Goal: Information Seeking & Learning: Learn about a topic

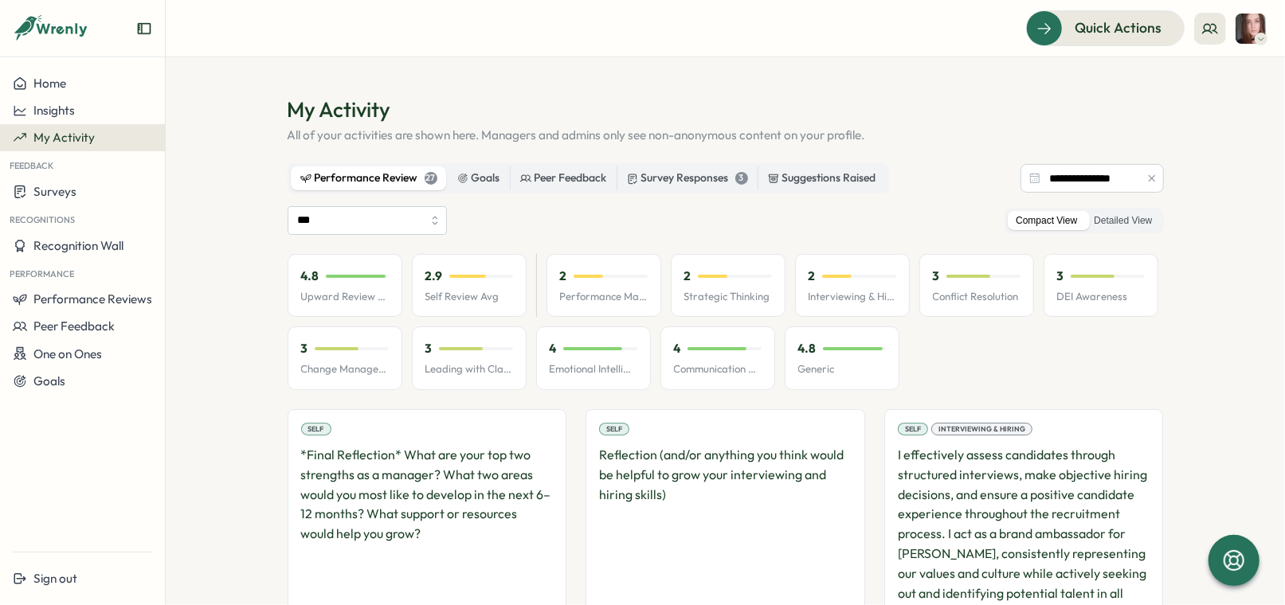
scroll to position [1, 0]
click at [94, 299] on span "Performance Reviews" at bounding box center [92, 299] width 119 height 15
click at [181, 288] on div "Reviews" at bounding box center [191, 285] width 45 height 18
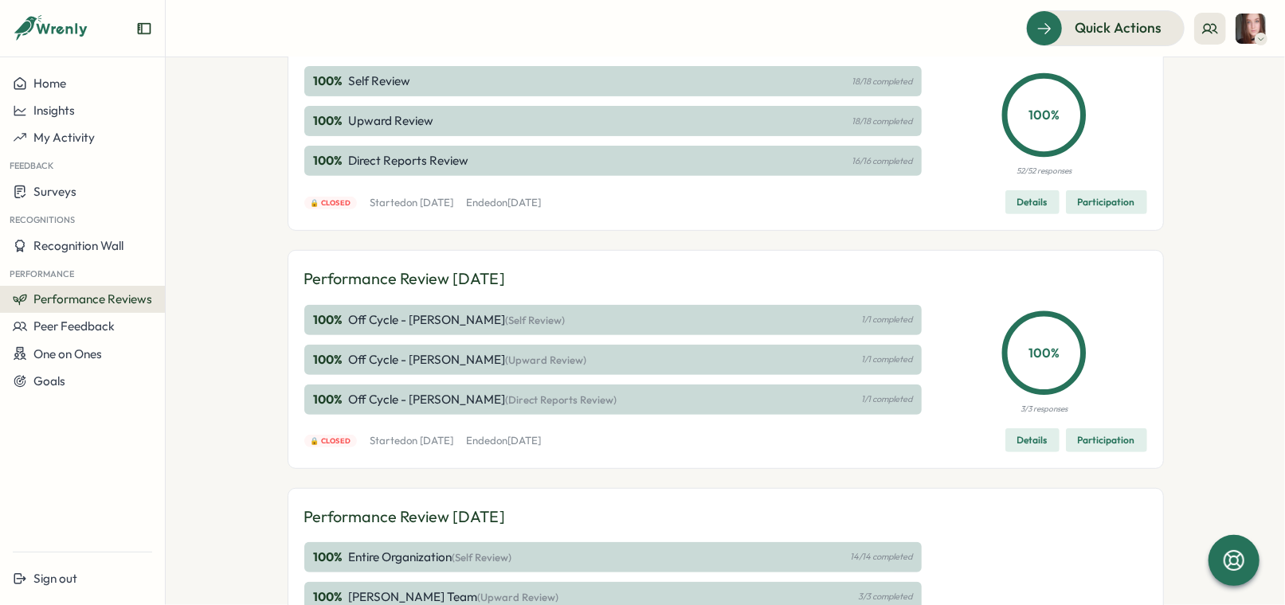
scroll to position [371, 0]
click at [1028, 446] on span "Details" at bounding box center [1032, 440] width 30 height 22
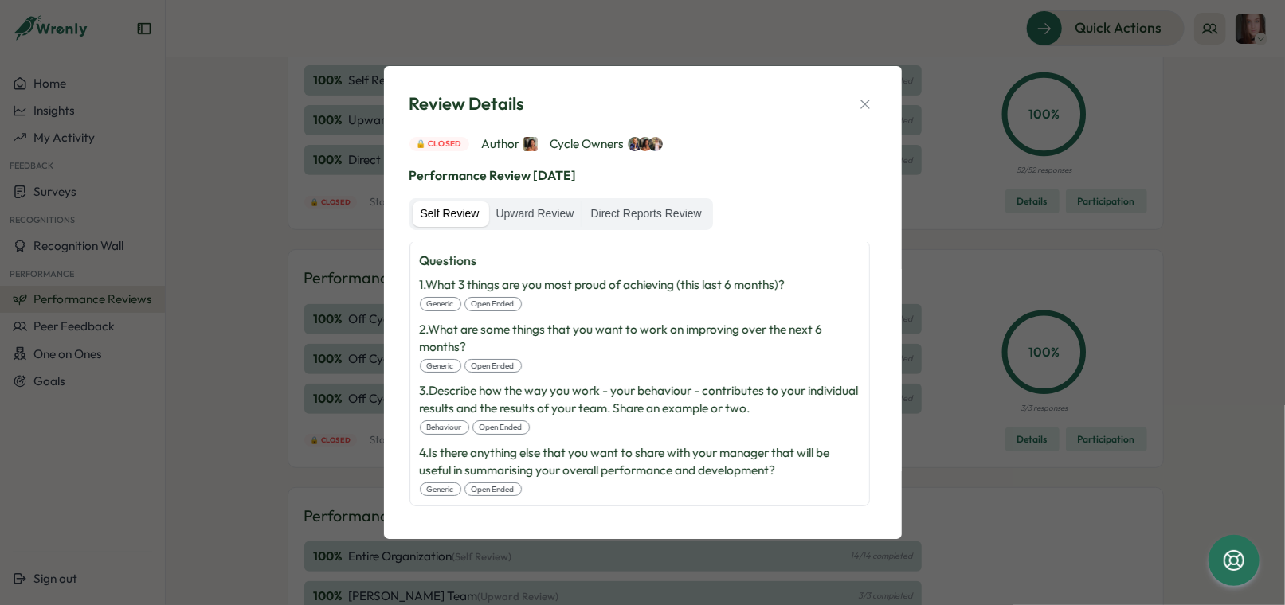
scroll to position [0, 0]
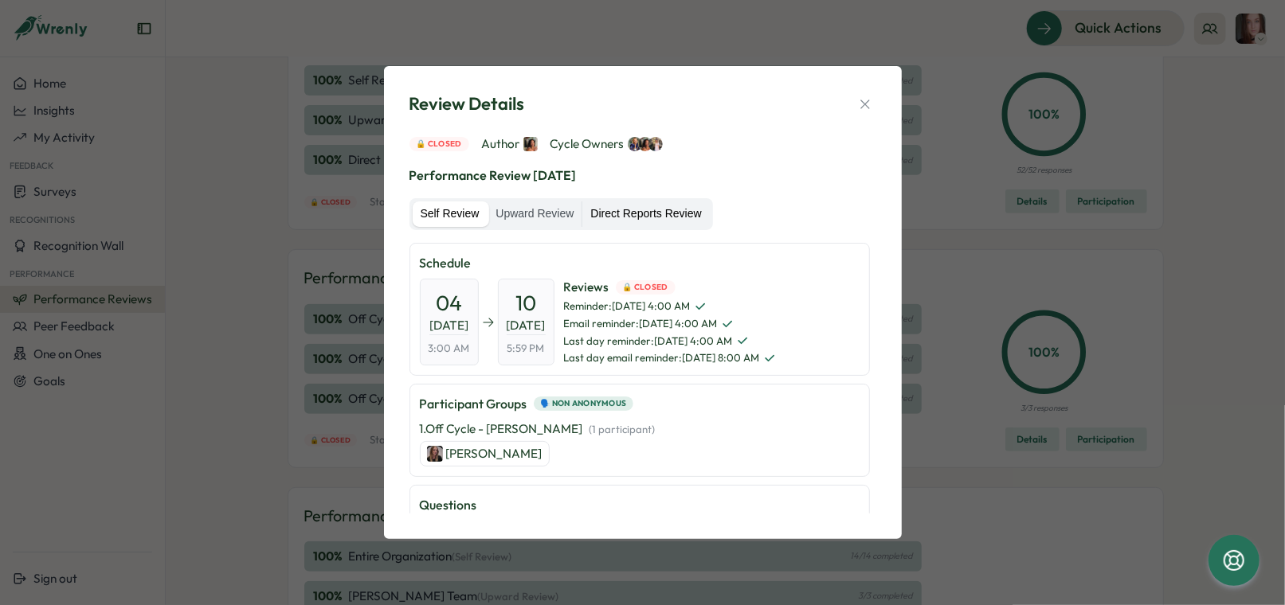
click at [640, 202] on label "Direct Reports Review" at bounding box center [645, 214] width 127 height 25
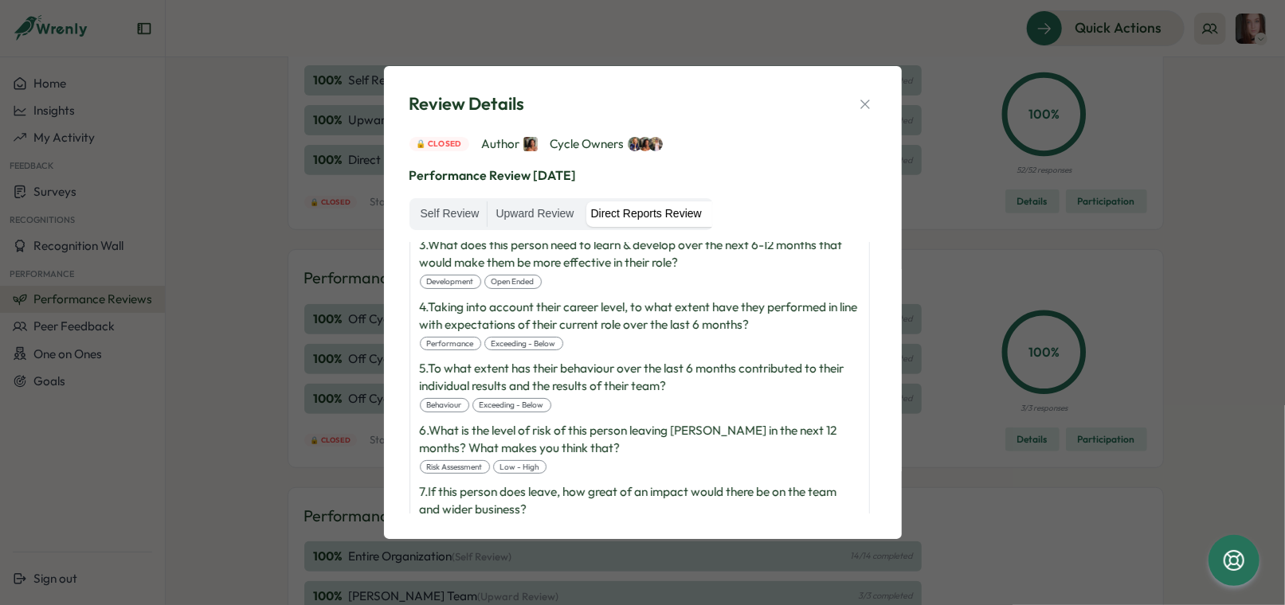
scroll to position [445, 0]
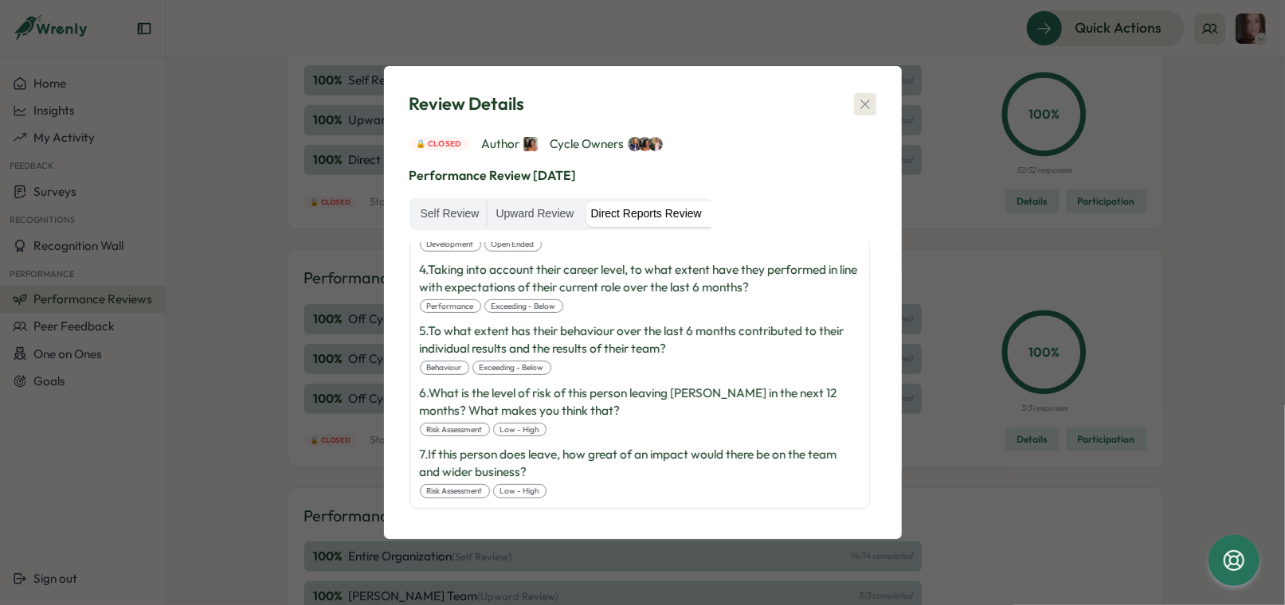
click at [863, 101] on icon "button" at bounding box center [865, 104] width 16 height 16
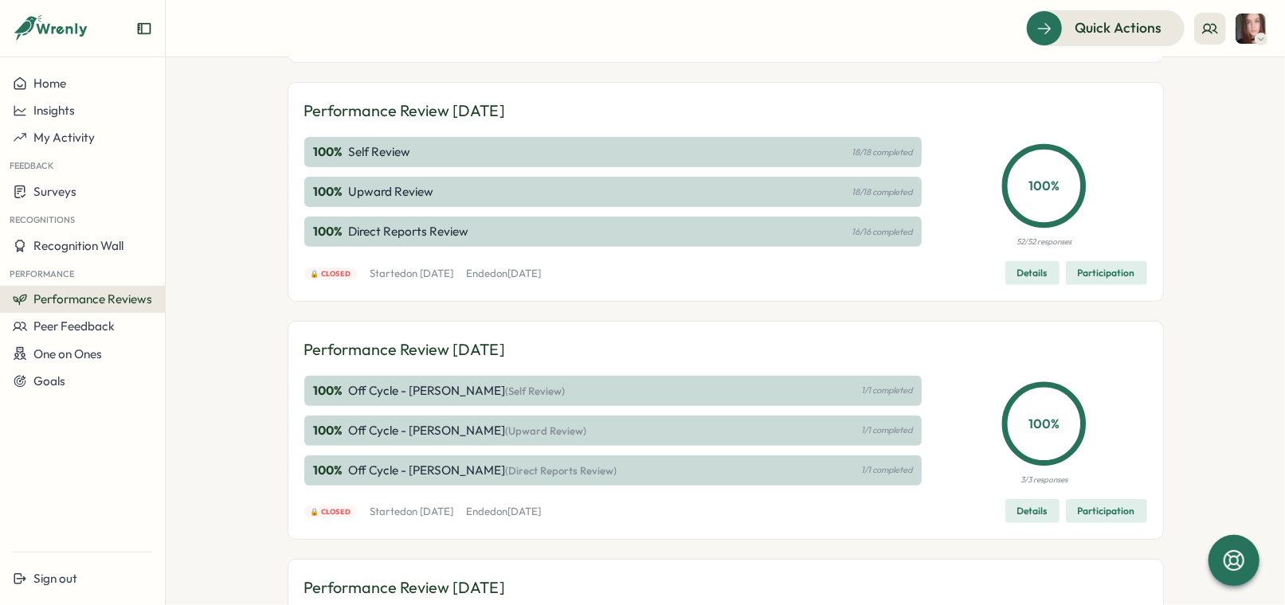
scroll to position [306, 0]
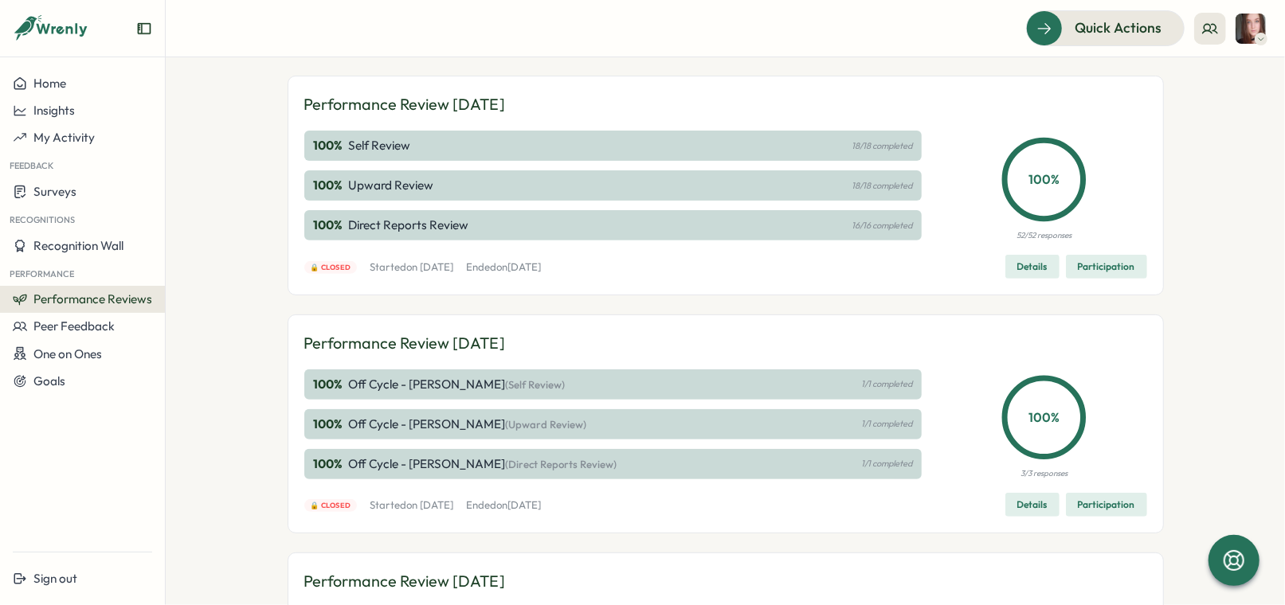
click at [881, 382] on p "1/1 completed" at bounding box center [886, 384] width 51 height 10
click at [1032, 499] on span "Details" at bounding box center [1032, 505] width 30 height 22
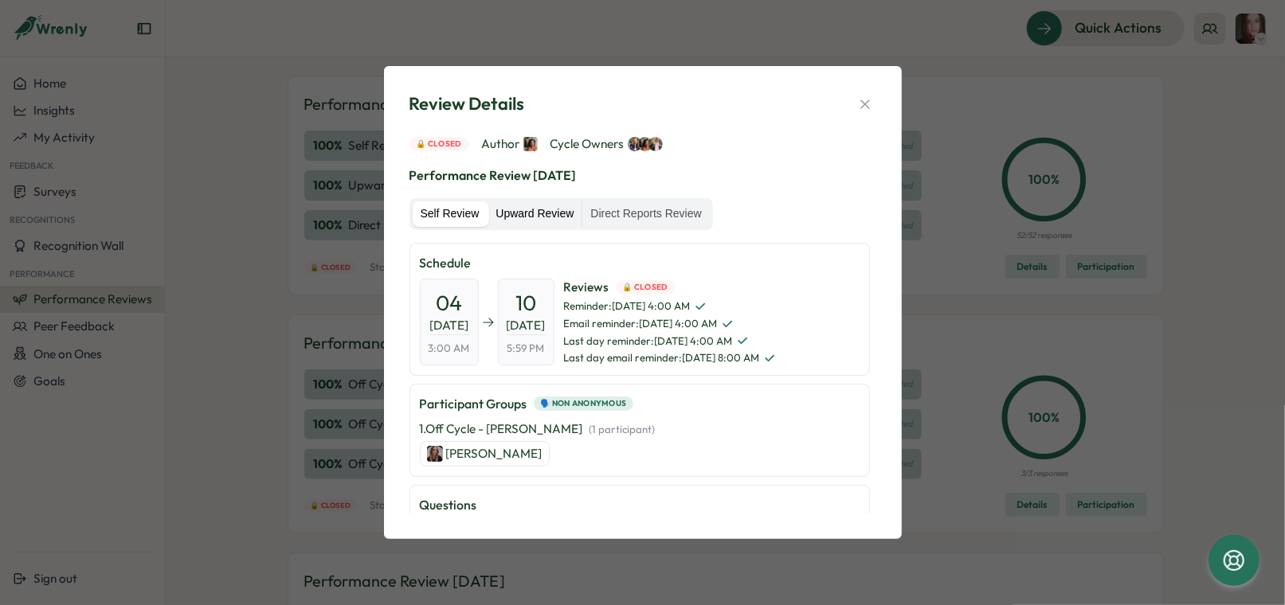
click at [539, 212] on label "Upward Review" at bounding box center [534, 214] width 94 height 25
click at [440, 209] on label "Self Review" at bounding box center [450, 214] width 75 height 25
click at [647, 221] on label "Direct Reports Review" at bounding box center [645, 214] width 127 height 25
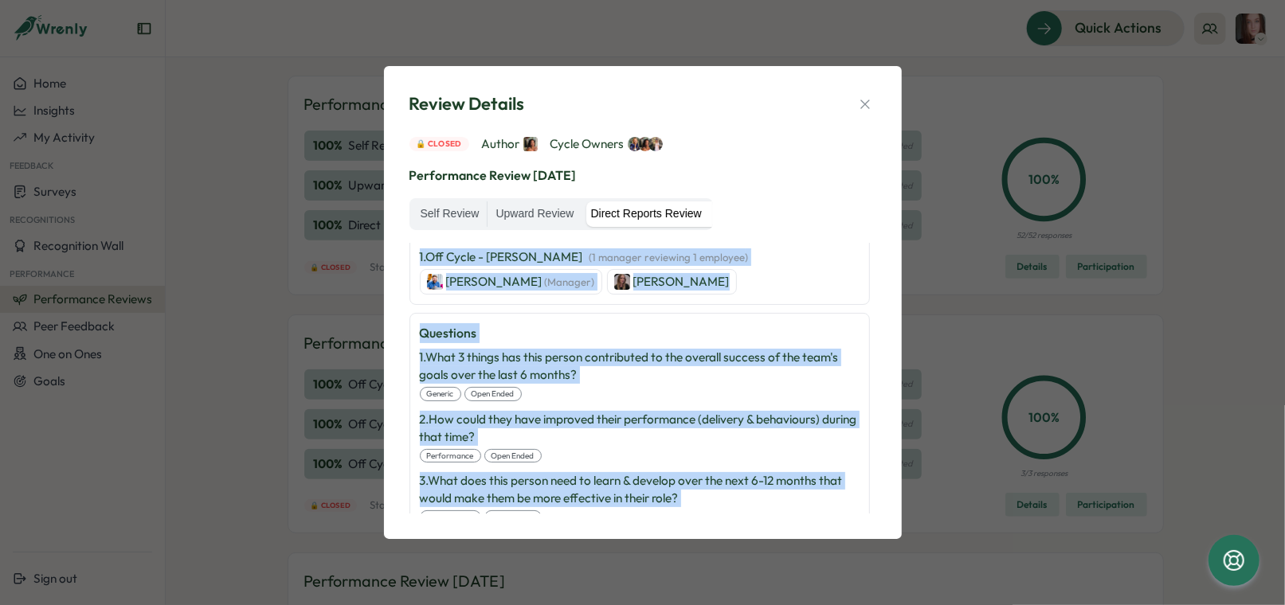
scroll to position [0, 0]
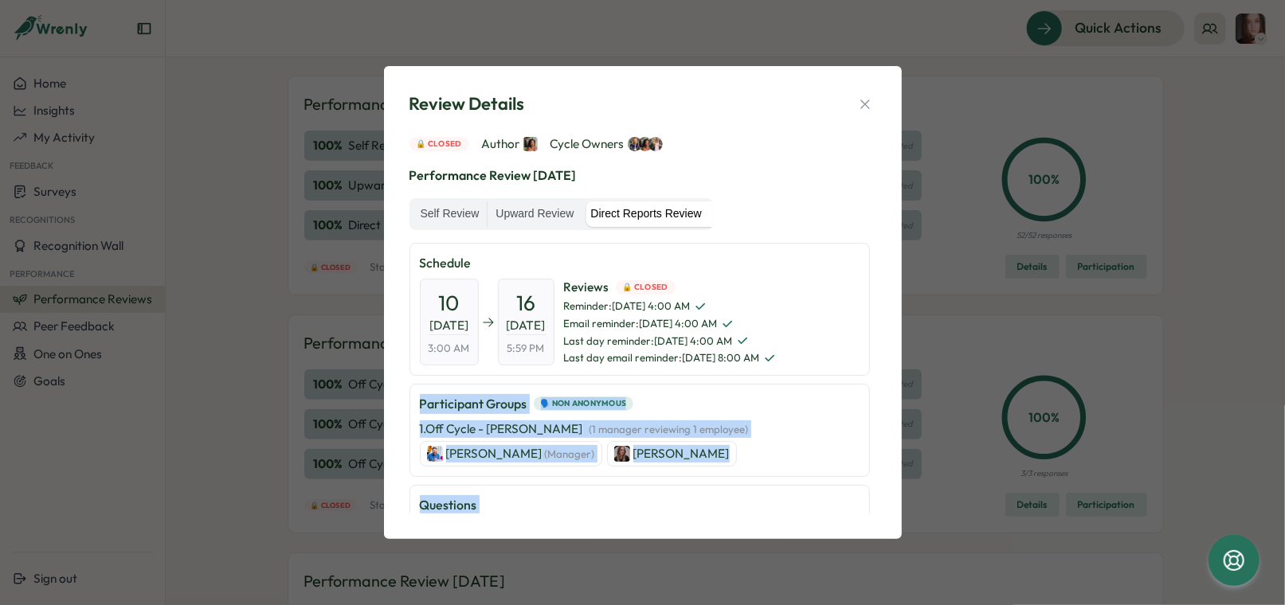
drag, startPoint x: 570, startPoint y: 466, endPoint x: 423, endPoint y: 380, distance: 169.9
click at [424, 381] on div "Schedule [DATE] 3:00 AM [DATE] 5:59 PM Reviews 🔒 Closed Reminder : [DATE] 4:00 …" at bounding box center [642, 378] width 467 height 271
click at [870, 101] on icon "button" at bounding box center [865, 104] width 16 height 16
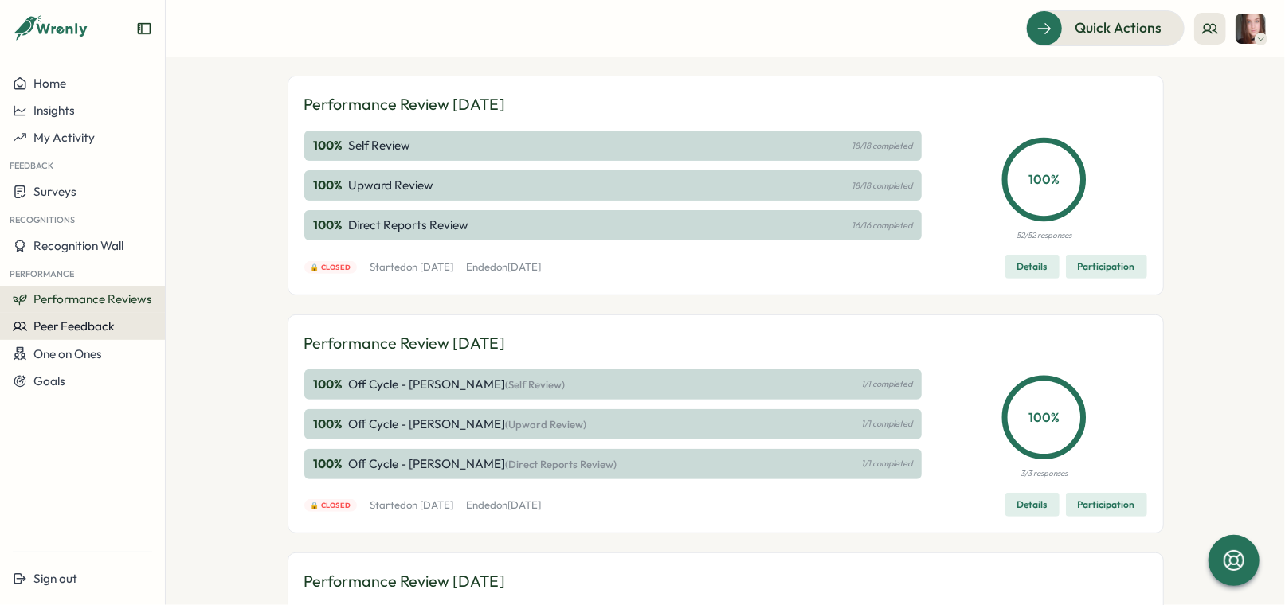
click at [94, 333] on span "Peer Feedback" at bounding box center [73, 326] width 81 height 15
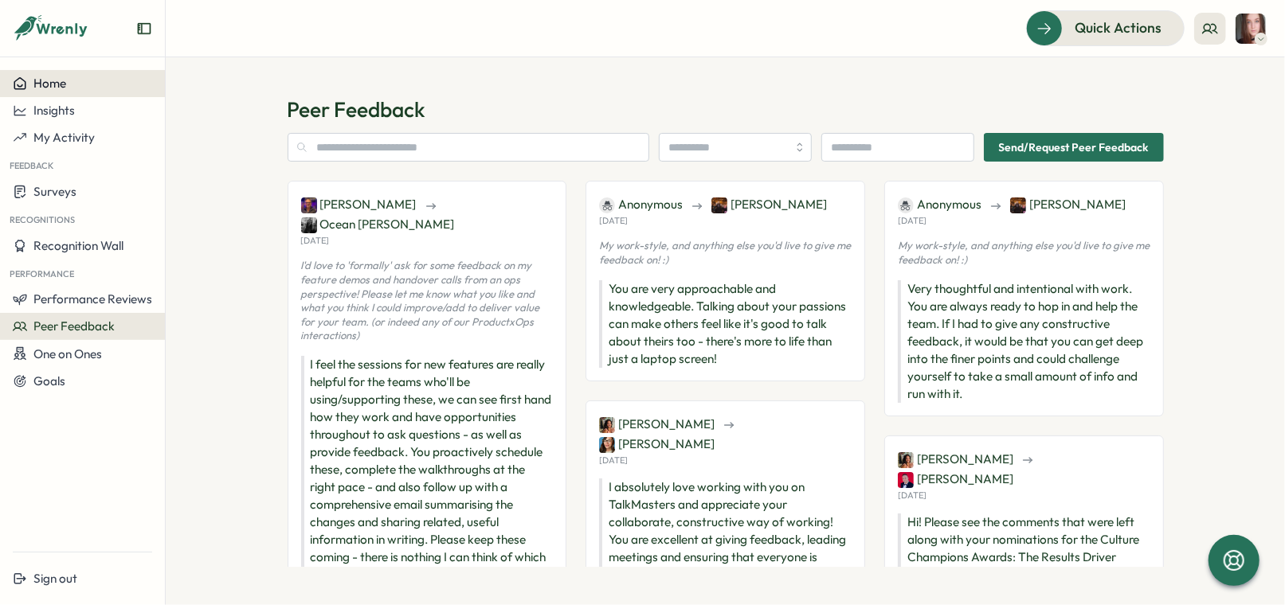
click at [73, 89] on div "Home" at bounding box center [82, 83] width 139 height 14
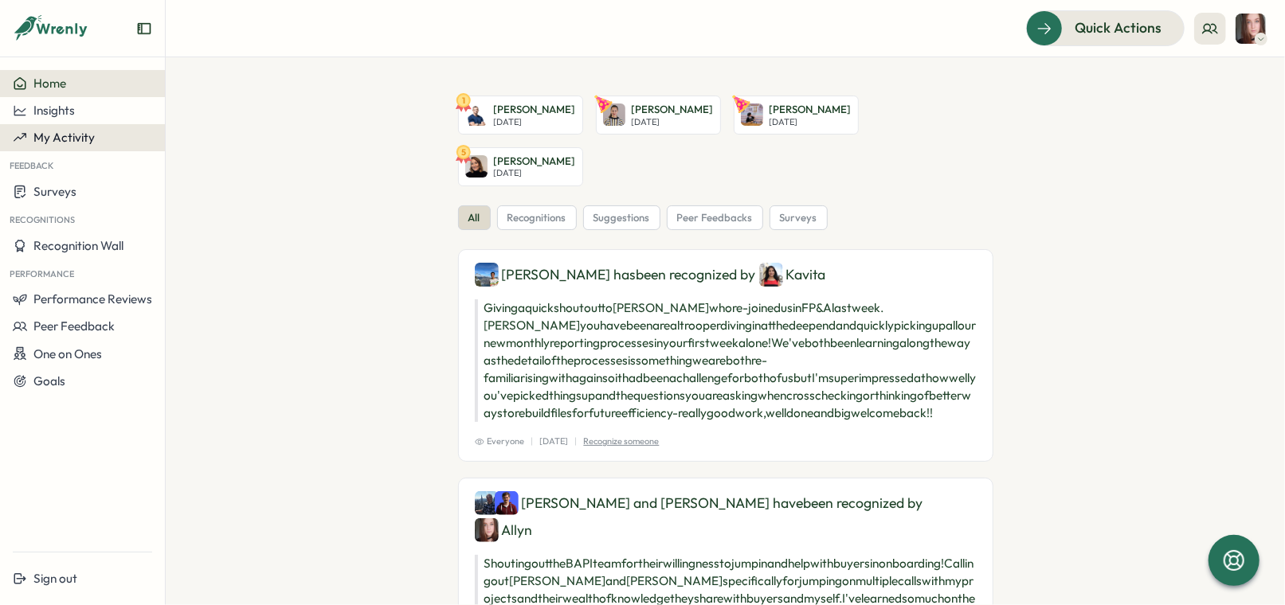
click at [81, 144] on span "My Activity" at bounding box center [63, 137] width 61 height 15
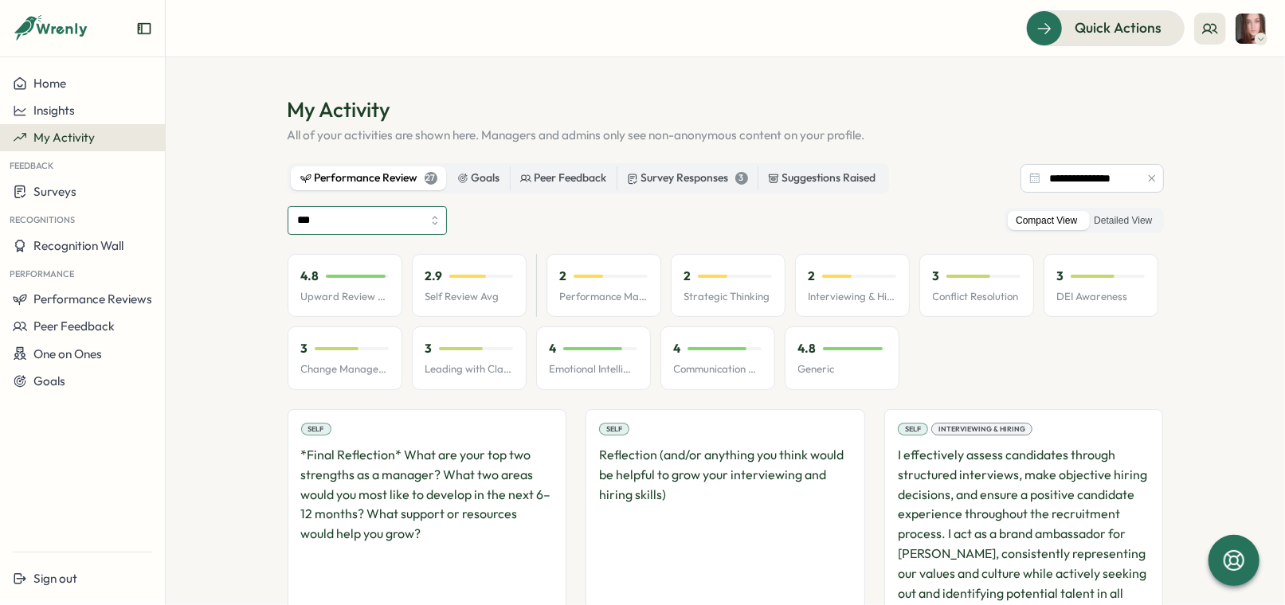
click at [342, 221] on input "***" at bounding box center [367, 220] width 159 height 29
click at [244, 335] on section "**********" at bounding box center [725, 331] width 1119 height 548
click at [1138, 221] on label "Detailed View" at bounding box center [1123, 221] width 74 height 20
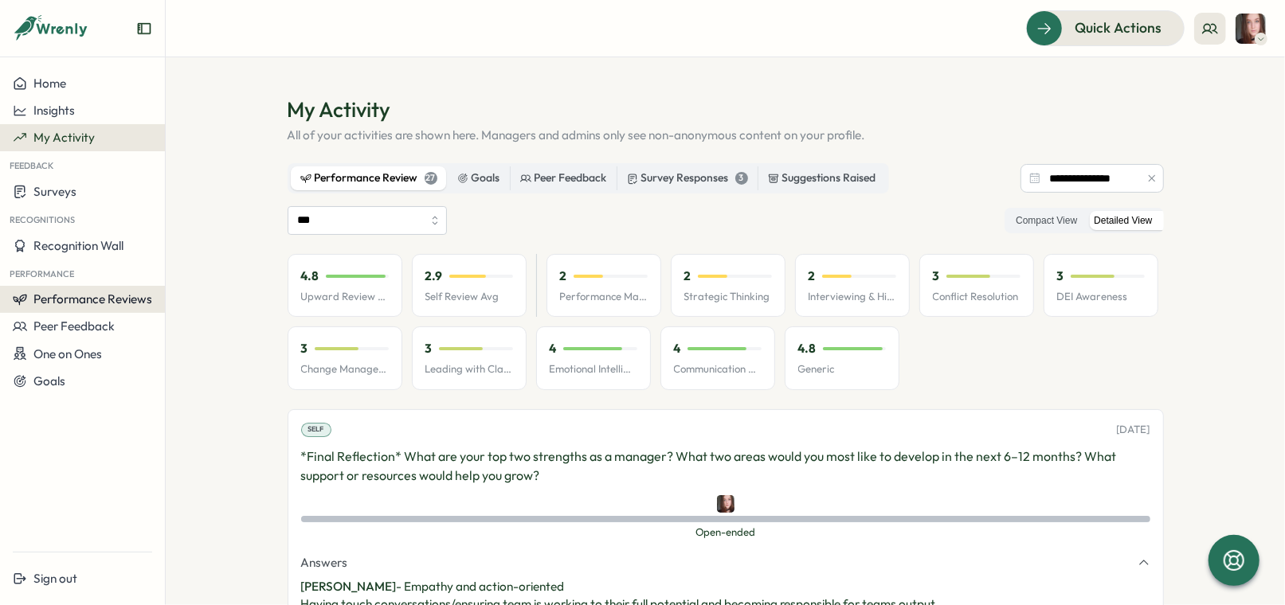
click at [104, 308] on button "Performance Reviews" at bounding box center [82, 299] width 165 height 27
click at [113, 303] on span "Performance Reviews" at bounding box center [92, 299] width 119 height 15
click at [190, 286] on div "Reviews" at bounding box center [191, 285] width 45 height 18
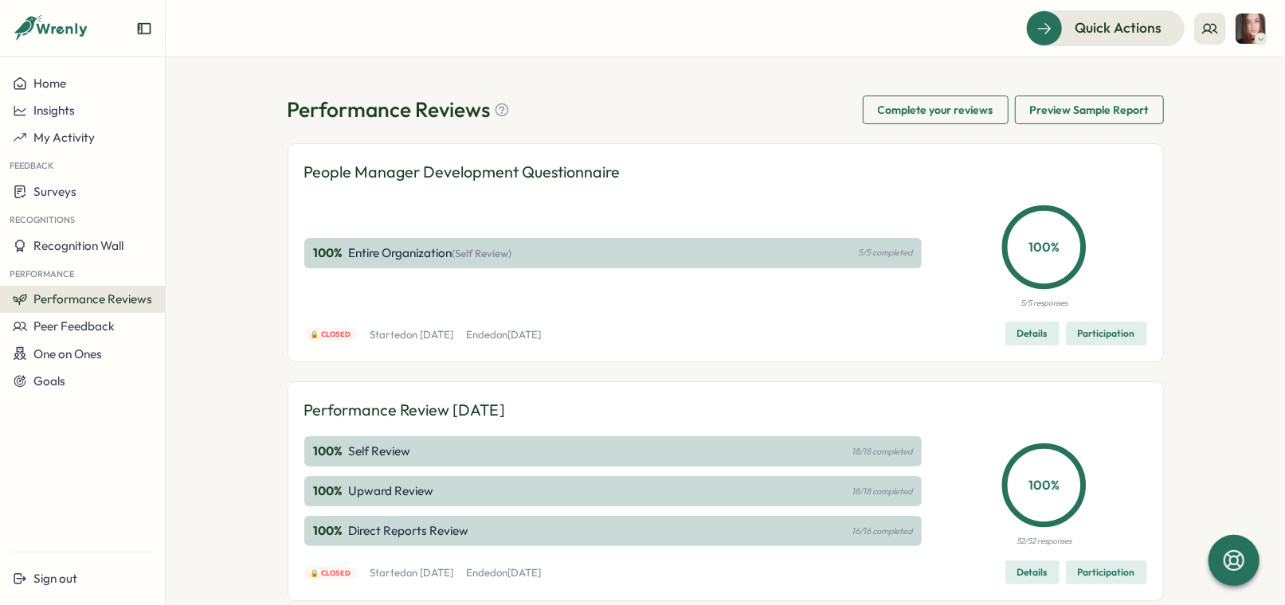
click at [897, 111] on span "Complete your reviews" at bounding box center [935, 109] width 115 height 27
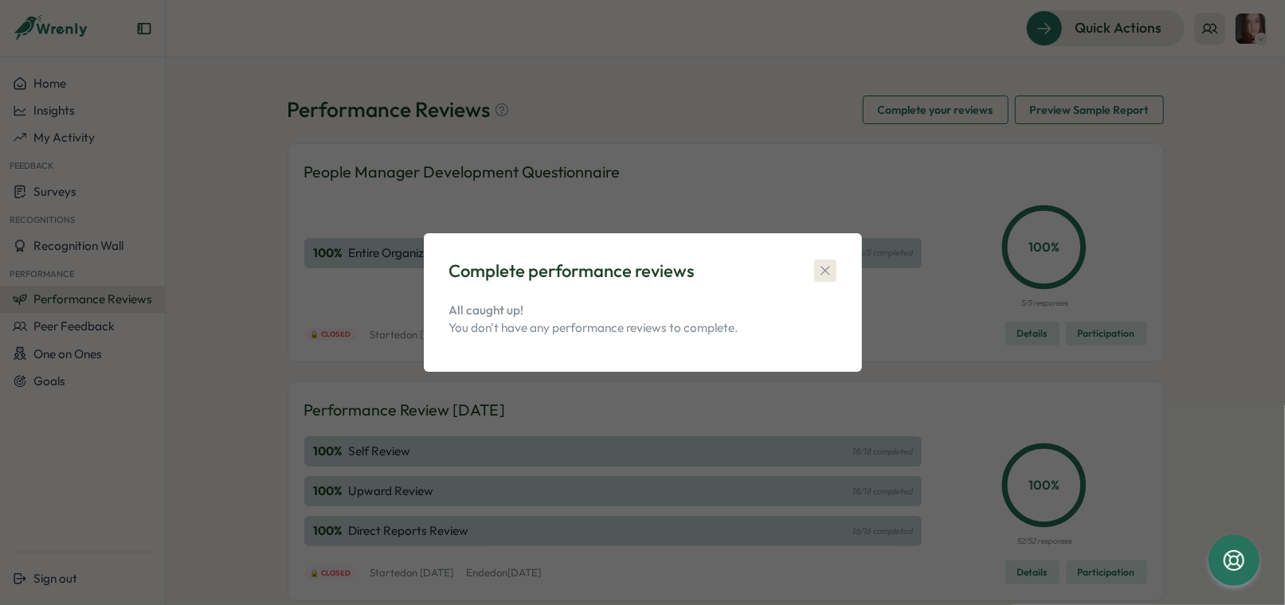
click at [828, 268] on icon "button" at bounding box center [825, 271] width 16 height 16
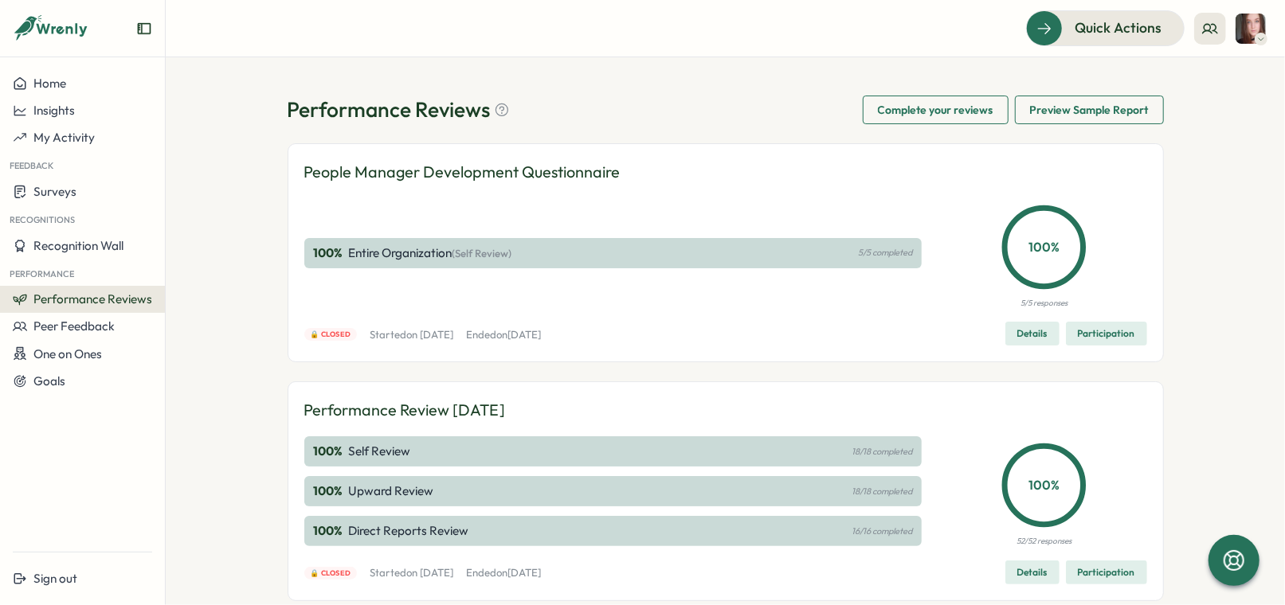
click at [1039, 46] on header "Quick Actions" at bounding box center [725, 28] width 1119 height 57
click at [1051, 33] on div "Quick Actions" at bounding box center [1096, 28] width 144 height 21
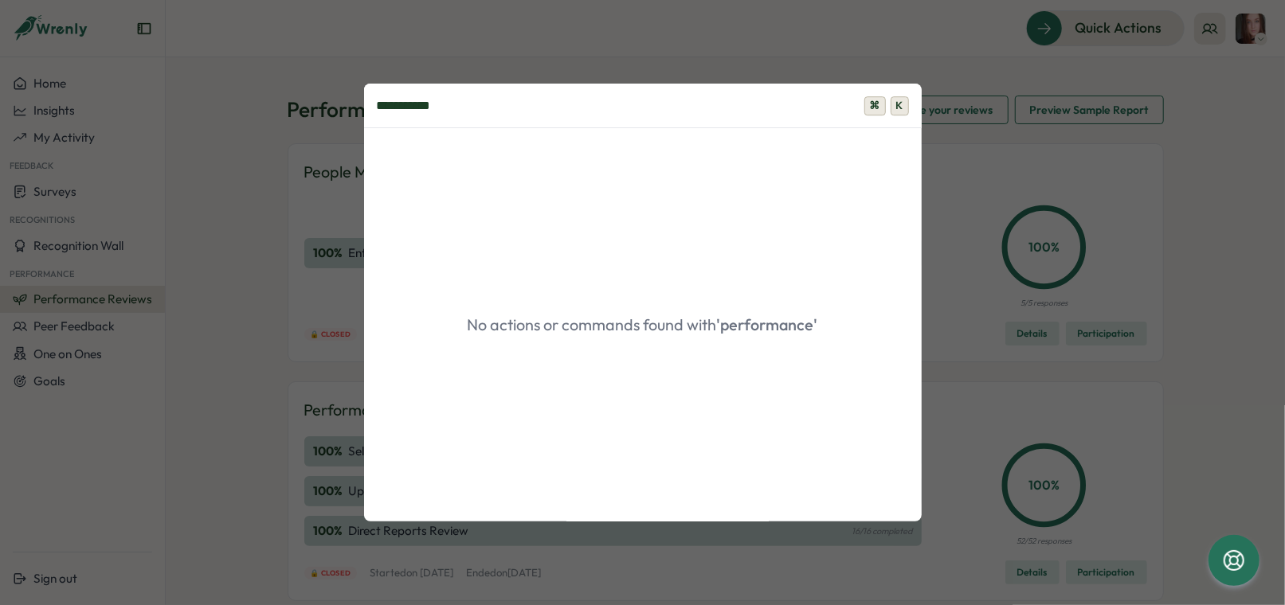
type input "**********"
click at [871, 69] on div "**********" at bounding box center [642, 302] width 1285 height 605
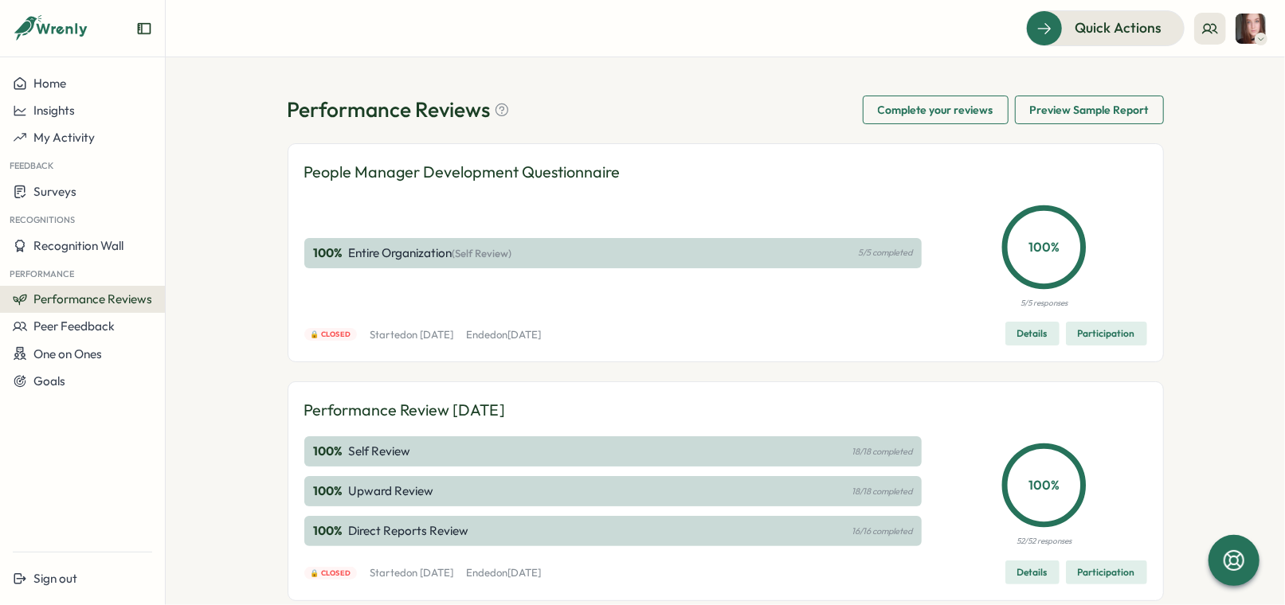
click at [1054, 118] on span "Preview Sample Report" at bounding box center [1089, 109] width 119 height 27
click at [1209, 29] on circle at bounding box center [1207, 27] width 6 height 6
click at [1204, 79] on div "My Team" at bounding box center [1211, 79] width 100 height 18
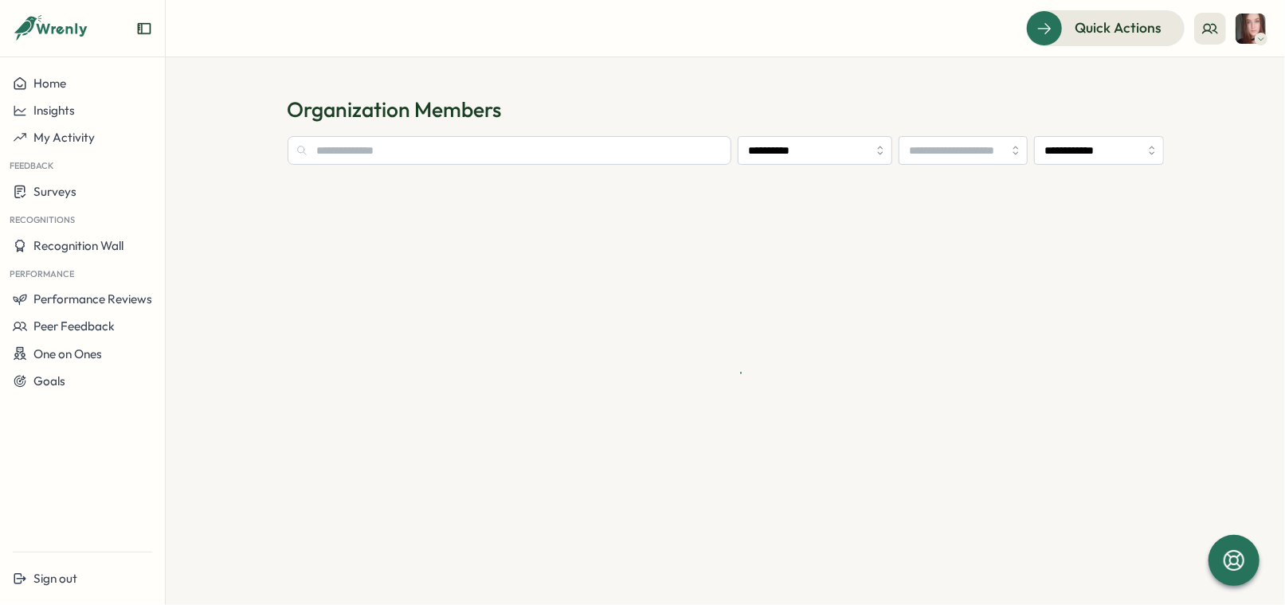
type input "**********"
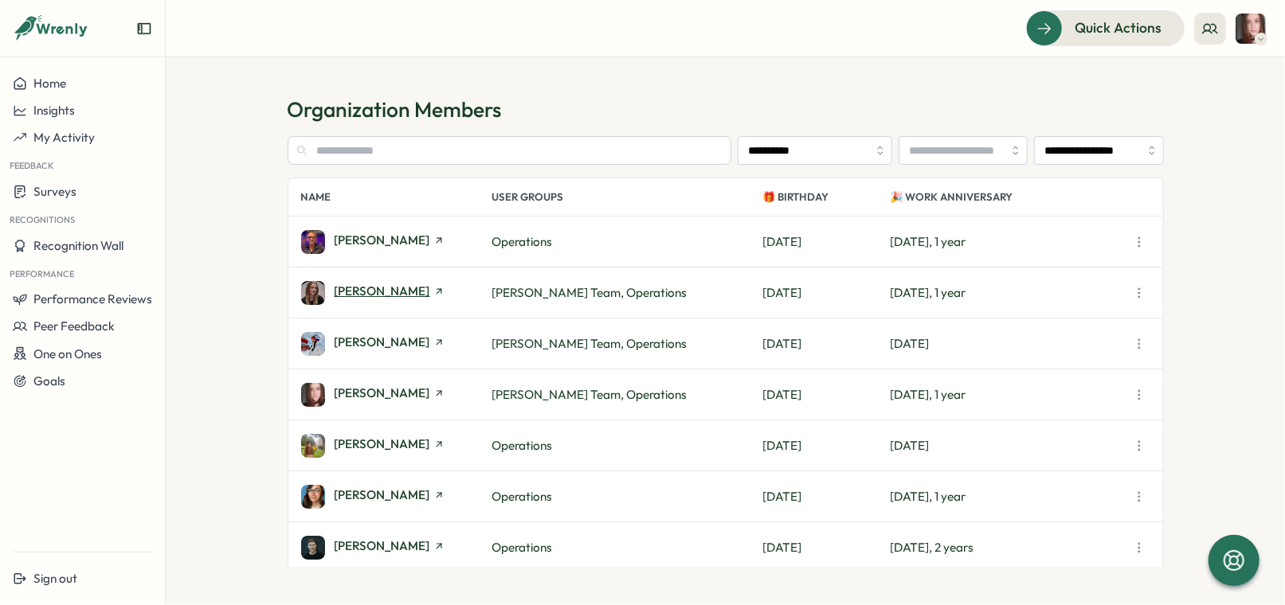
click at [393, 293] on span "[PERSON_NAME]" at bounding box center [383, 291] width 96 height 12
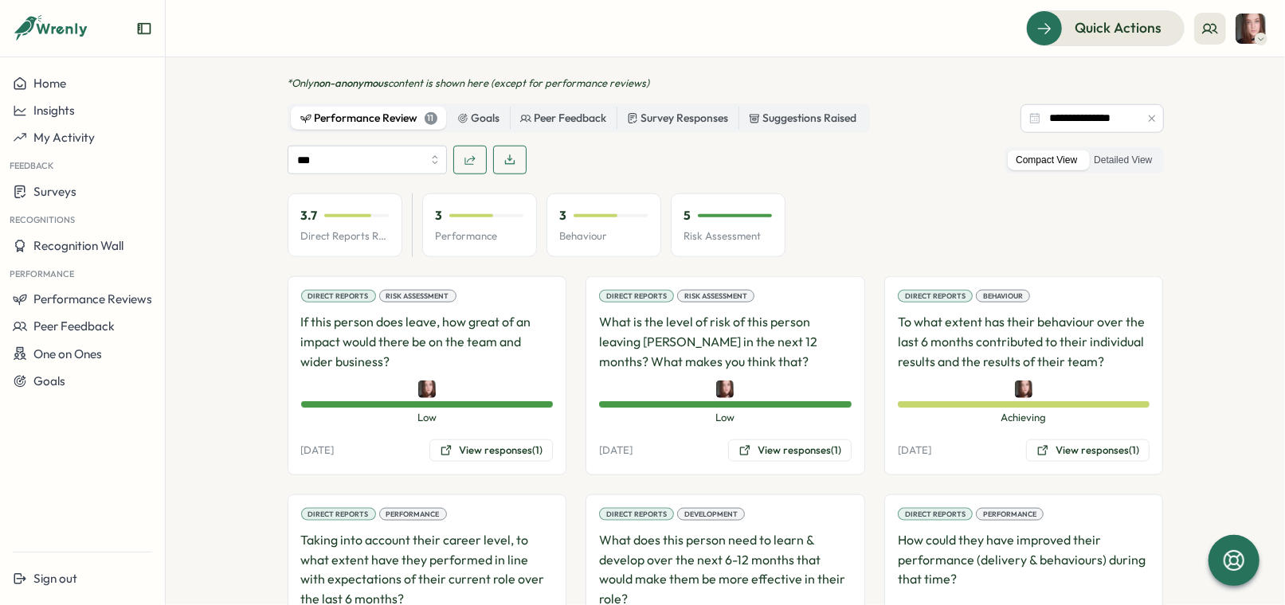
scroll to position [1034, 0]
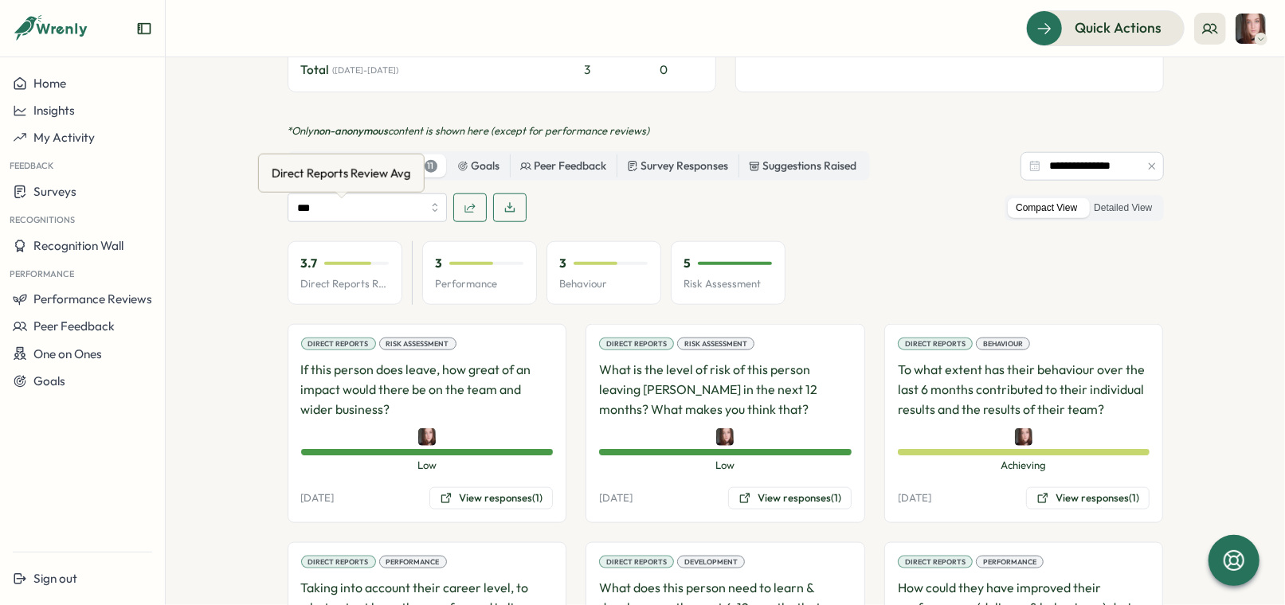
click at [397, 174] on div "Direct Reports Review Avg" at bounding box center [341, 173] width 146 height 25
click at [428, 194] on input "***" at bounding box center [367, 208] width 159 height 29
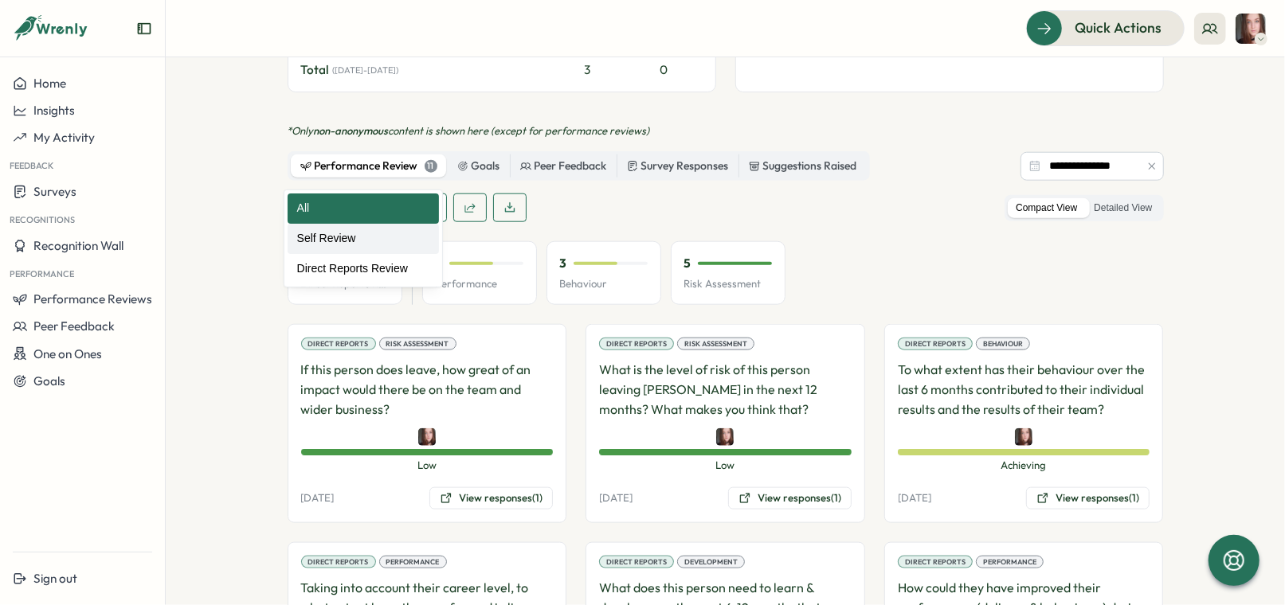
type input "**********"
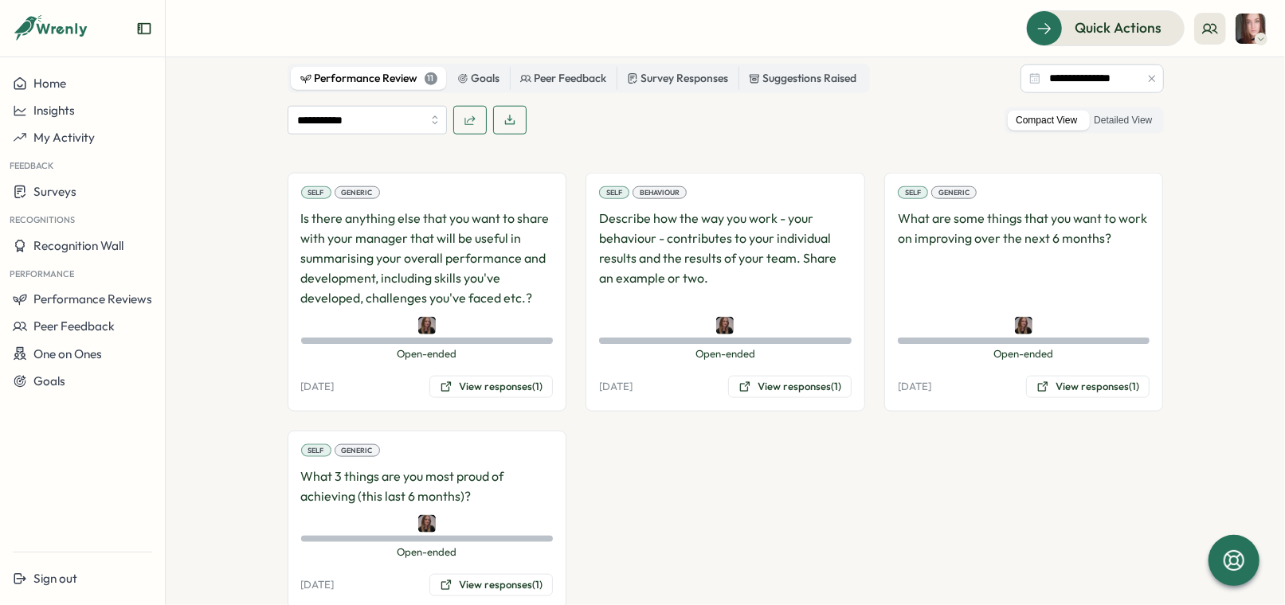
scroll to position [1117, 0]
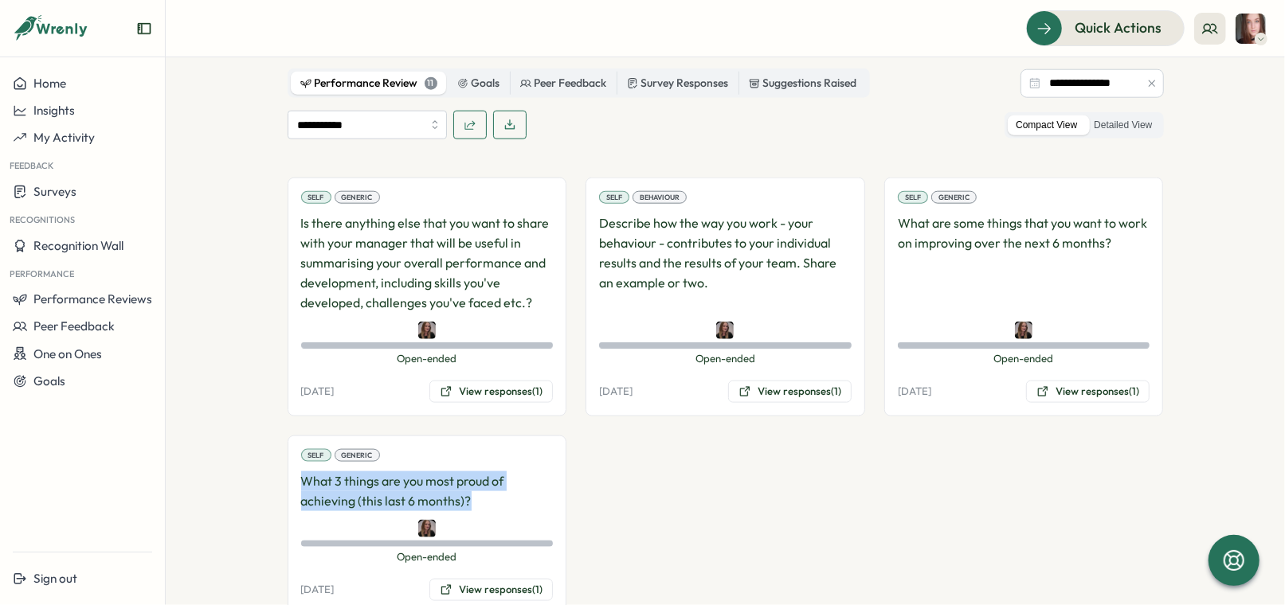
drag, startPoint x: 299, startPoint y: 437, endPoint x: 499, endPoint y: 470, distance: 202.6
click at [499, 470] on div "Self Generic What 3 things are you most proud of achieving (this last 6 months)…" at bounding box center [428, 525] width 280 height 179
copy p "What 3 things are you most proud of achieving (this last 6 months)?"
click at [511, 579] on button "View responses (1)" at bounding box center [490, 590] width 123 height 22
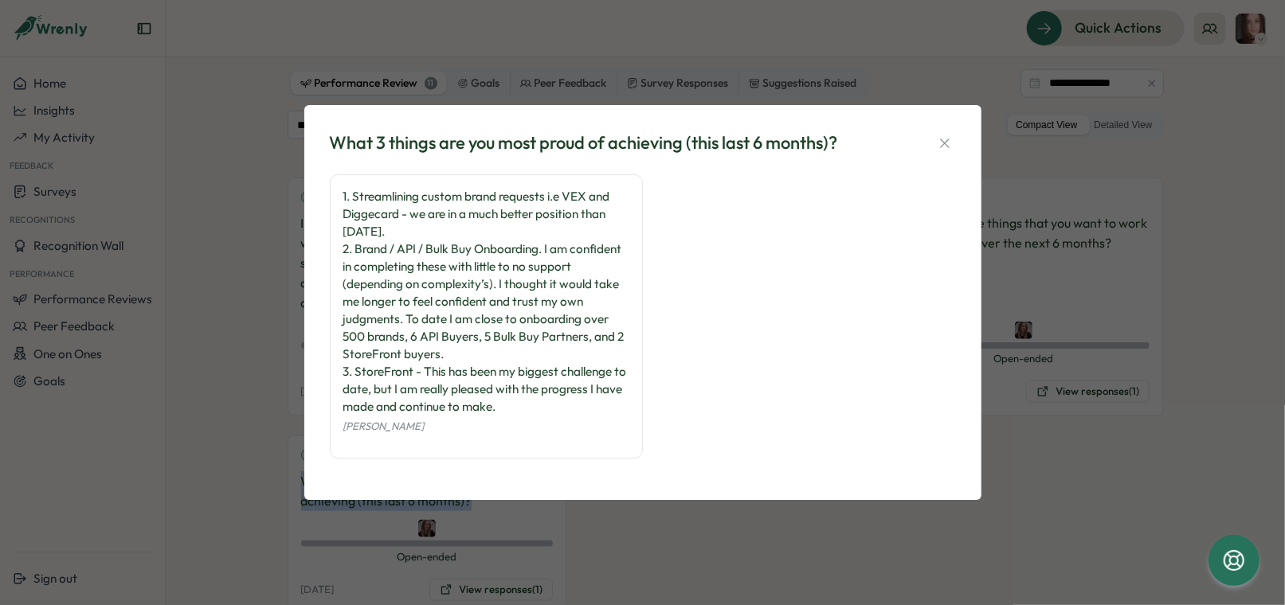
drag, startPoint x: 340, startPoint y: 197, endPoint x: 536, endPoint y: 406, distance: 286.9
click at [536, 406] on div "1. Streamlining custom brand requests i.e VEX and Diggecard - we are in a much …" at bounding box center [486, 316] width 313 height 284
copy div "1. Streamlining custom brand requests i.e VEX and Diggecard - we are in a much …"
click at [939, 148] on icon "button" at bounding box center [945, 143] width 16 height 16
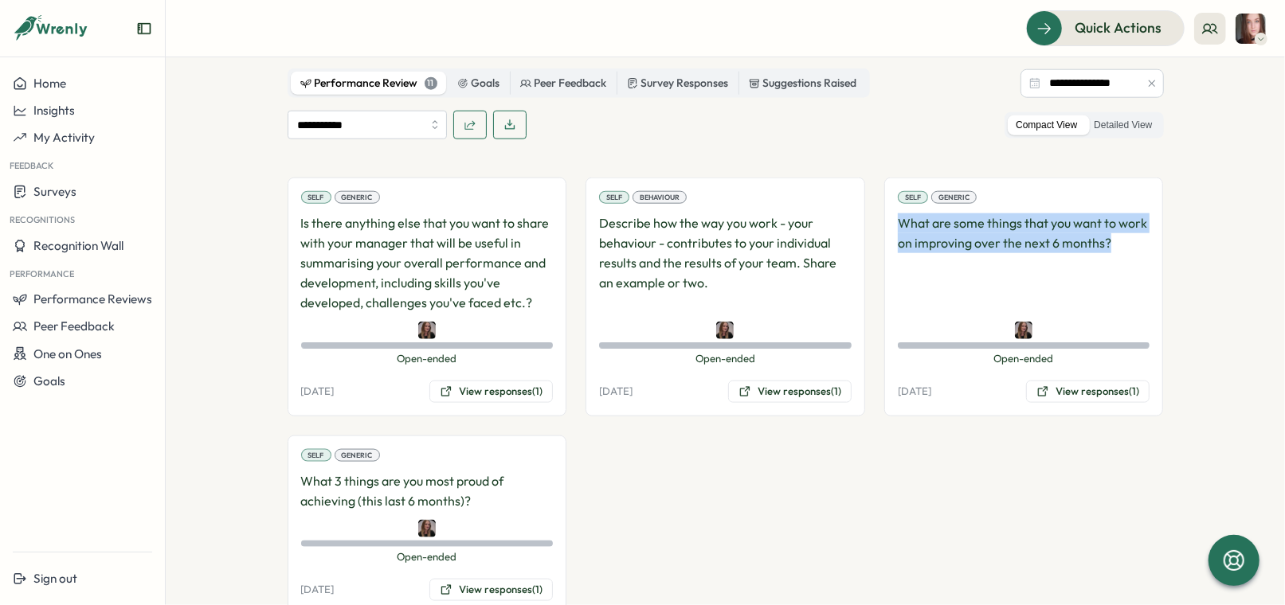
drag, startPoint x: 1117, startPoint y: 202, endPoint x: 888, endPoint y: 182, distance: 229.4
click at [888, 182] on div "Self Generic What are some things that you want to work on improving over the n…" at bounding box center [1024, 297] width 280 height 239
copy p "What are some things that you want to work on improving over the next 6 months?"
click at [1085, 381] on button "View responses (1)" at bounding box center [1087, 392] width 123 height 22
click at [1085, 357] on body "Home Insights My Activity Feedback Surveys Recognitions Recognition Wall Perfor…" at bounding box center [642, 302] width 1285 height 605
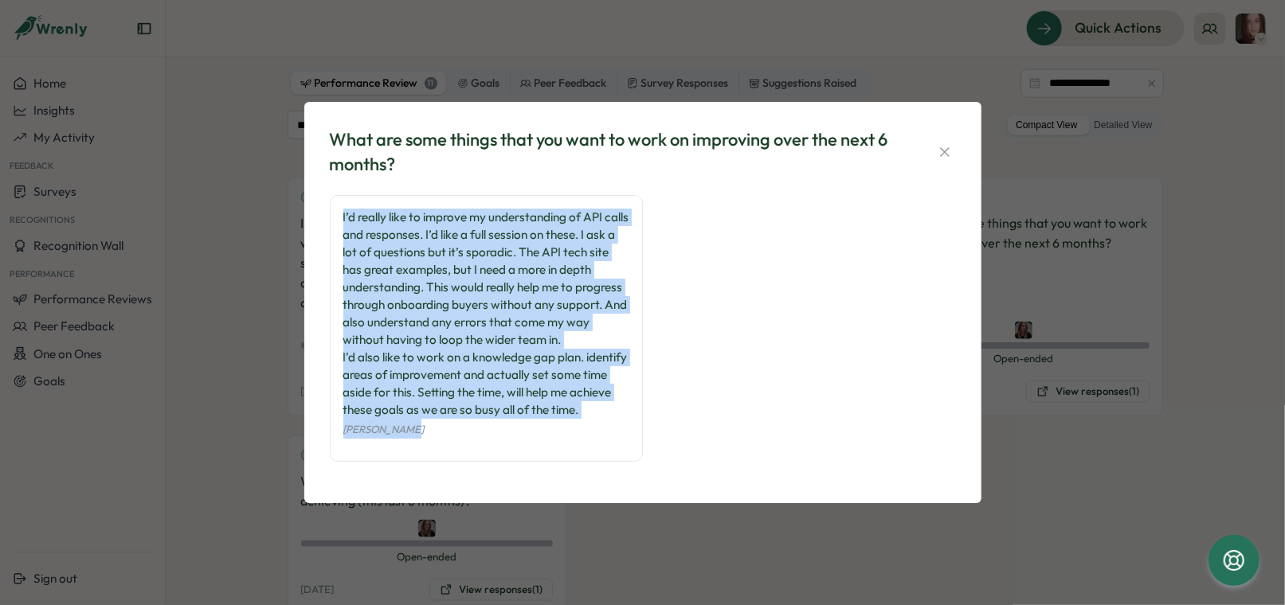
drag, startPoint x: 343, startPoint y: 214, endPoint x: 537, endPoint y: 455, distance: 308.8
click at [537, 455] on div "I’d really like to improve my understanding of API calls and responses. I’d lik…" at bounding box center [486, 328] width 313 height 267
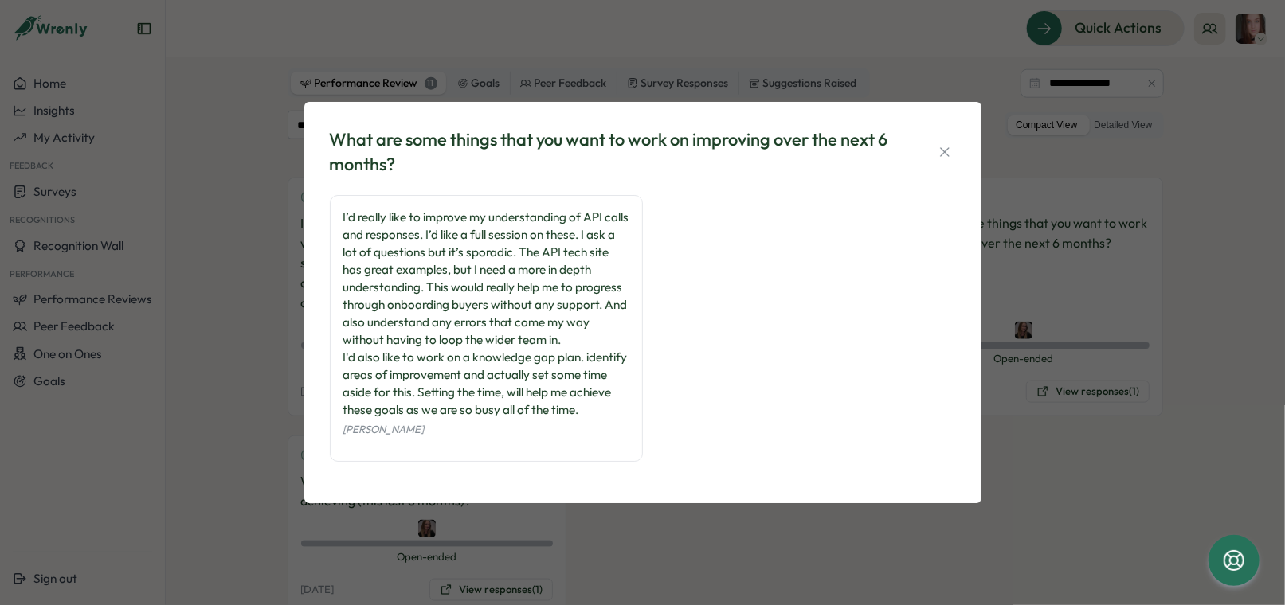
click at [525, 426] on div "[PERSON_NAME]" at bounding box center [486, 429] width 286 height 20
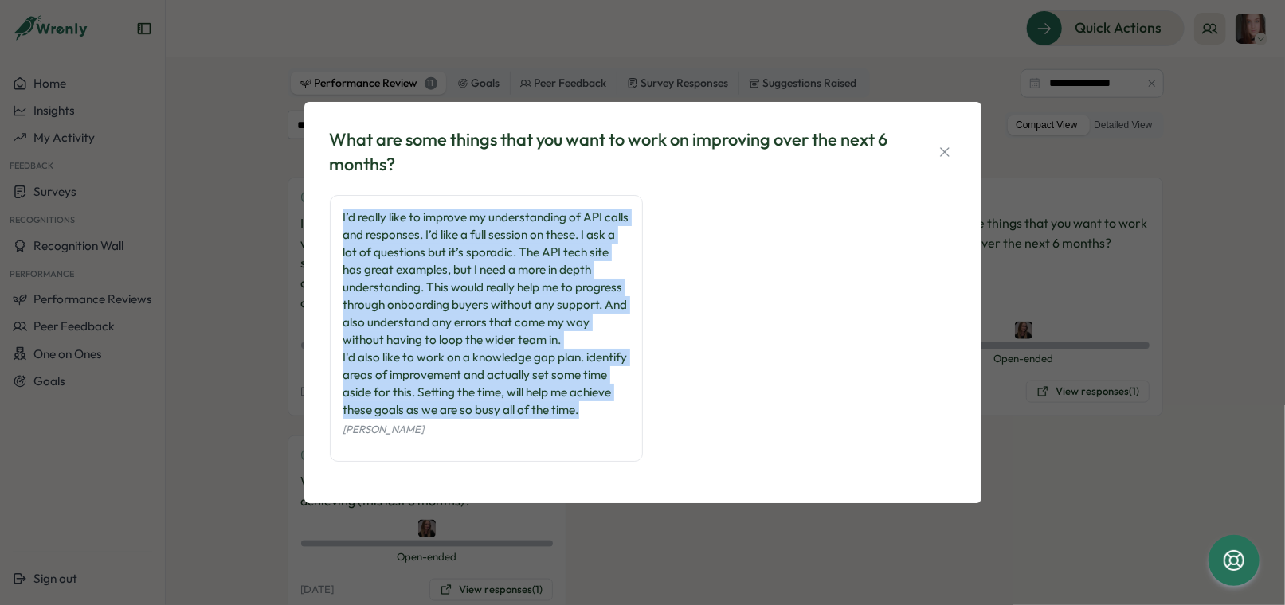
drag, startPoint x: 594, startPoint y: 414, endPoint x: 310, endPoint y: 203, distance: 354.2
click at [310, 202] on div "What are some things that you want to work on improving over the next 6 months?…" at bounding box center [642, 302] width 677 height 401
copy div "I’d really like to improve my understanding of API calls and responses. I’d lik…"
click at [942, 153] on icon "button" at bounding box center [945, 152] width 16 height 16
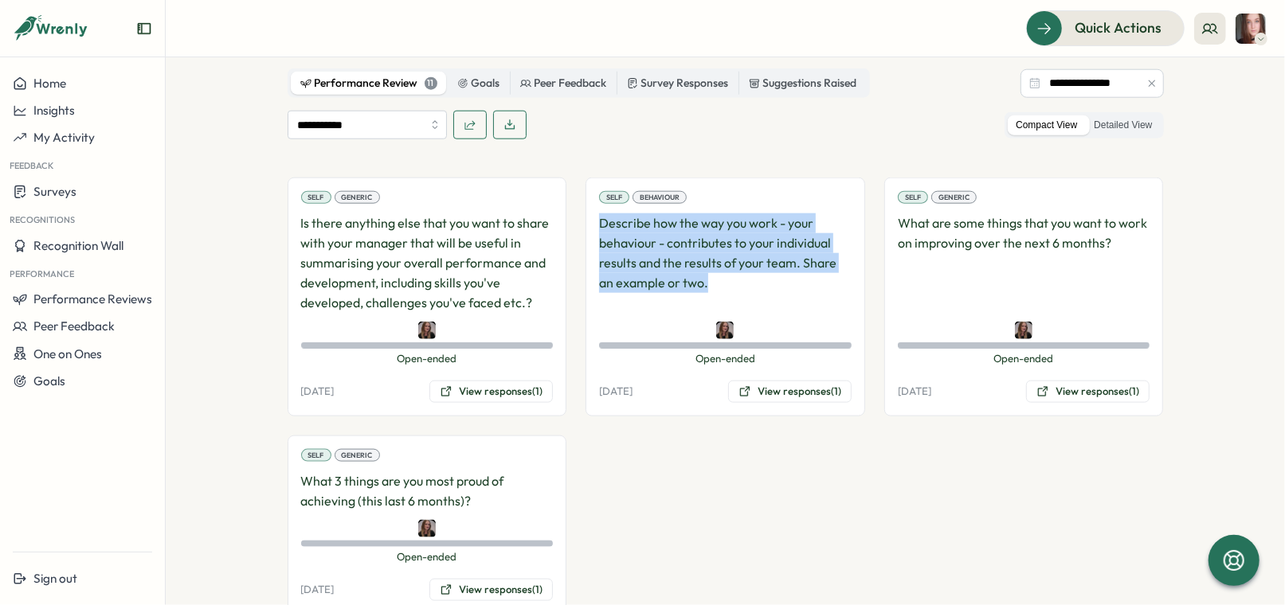
drag, startPoint x: 747, startPoint y: 253, endPoint x: 592, endPoint y: 184, distance: 170.1
click at [592, 184] on div "Self Behaviour Describe how the way you work - your behaviour - contributes to …" at bounding box center [725, 297] width 280 height 239
copy p "Describe how the way you work - your behaviour - contributes to your individual…"
click at [802, 381] on button "View responses (1)" at bounding box center [789, 392] width 123 height 22
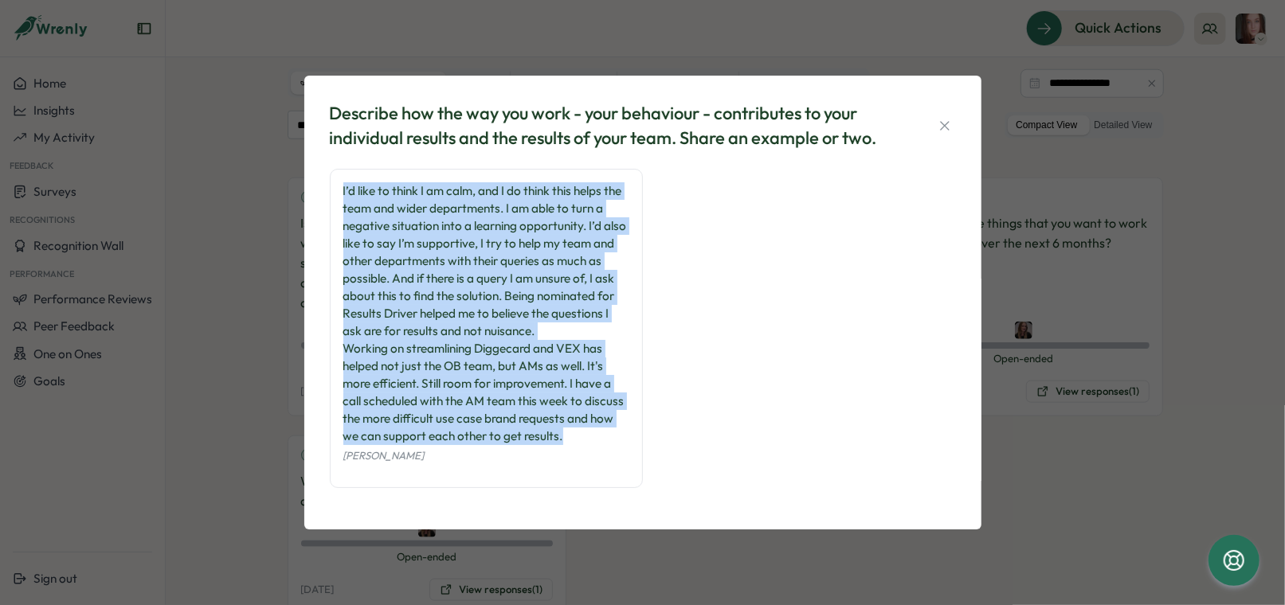
drag, startPoint x: 340, startPoint y: 189, endPoint x: 598, endPoint y: 443, distance: 362.2
click at [598, 443] on div "I’d like to think I am calm, and I do think this helps the team and wider depar…" at bounding box center [486, 328] width 313 height 319
copy div "I’d like to think I am calm, and I do think this helps the team and wider depar…"
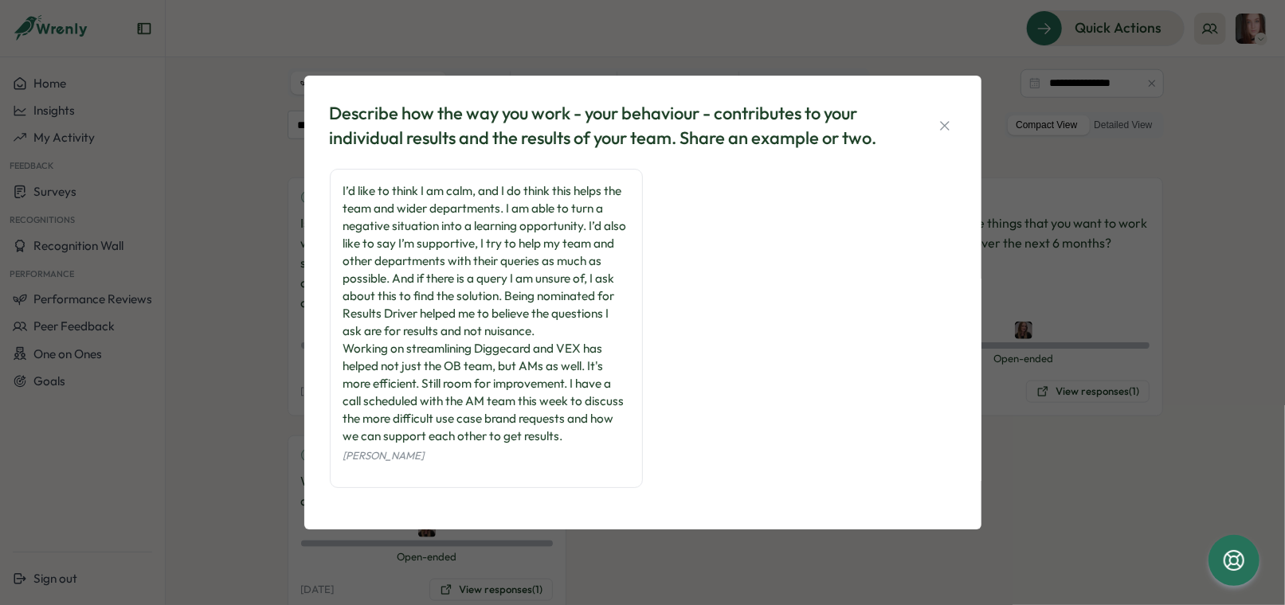
click at [221, 338] on div "Describe how the way you work - your behaviour - contributes to your individual…" at bounding box center [642, 302] width 1285 height 605
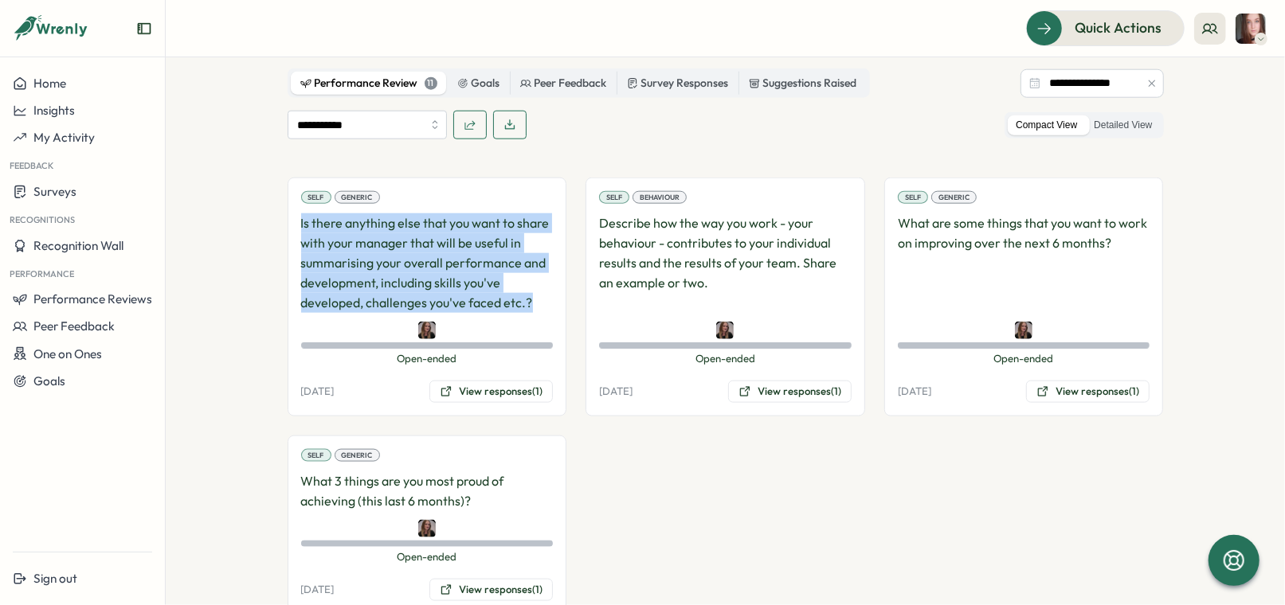
drag, startPoint x: 530, startPoint y: 268, endPoint x: 286, endPoint y: 170, distance: 262.4
click at [288, 178] on div "Self Generic Is there anything else that you want to share with your manager th…" at bounding box center [428, 297] width 280 height 239
copy p "Is there anything else that you want to share with your manager that will be us…"
click at [491, 381] on button "View responses (1)" at bounding box center [490, 392] width 123 height 22
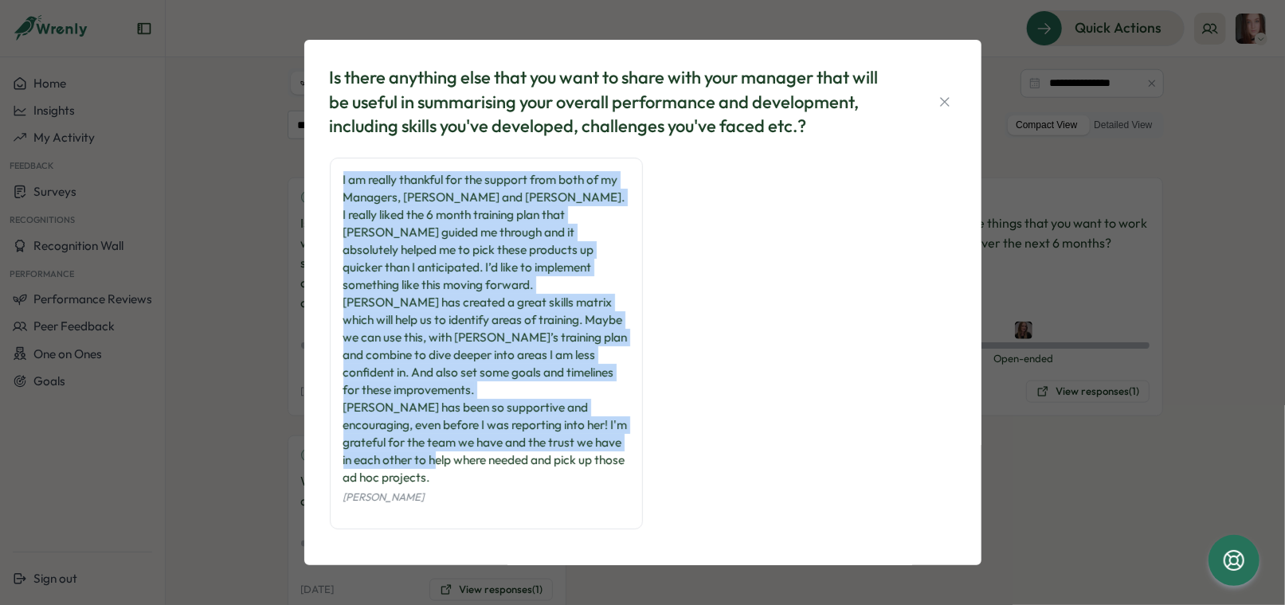
drag, startPoint x: 405, startPoint y: 465, endPoint x: 342, endPoint y: 196, distance: 276.7
click at [343, 196] on div "I am really thankful for the support from both of my Managers, [PERSON_NAME] an…" at bounding box center [486, 328] width 286 height 315
copy div "I am really thankful for the support from both of my Managers, [PERSON_NAME] an…"
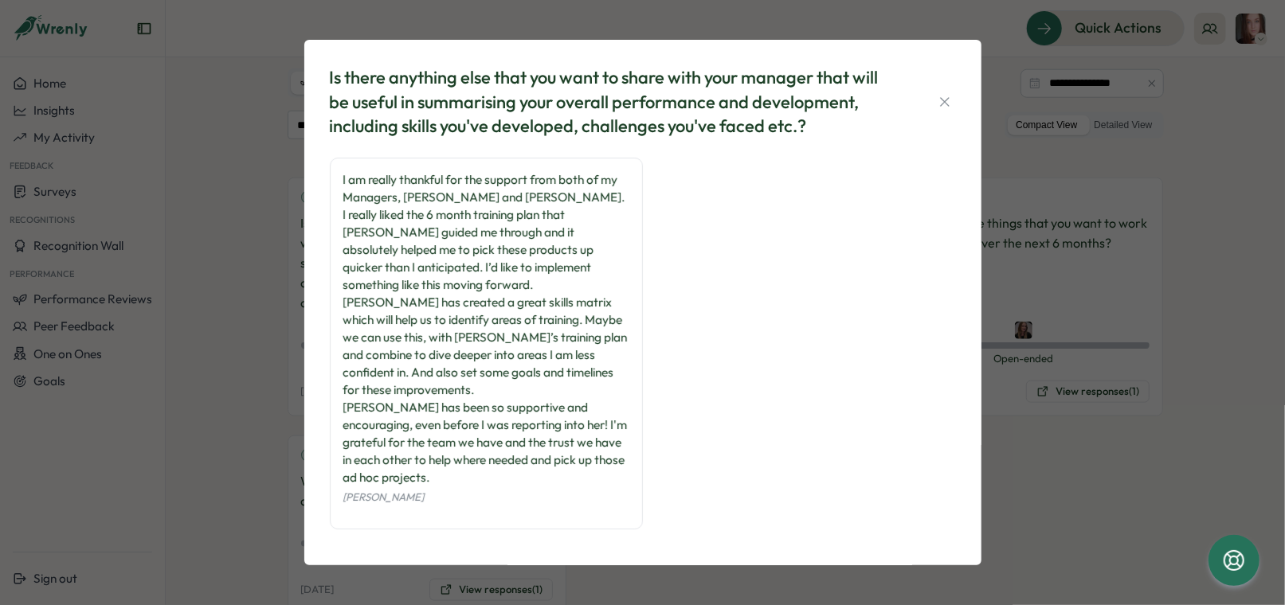
click at [278, 203] on div "Is there anything else that you want to share with your manager that will be us…" at bounding box center [642, 302] width 1285 height 605
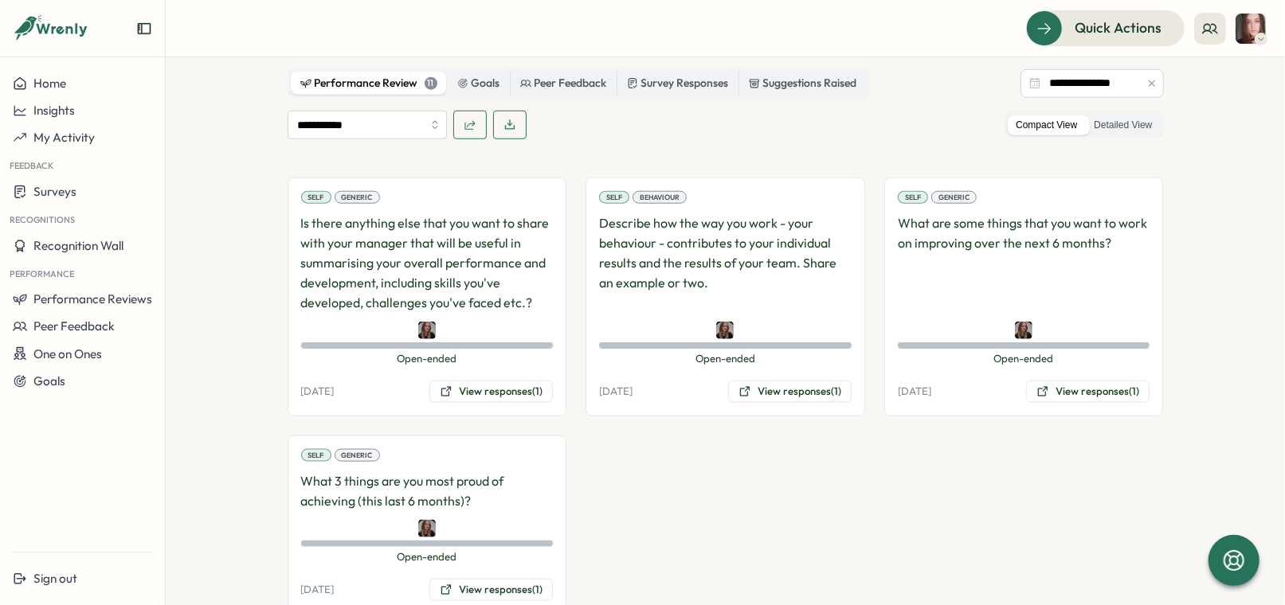
scroll to position [1034, 0]
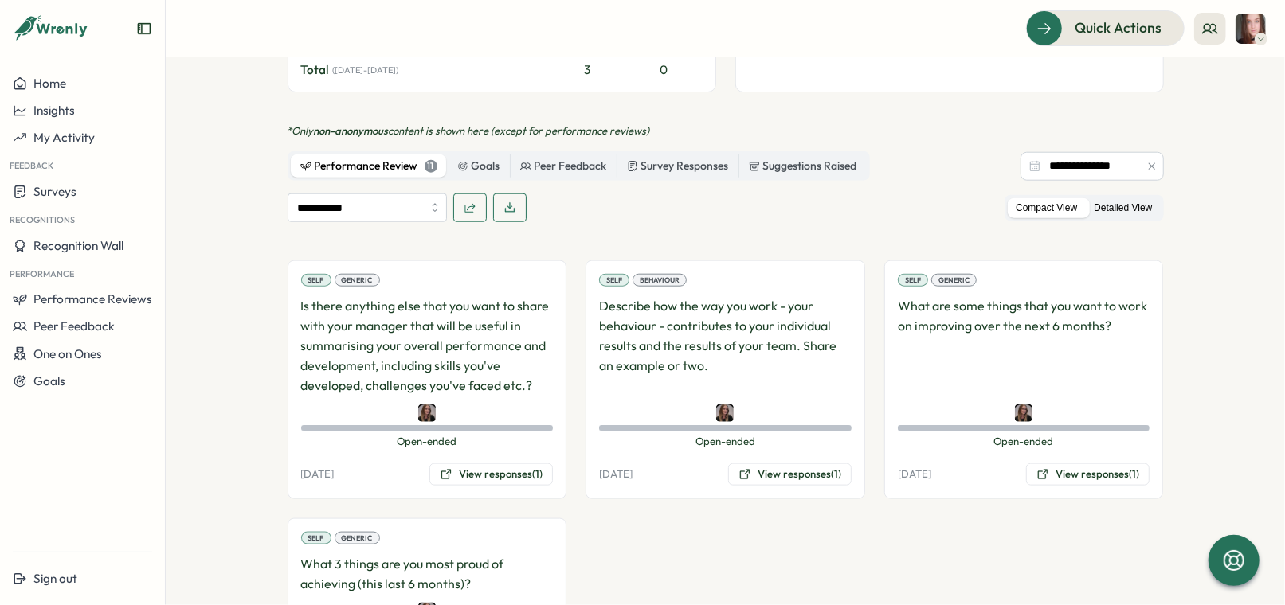
click at [1091, 198] on label "Detailed View" at bounding box center [1123, 208] width 74 height 20
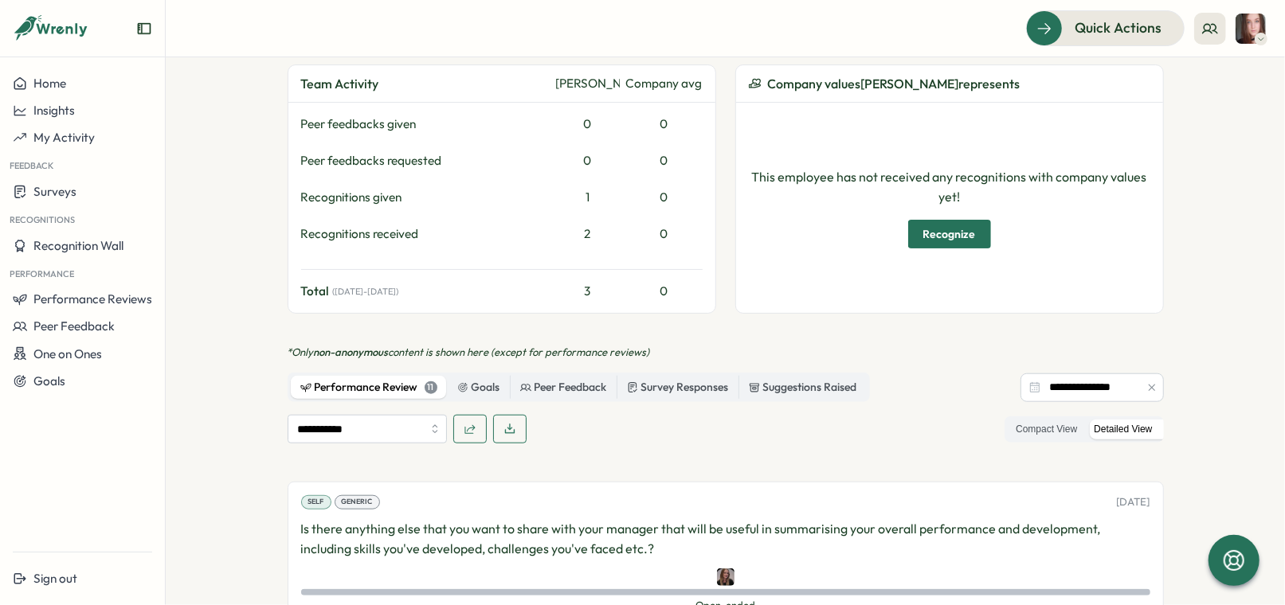
scroll to position [0, 0]
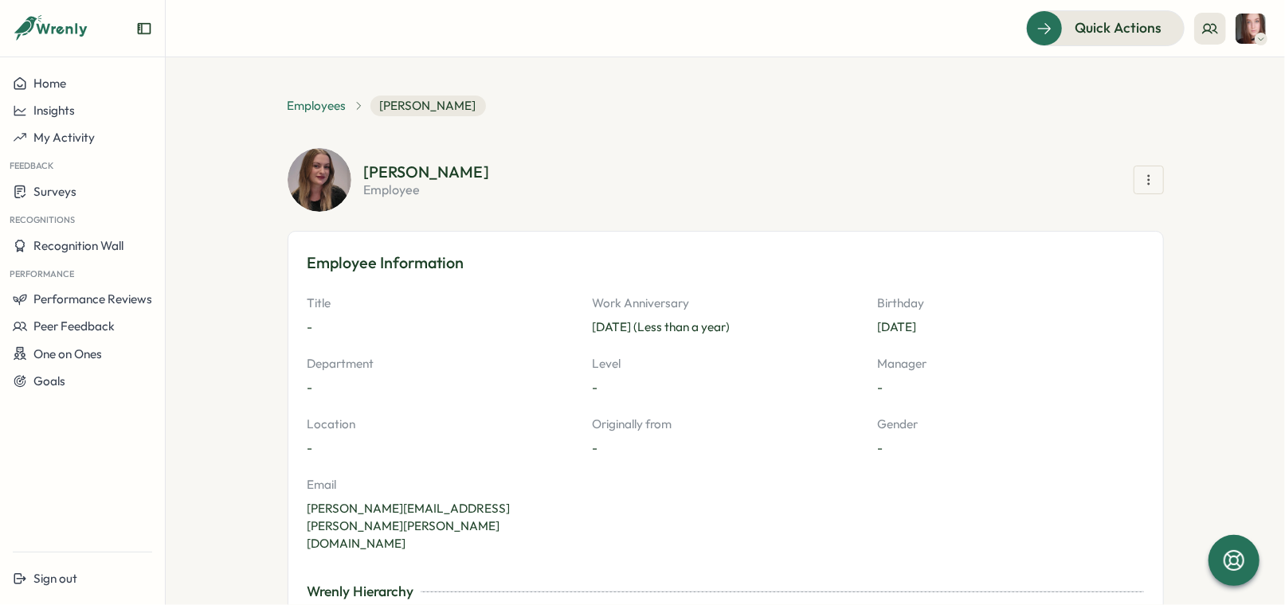
click at [323, 102] on span "Employees" at bounding box center [317, 106] width 59 height 18
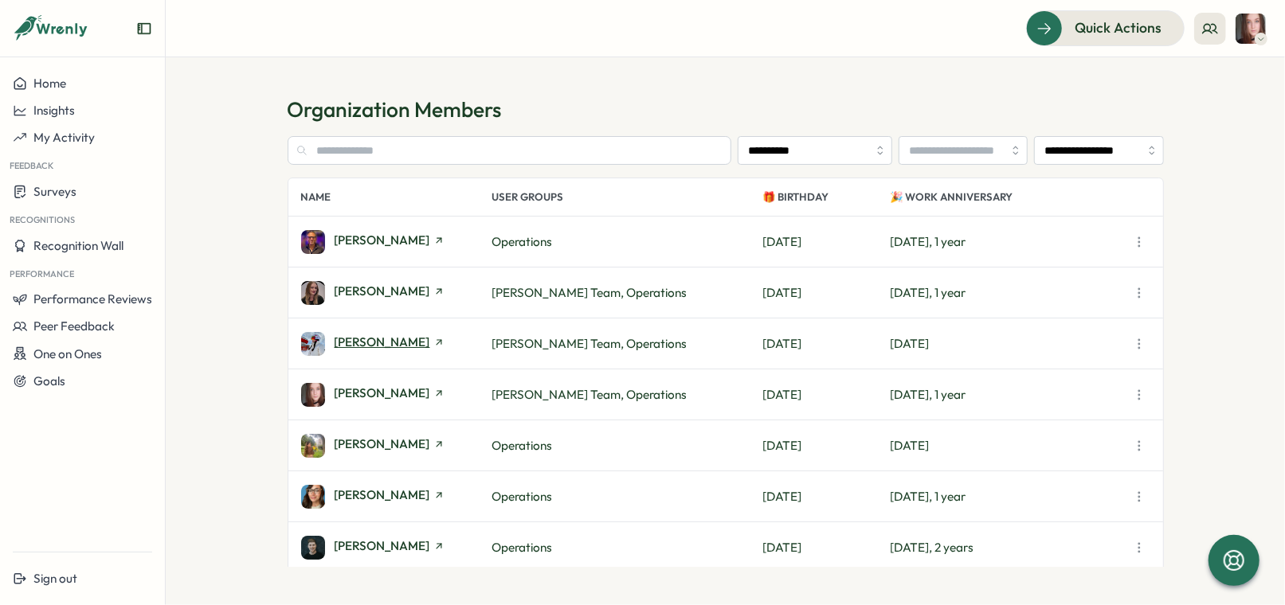
click at [378, 346] on span "[PERSON_NAME]" at bounding box center [383, 342] width 96 height 12
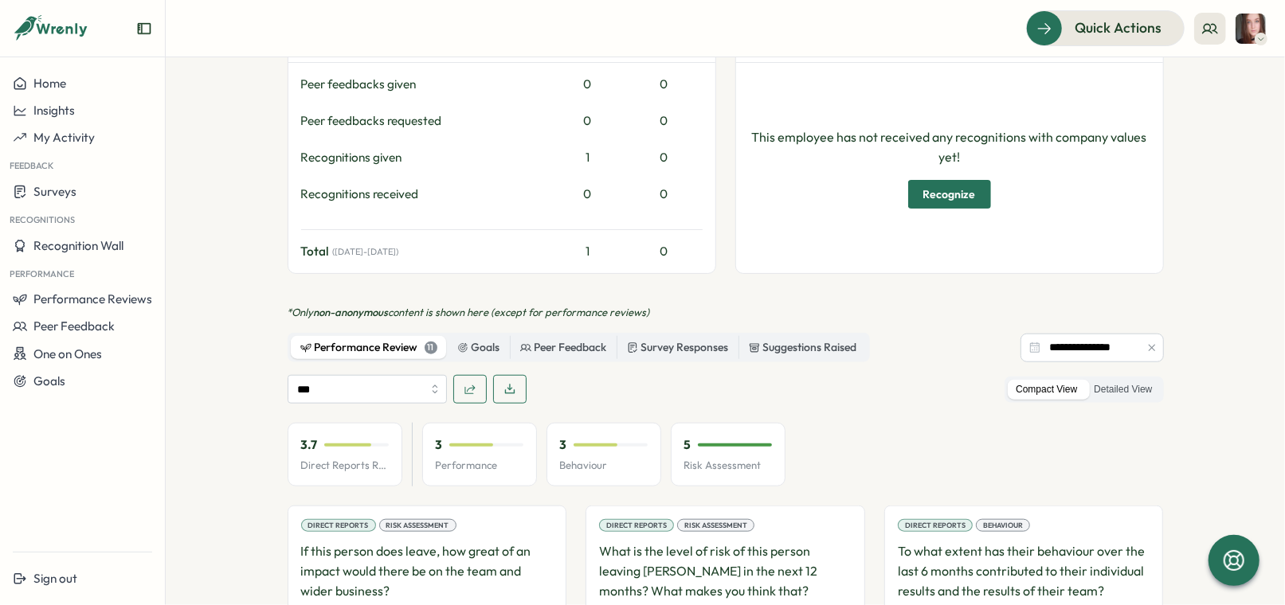
scroll to position [1029, 0]
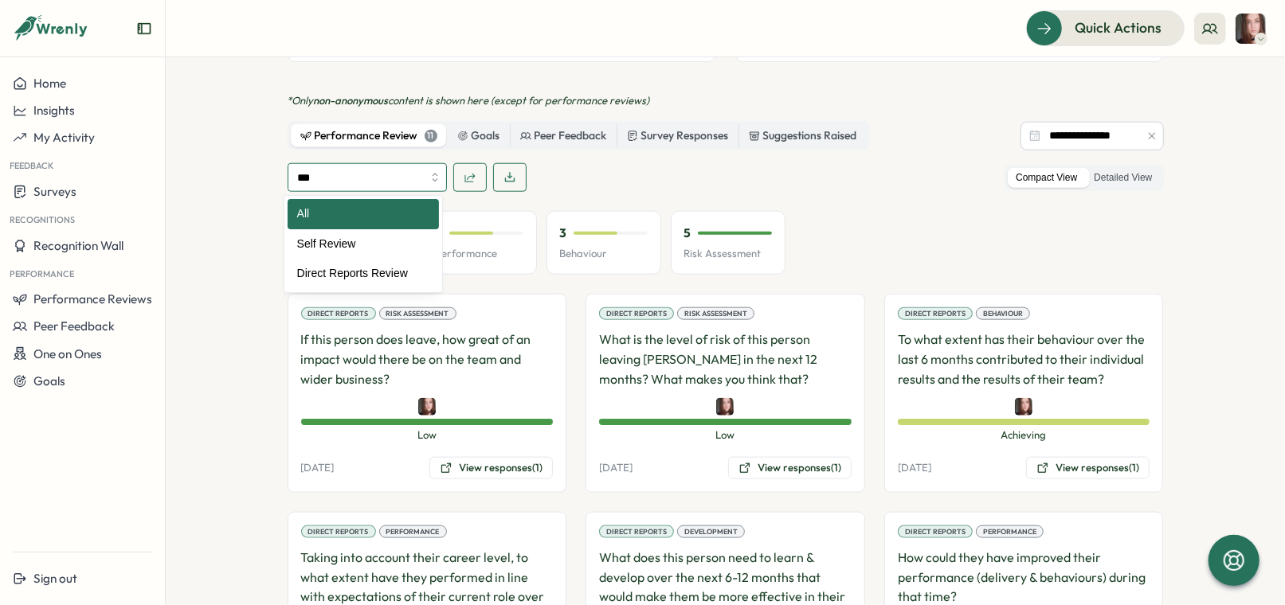
click at [321, 186] on input "***" at bounding box center [367, 177] width 159 height 29
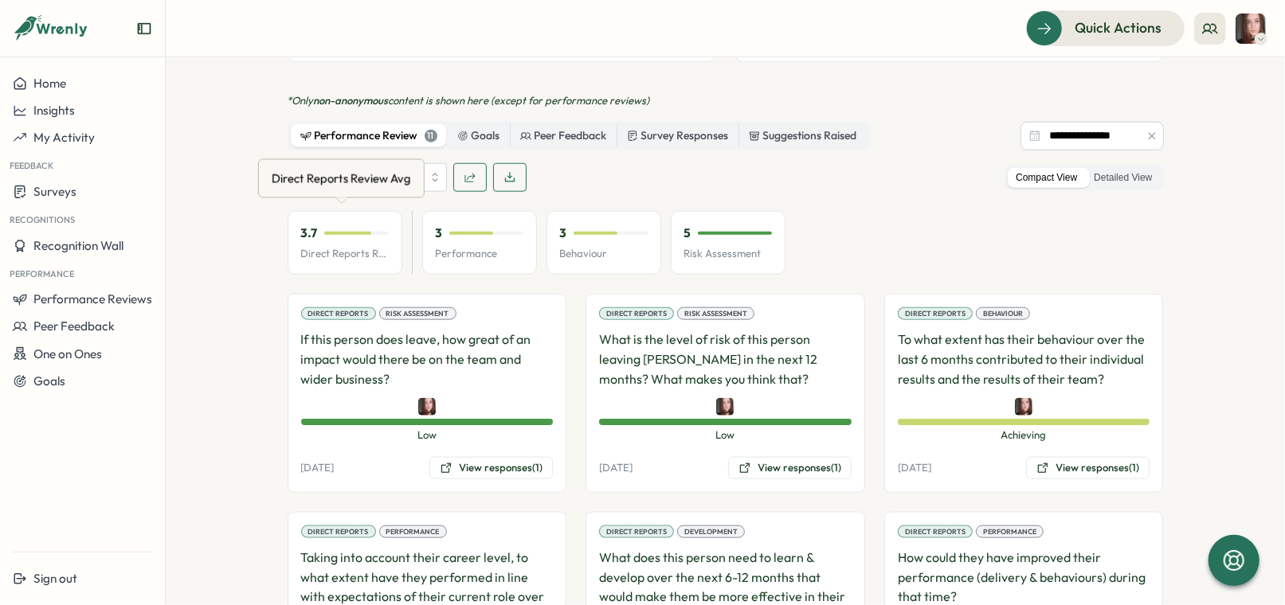
click at [350, 179] on div "Direct Reports Review Avg" at bounding box center [341, 178] width 146 height 25
click at [401, 175] on input "**********" at bounding box center [367, 177] width 159 height 29
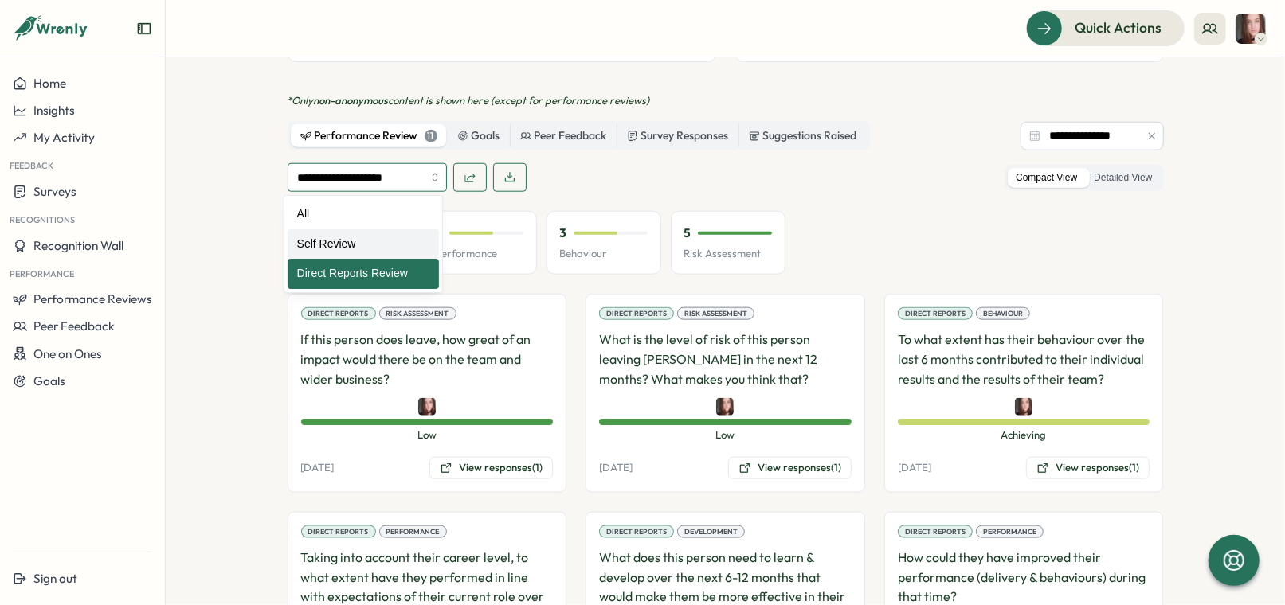
type input "**********"
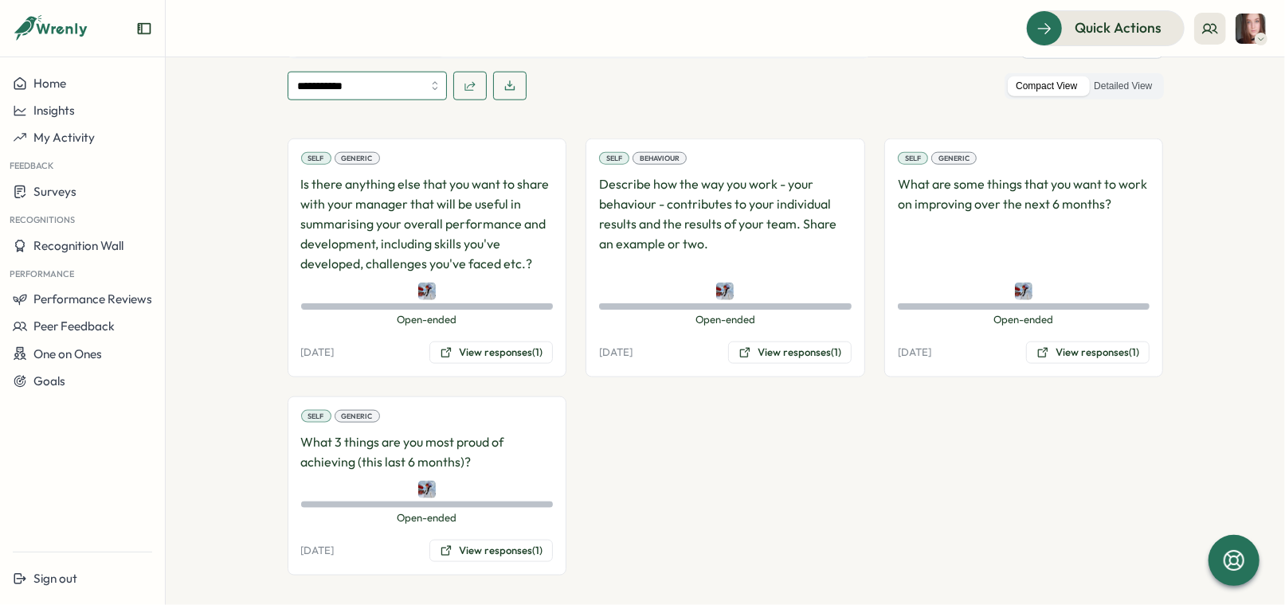
scroll to position [1122, 0]
click at [1102, 82] on label "Detailed View" at bounding box center [1123, 86] width 74 height 20
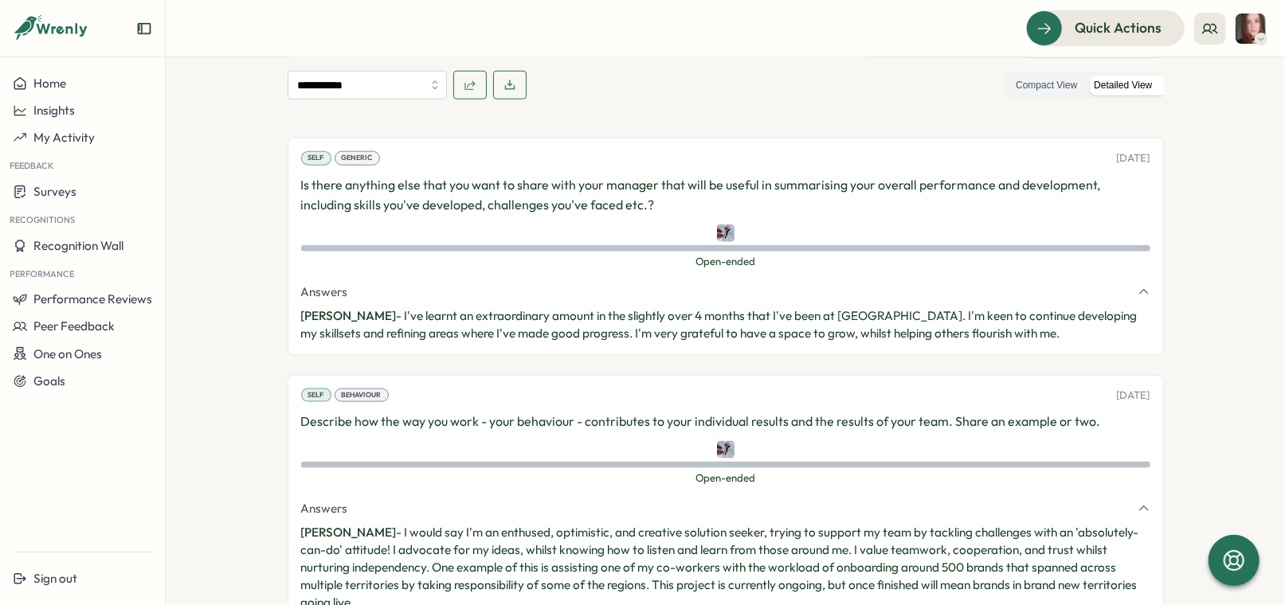
click at [532, 179] on p "Is there anything else that you want to share with your manager that will be us…" at bounding box center [725, 195] width 849 height 40
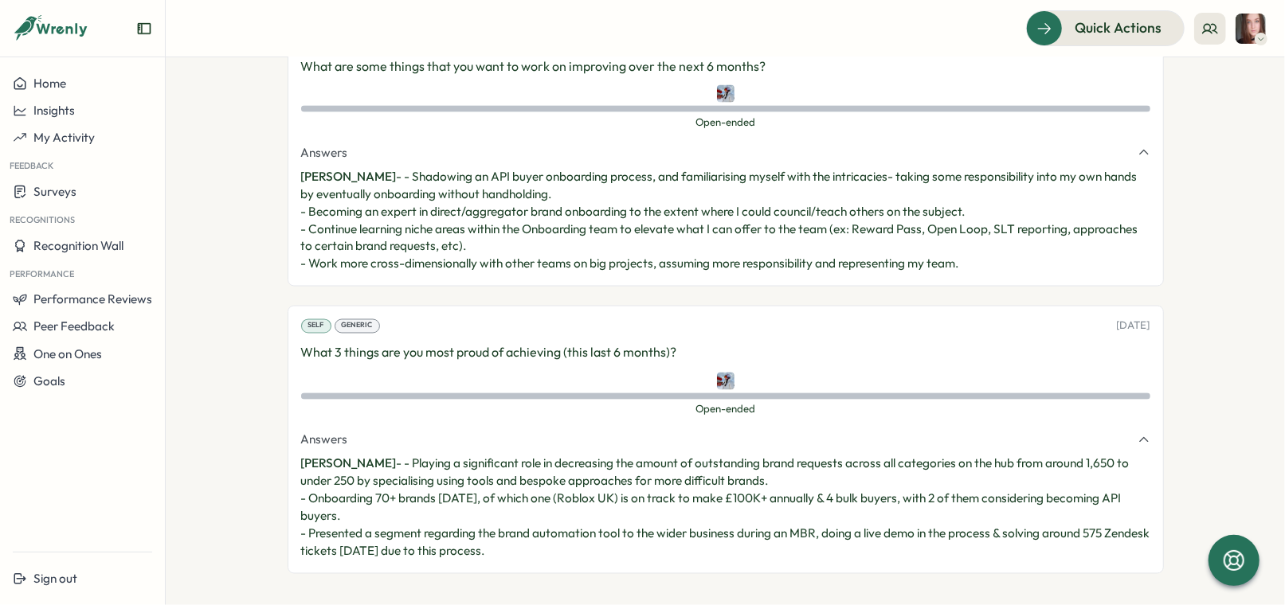
click at [499, 350] on p "What 3 things are you most proud of achieving (this last 6 months)?" at bounding box center [725, 353] width 849 height 20
copy div "What 3 things are you most proud of achieving (this last 6 months)?"
drag, startPoint x: 382, startPoint y: 462, endPoint x: 594, endPoint y: 546, distance: 228.8
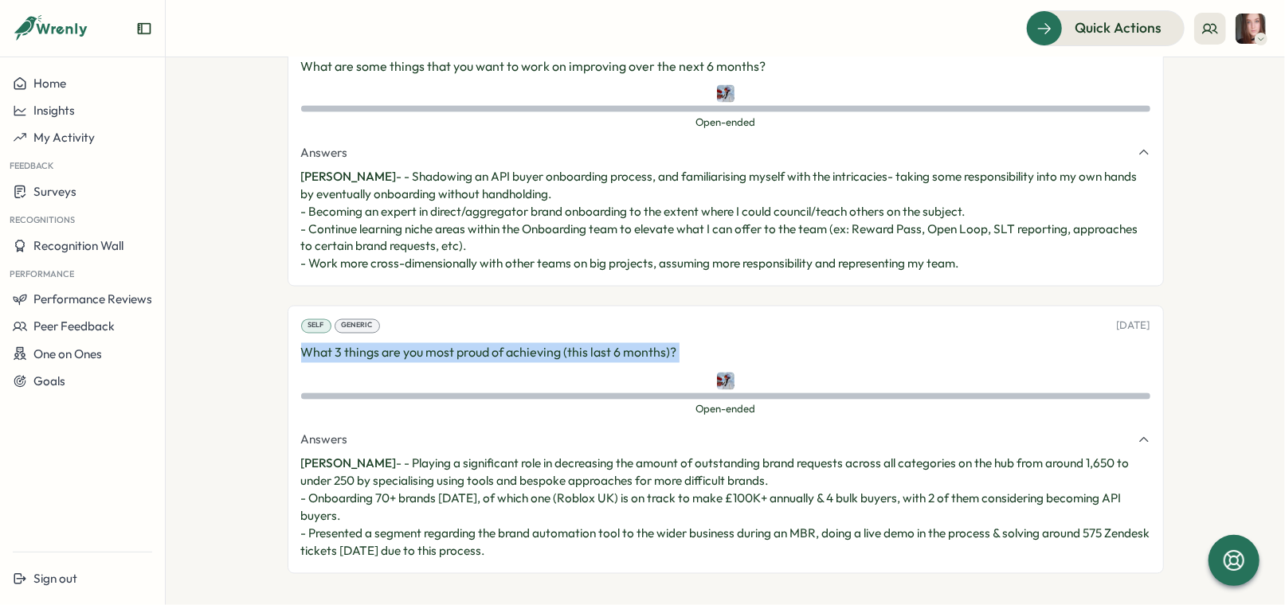
click at [594, 546] on p "[PERSON_NAME] - - Playing a significant role in decreasing the amount of outsta…" at bounding box center [725, 508] width 849 height 105
copy p "- Playing a significant role in decreasing the amount of outstanding brand requ…"
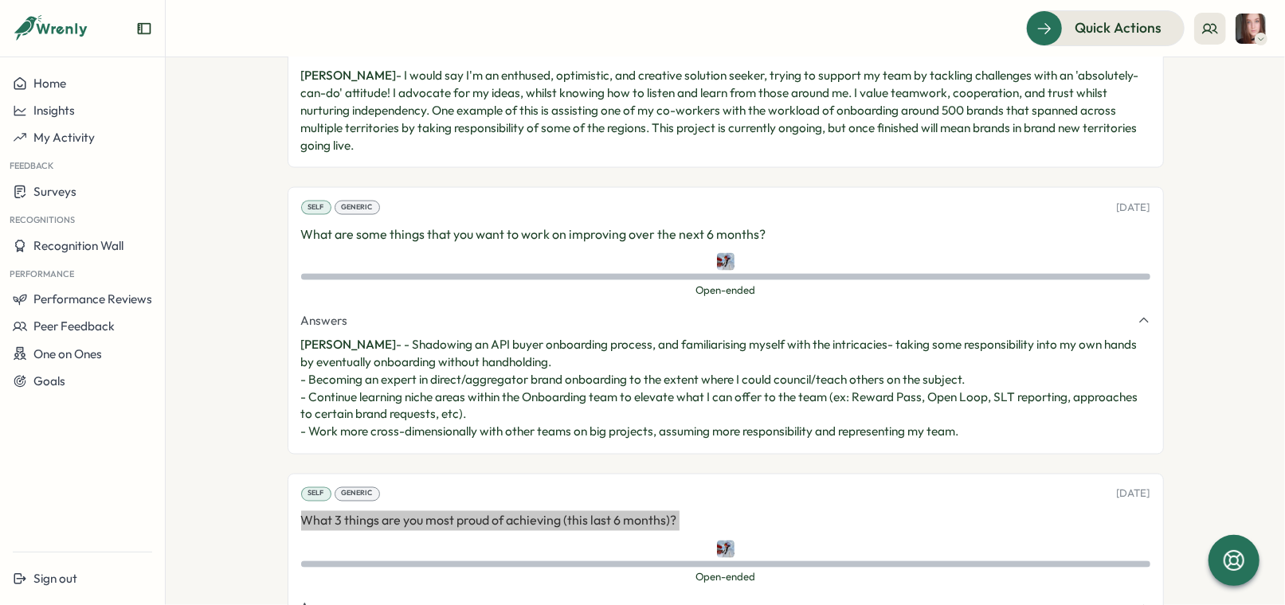
scroll to position [1574, 0]
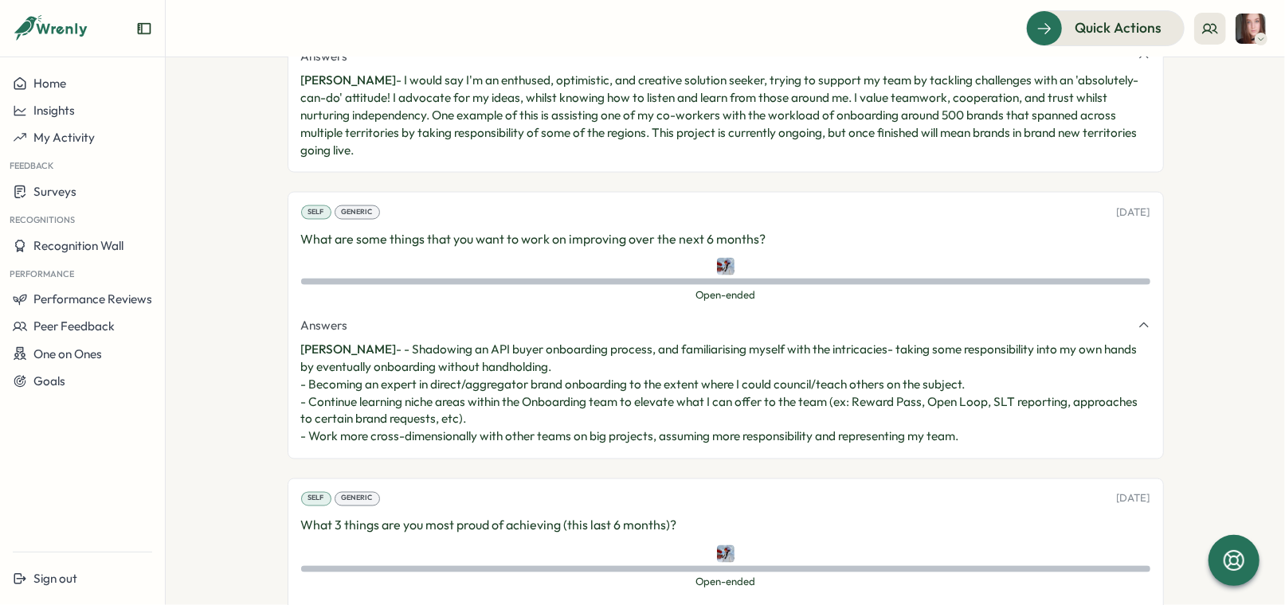
click at [495, 241] on p "What are some things that you want to work on improving over the next 6 months?" at bounding box center [725, 239] width 849 height 20
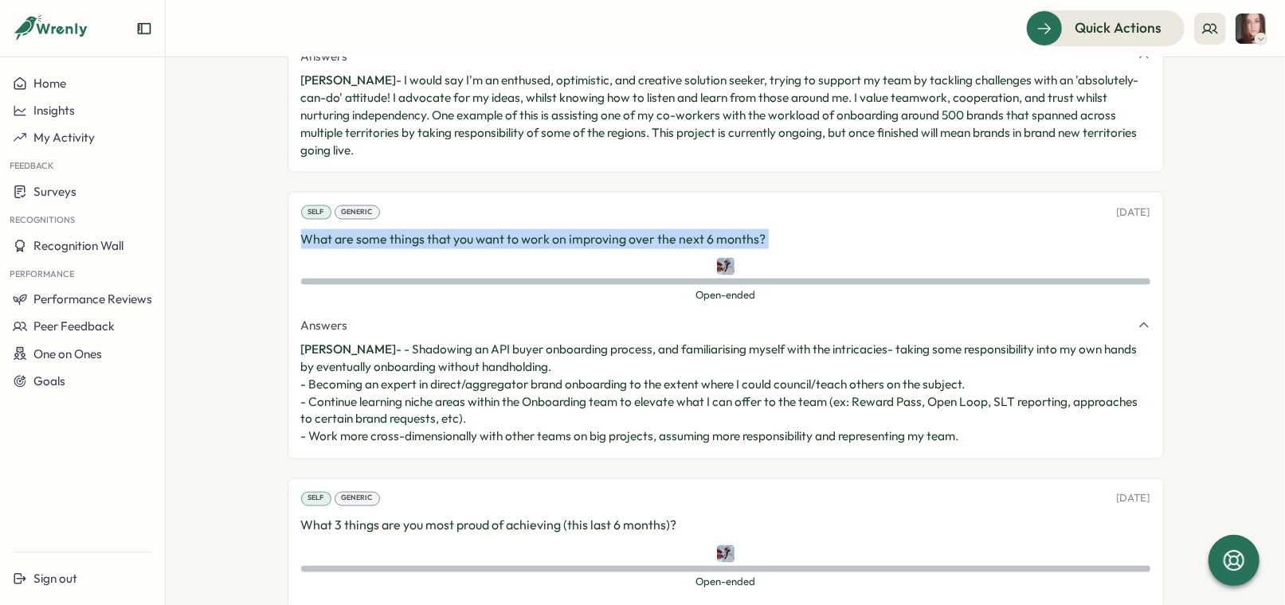
click at [495, 241] on p "What are some things that you want to work on improving over the next 6 months?" at bounding box center [725, 239] width 849 height 20
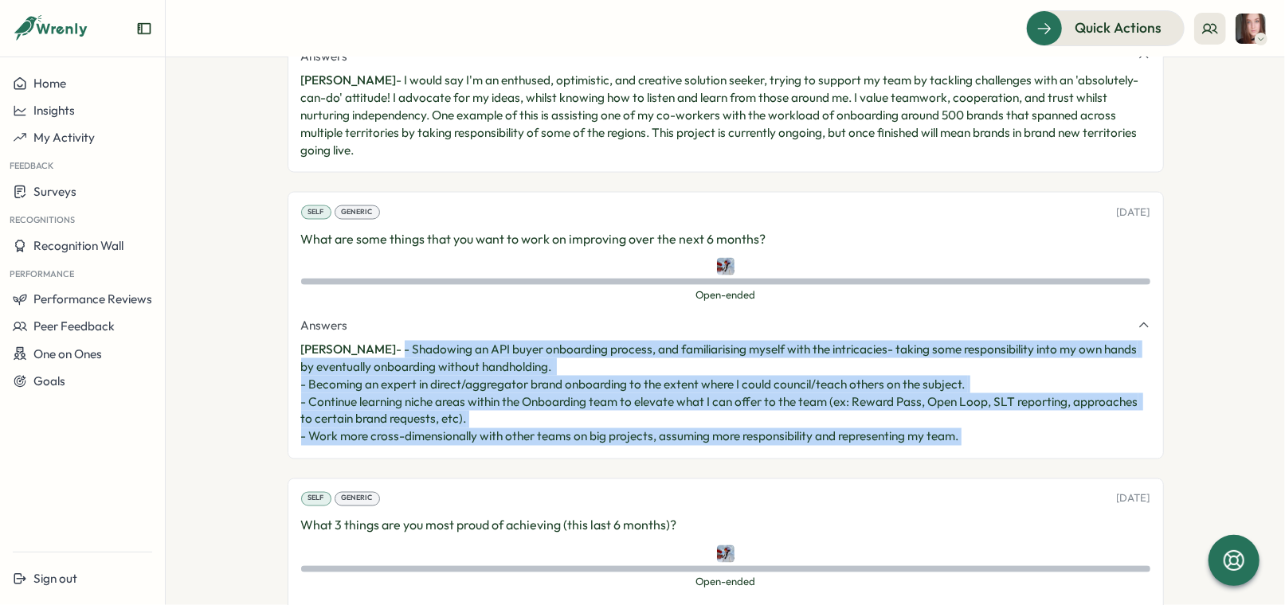
drag, startPoint x: 381, startPoint y: 346, endPoint x: 926, endPoint y: 481, distance: 561.4
click at [926, 481] on div "Self Generic [DATE] Is there anything else that you want to share with your man…" at bounding box center [726, 215] width 876 height 1061
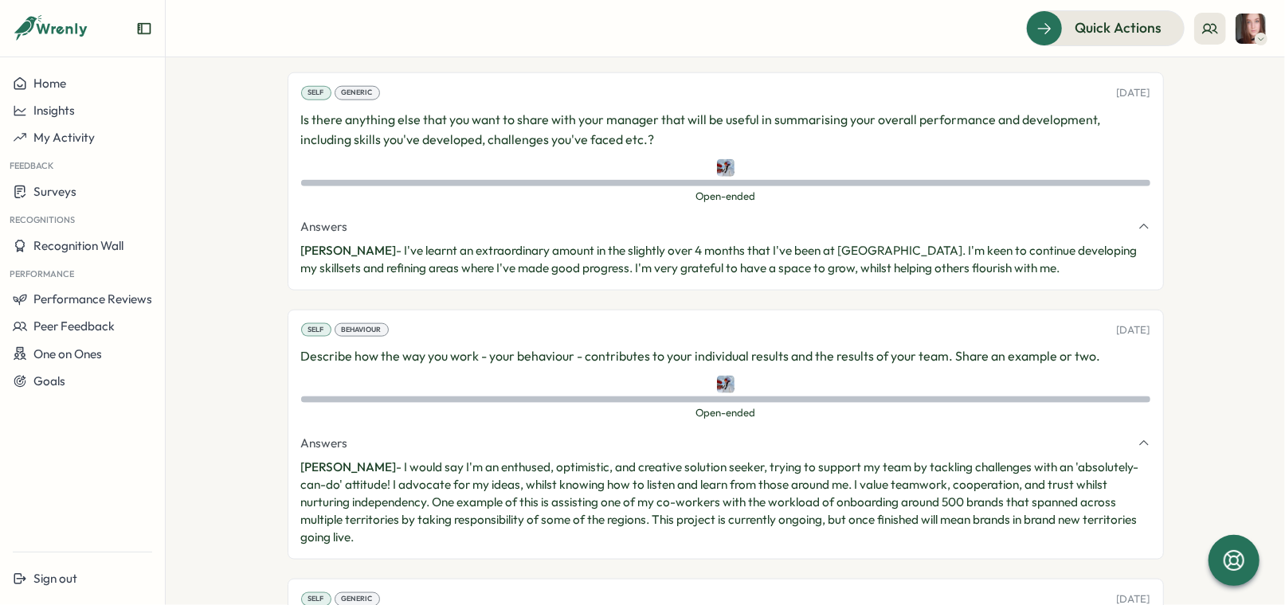
scroll to position [1211, 0]
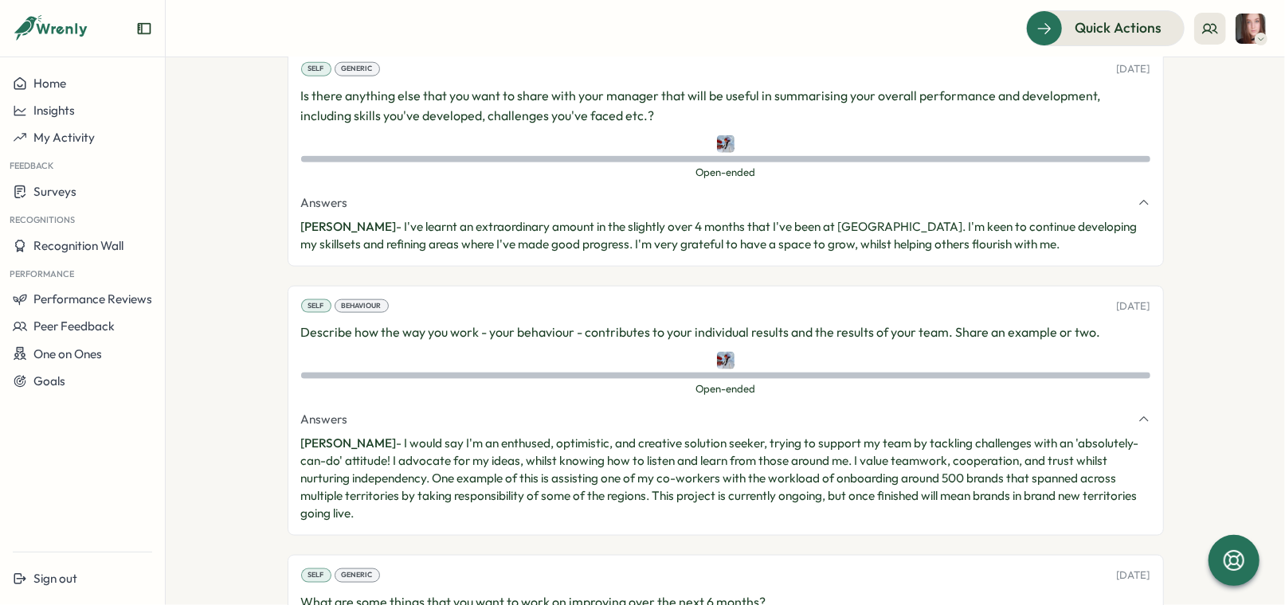
click at [515, 326] on p "Describe how the way you work - your behaviour - contributes to your individual…" at bounding box center [725, 333] width 849 height 20
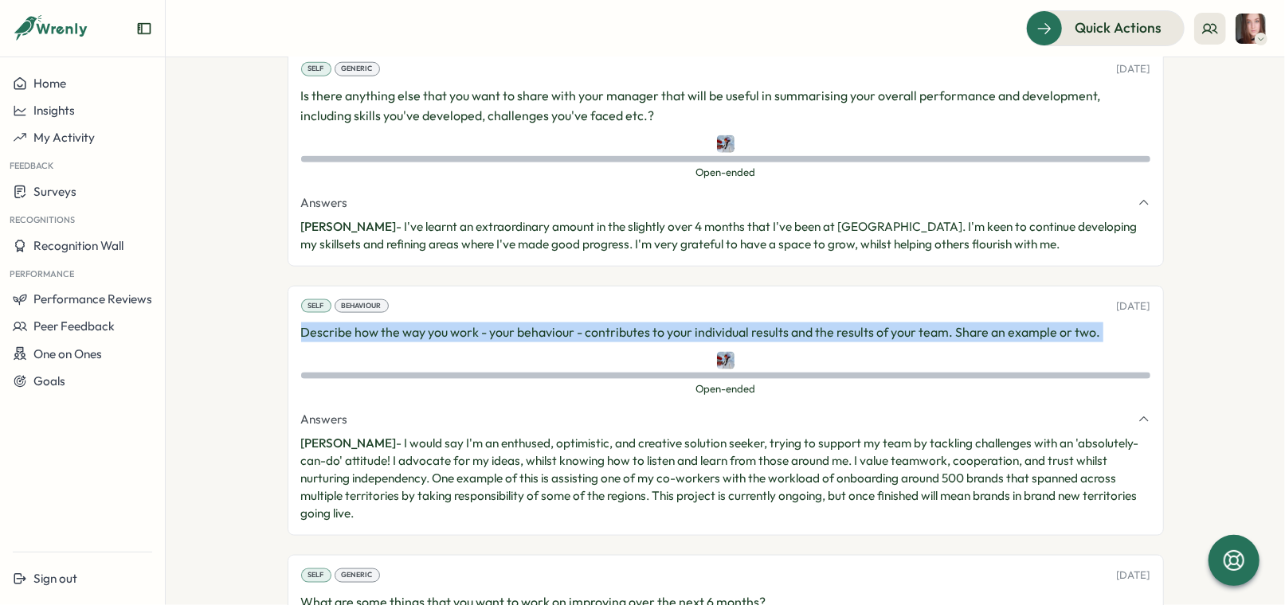
click at [515, 326] on p "Describe how the way you work - your behaviour - contributes to your individual…" at bounding box center [725, 333] width 849 height 20
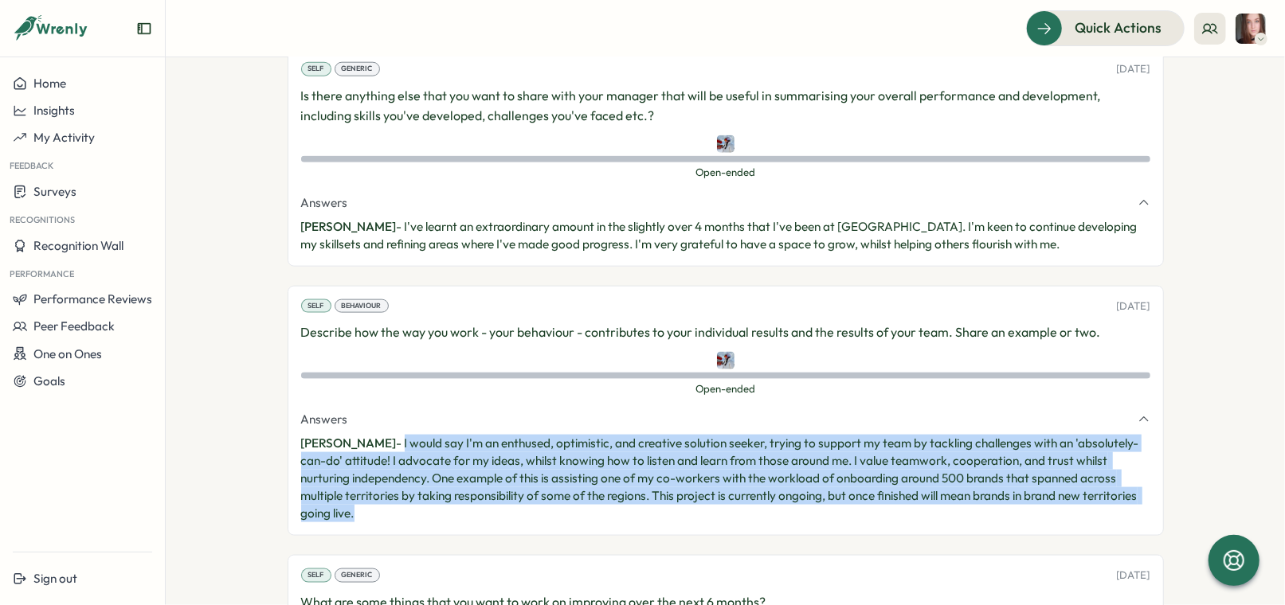
drag, startPoint x: 475, startPoint y: 518, endPoint x: 382, endPoint y: 434, distance: 124.6
click at [382, 434] on div "Self Behaviour [DATE] Describe how the way you work - your behaviour - contribu…" at bounding box center [726, 411] width 876 height 250
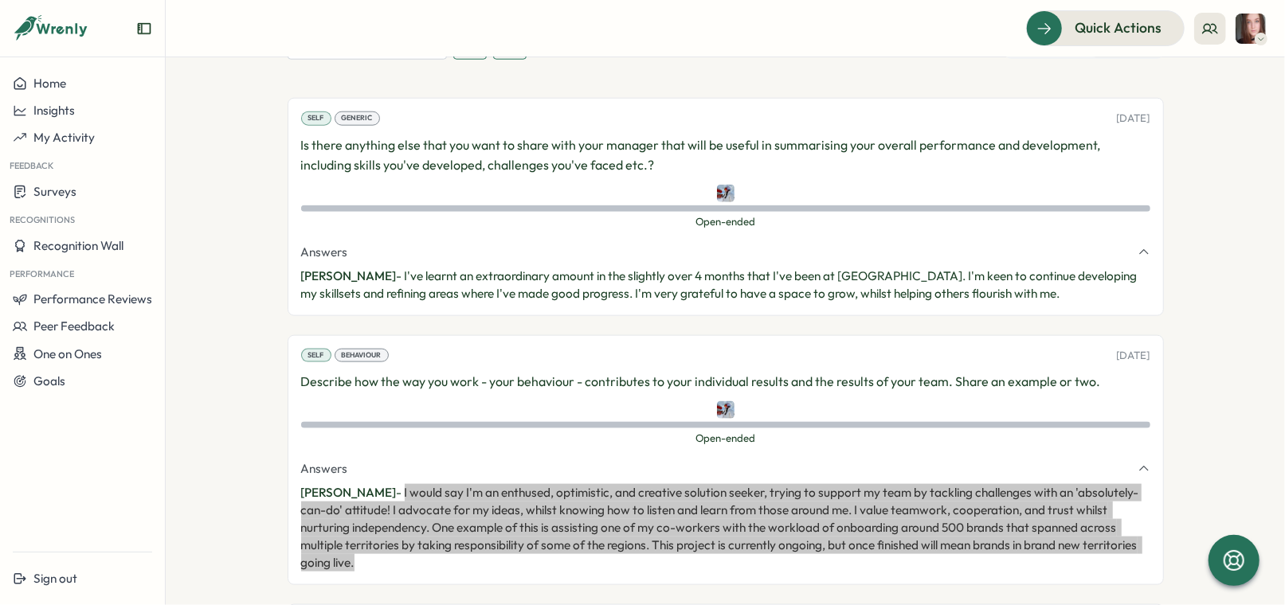
scroll to position [1146, 0]
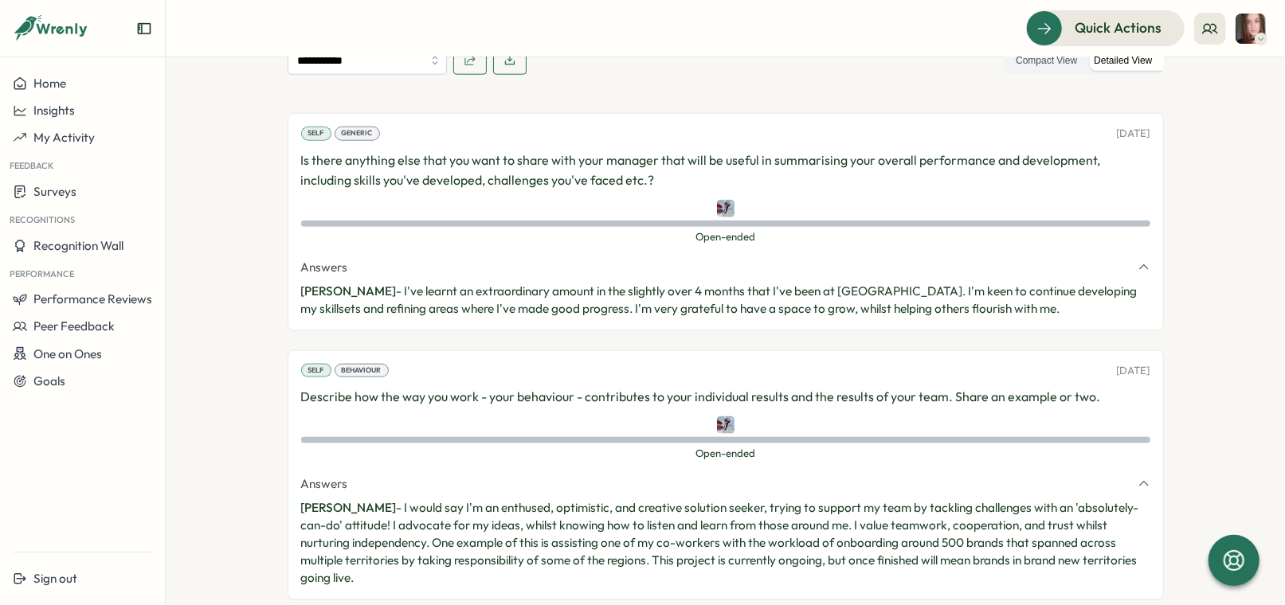
click at [413, 173] on p "Is there anything else that you want to share with your manager that will be us…" at bounding box center [725, 171] width 849 height 40
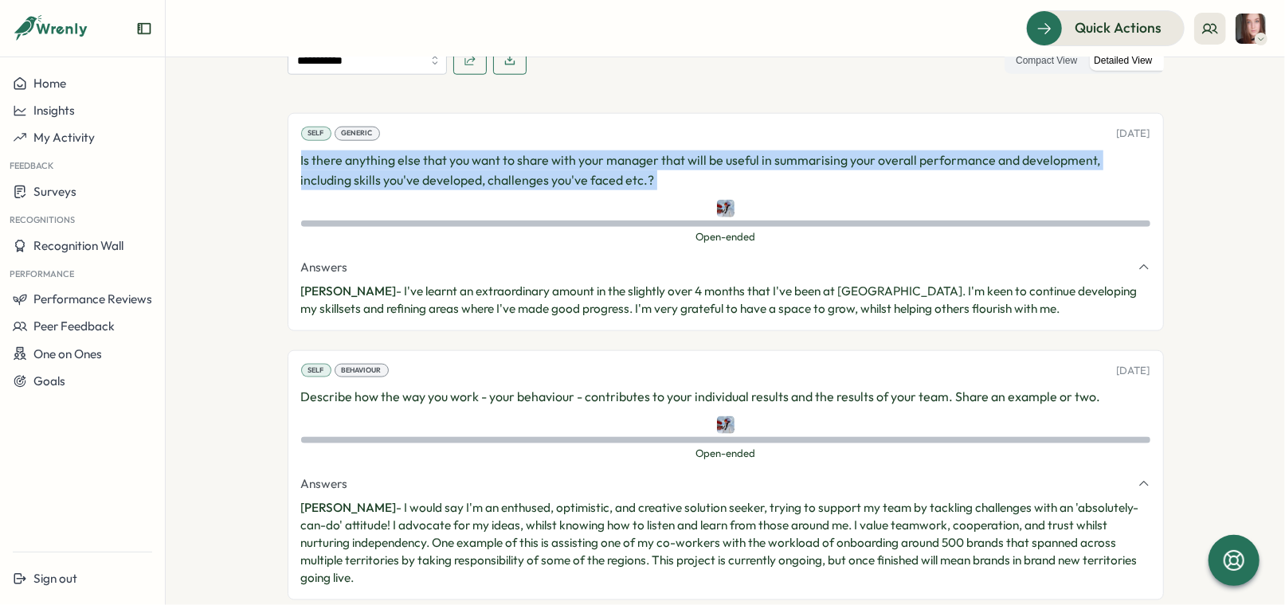
click at [413, 173] on p "Is there anything else that you want to share with your manager that will be us…" at bounding box center [725, 171] width 849 height 40
drag, startPoint x: 382, startPoint y: 284, endPoint x: 1271, endPoint y: 366, distance: 892.7
click at [1271, 366] on section "**********" at bounding box center [725, 331] width 1119 height 548
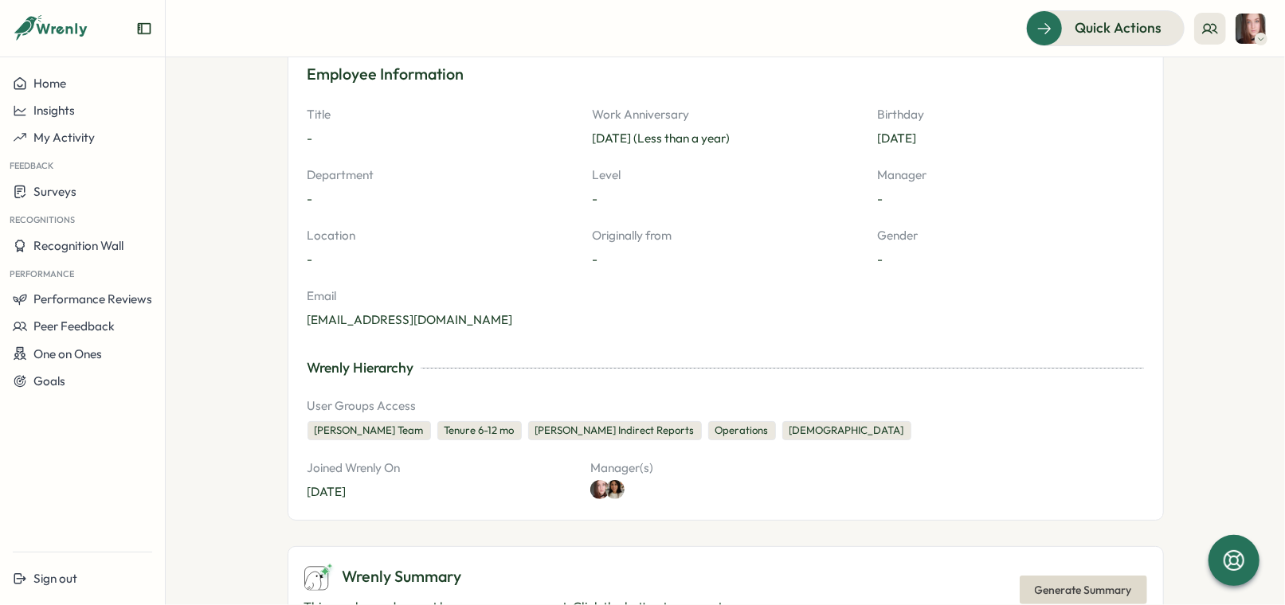
scroll to position [0, 0]
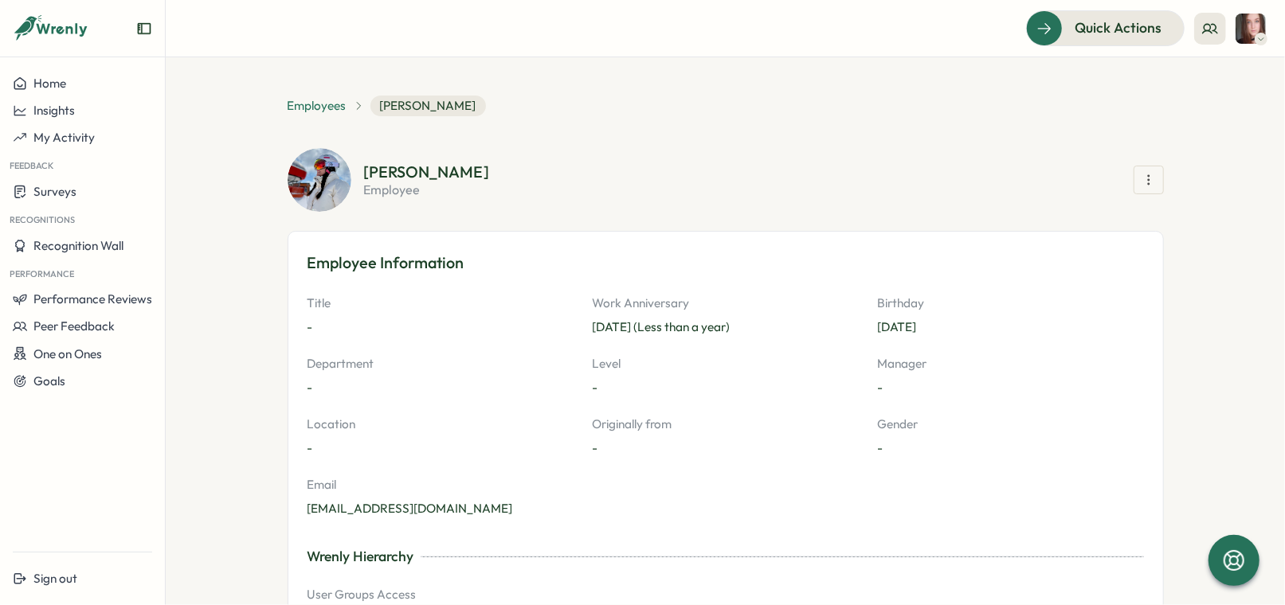
click at [319, 100] on span "Employees" at bounding box center [317, 106] width 59 height 18
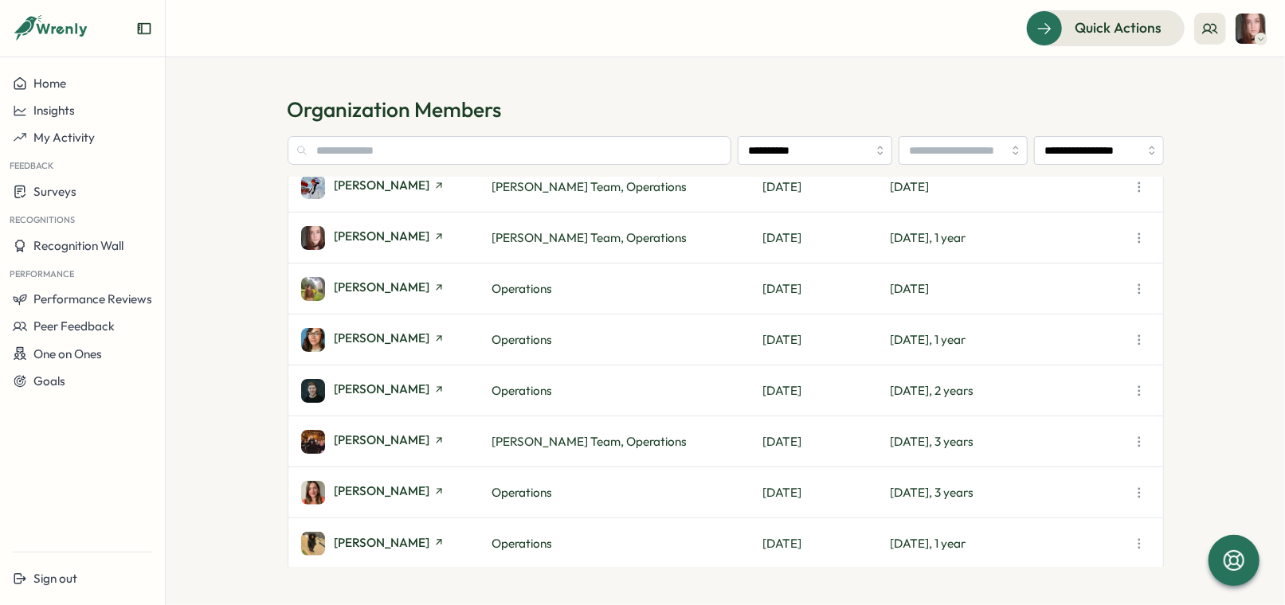
scroll to position [158, 0]
click at [386, 439] on span "[PERSON_NAME]" at bounding box center [383, 439] width 96 height 12
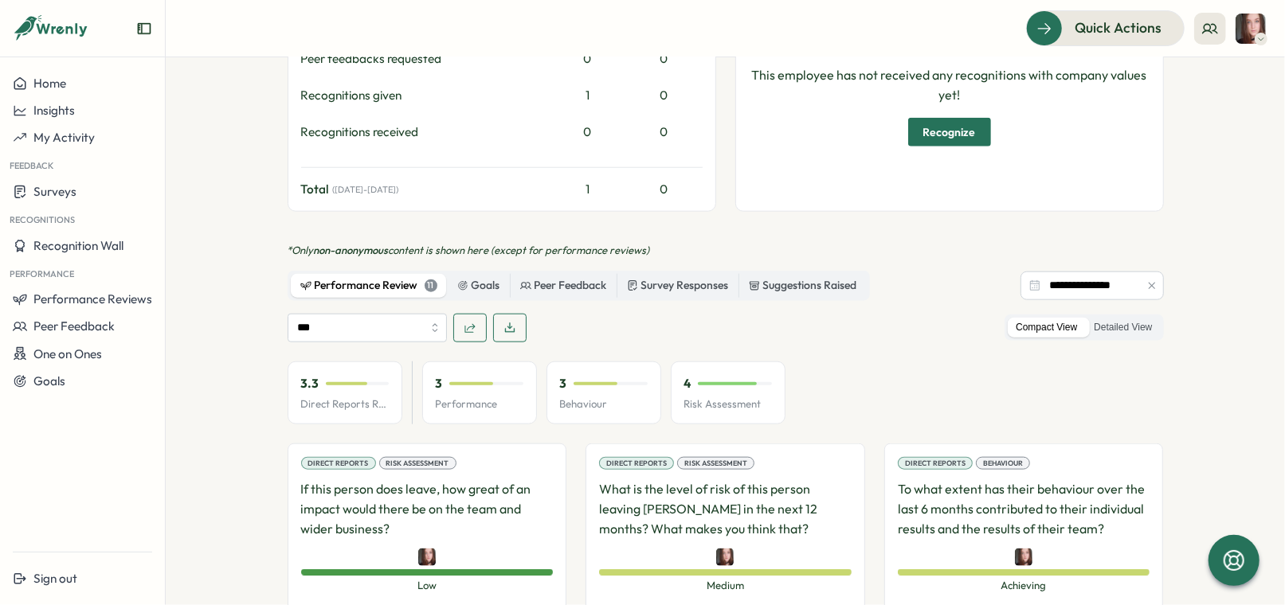
scroll to position [1055, 0]
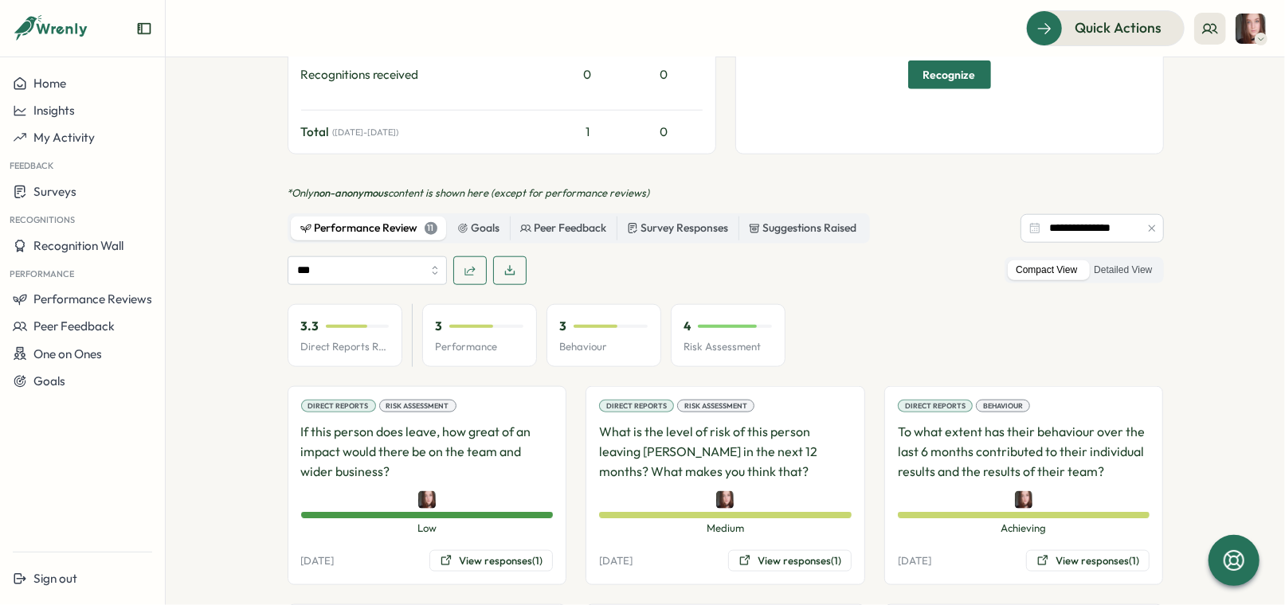
click at [358, 340] on p "Direct Reports Review Avg" at bounding box center [345, 347] width 88 height 14
click at [334, 256] on input "***" at bounding box center [367, 270] width 159 height 29
click at [371, 256] on input "**********" at bounding box center [367, 270] width 159 height 29
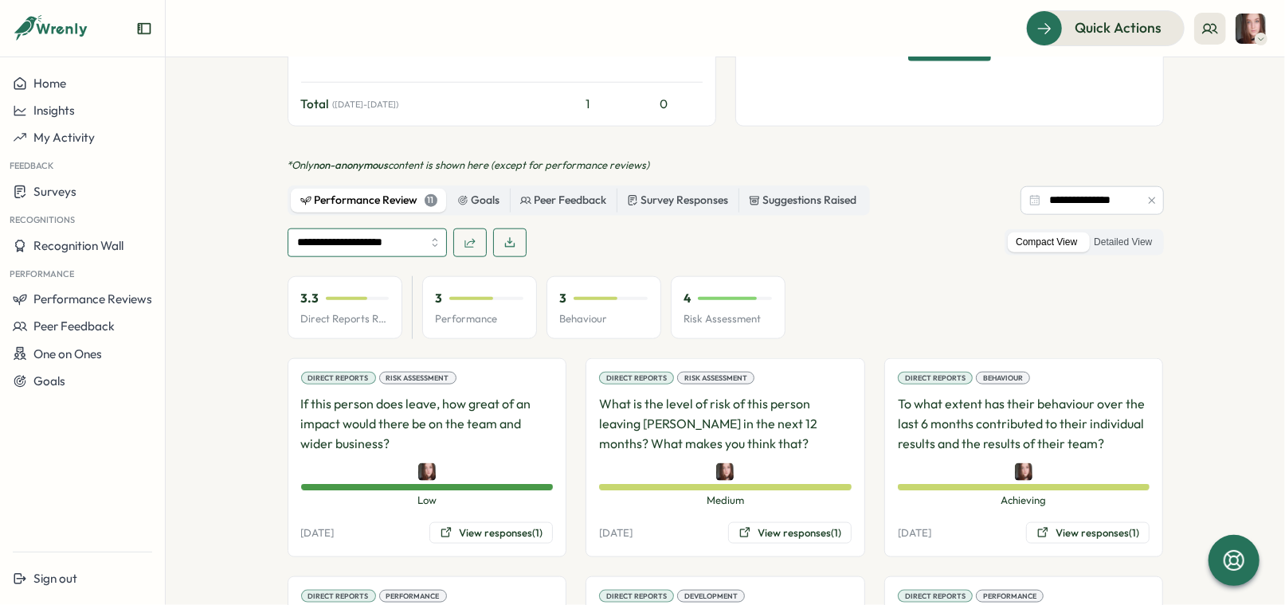
scroll to position [1084, 0]
click at [362, 216] on div "Direct Reports Review Avg" at bounding box center [341, 207] width 146 height 25
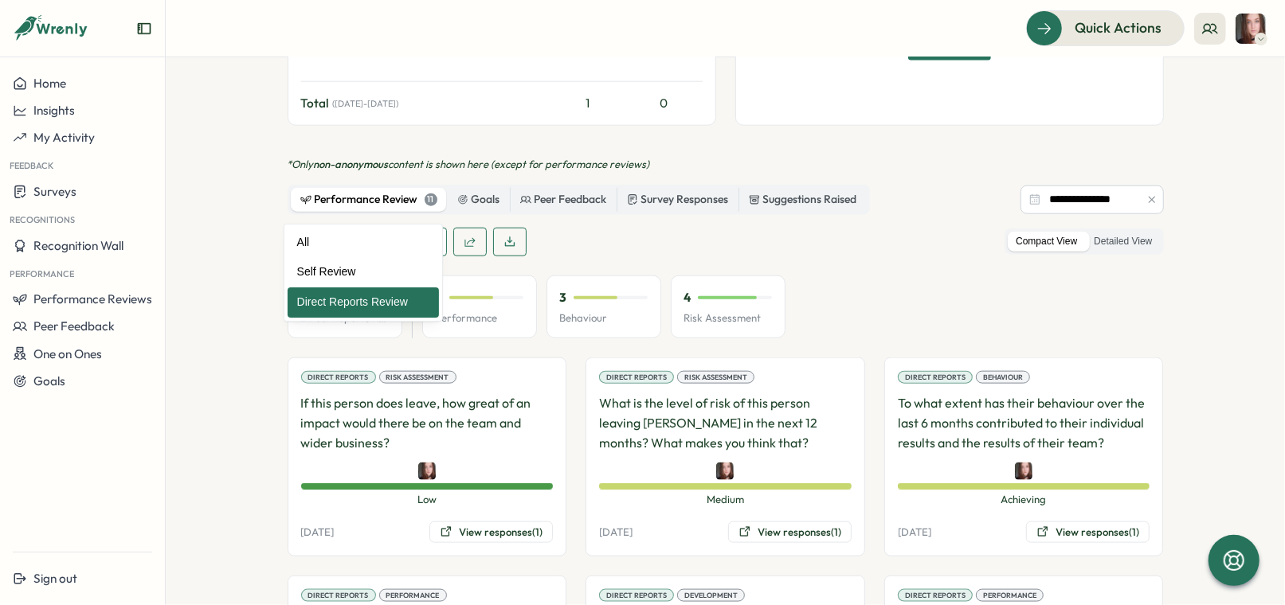
click at [304, 228] on input "**********" at bounding box center [367, 242] width 159 height 29
type input "**********"
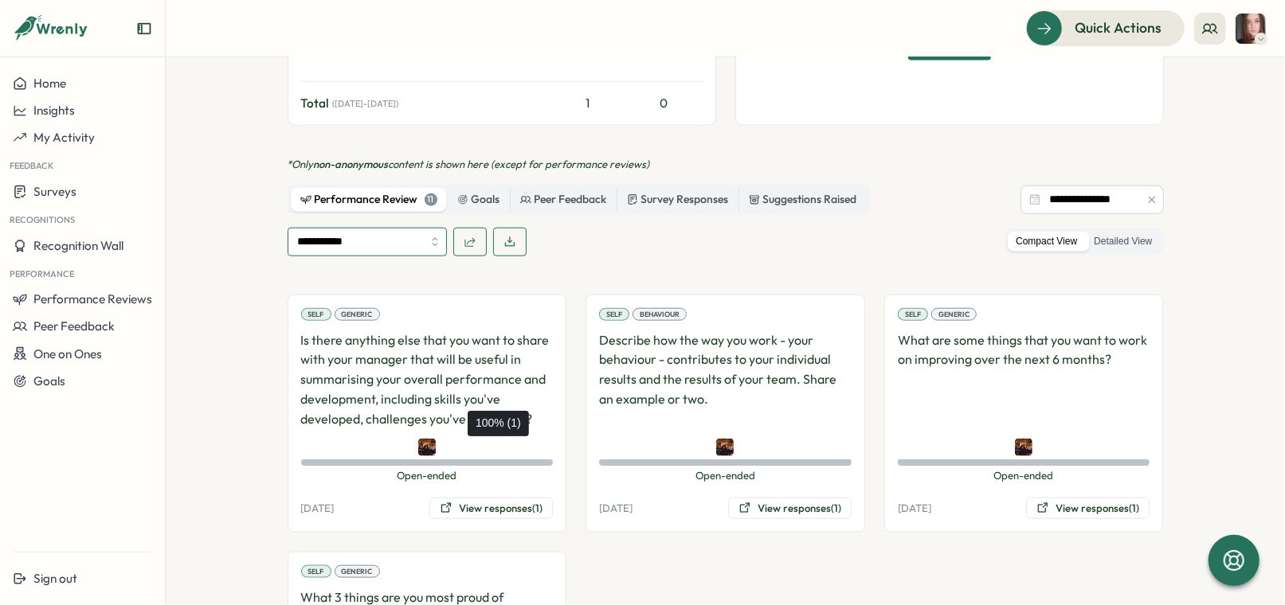
scroll to position [1205, 0]
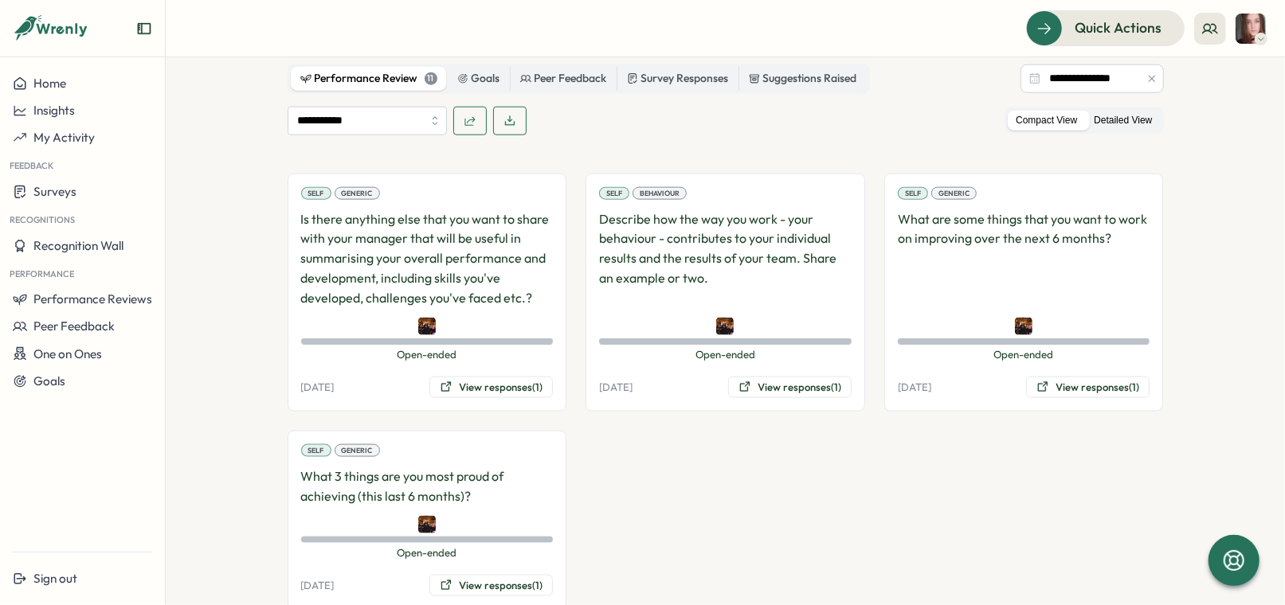
click at [1111, 111] on label "Detailed View" at bounding box center [1123, 121] width 74 height 20
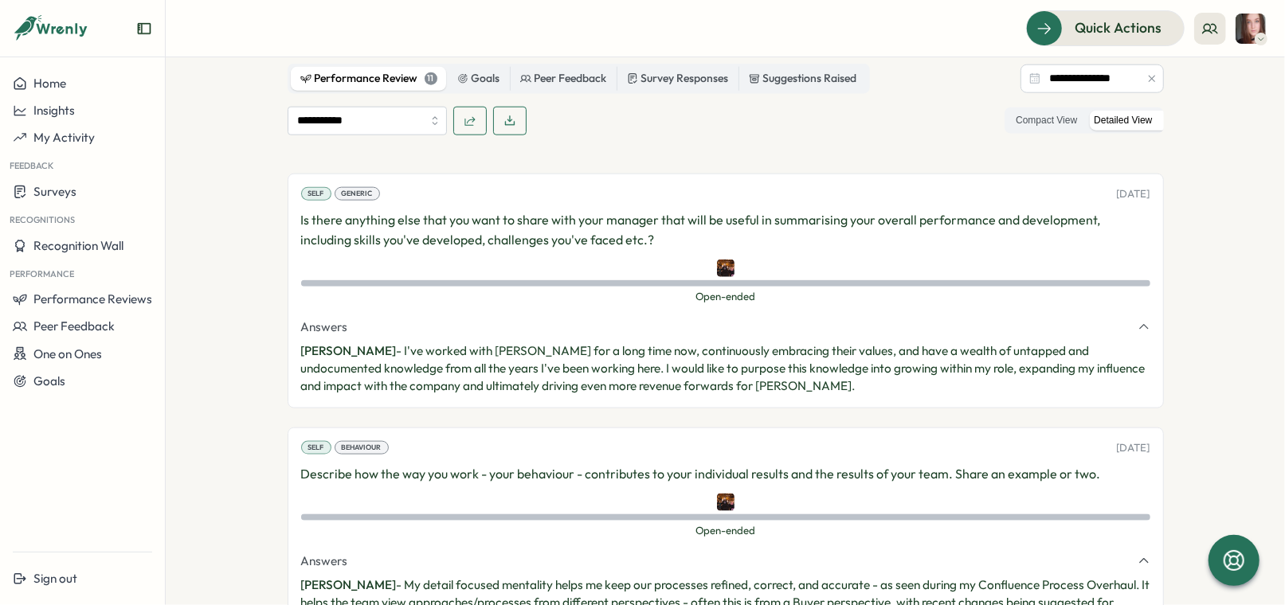
scroll to position [1849, 0]
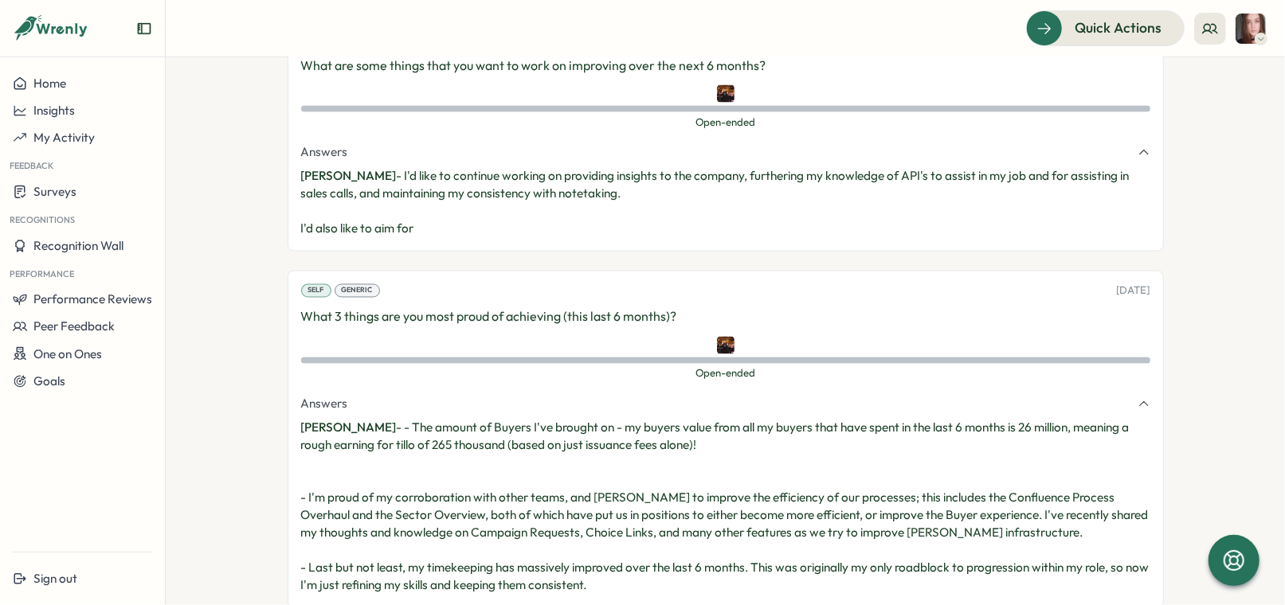
click at [442, 307] on p "What 3 things are you most proud of achieving (this last 6 months)?" at bounding box center [725, 317] width 849 height 20
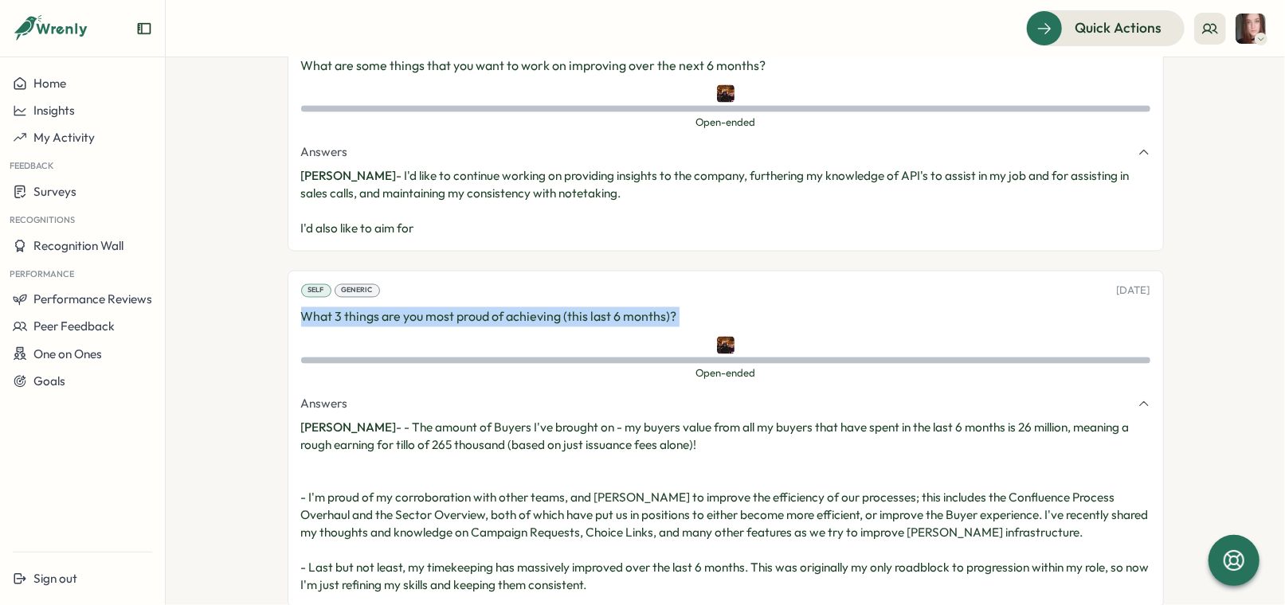
click at [442, 307] on p "What 3 things are you most proud of achieving (this last 6 months)?" at bounding box center [725, 317] width 849 height 20
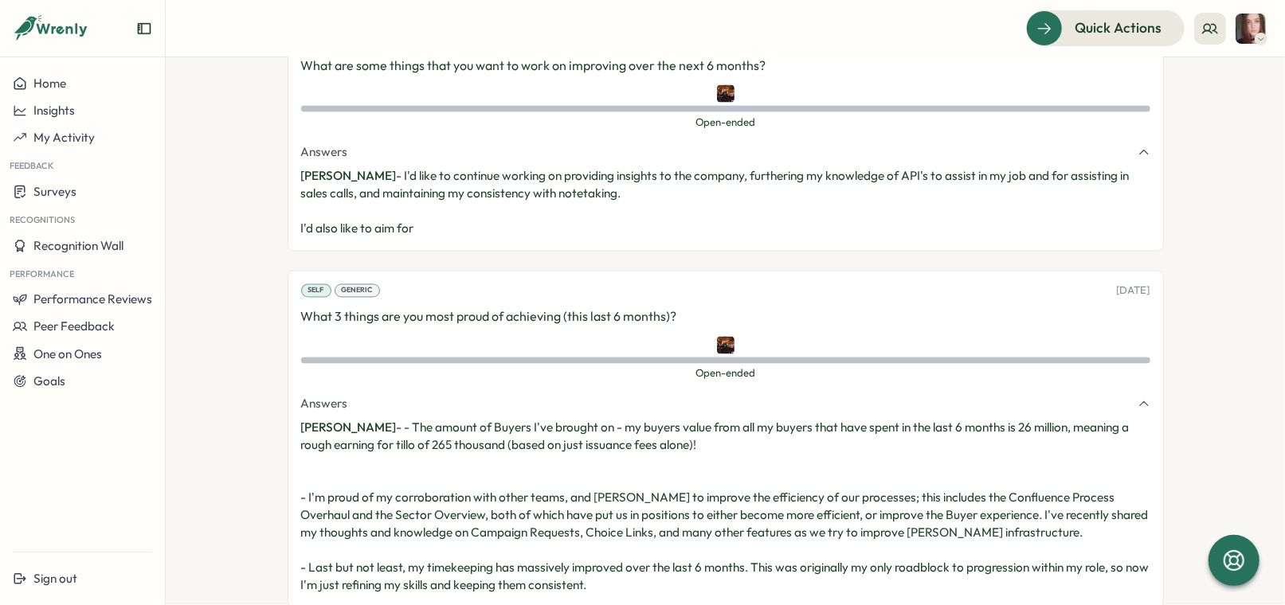
drag, startPoint x: 382, startPoint y: 387, endPoint x: 696, endPoint y: 546, distance: 352.0
click at [696, 546] on p "[PERSON_NAME] - - The amount of Buyers I've brought on - my buyers value from a…" at bounding box center [725, 507] width 849 height 175
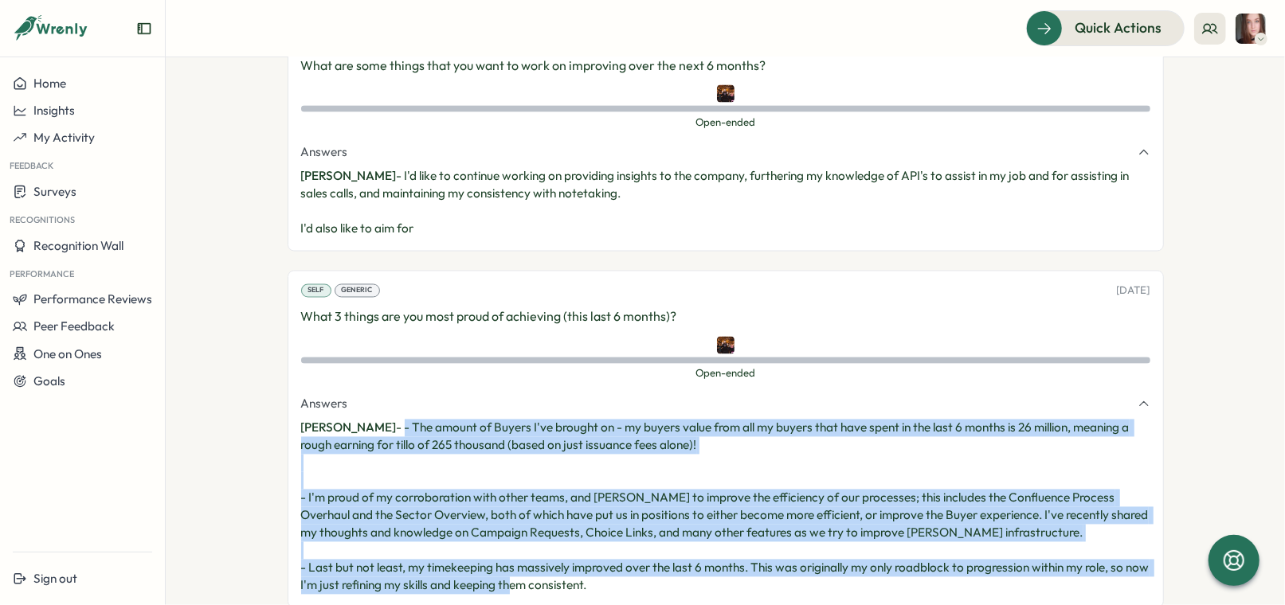
drag, startPoint x: 663, startPoint y: 550, endPoint x: 383, endPoint y: 392, distance: 321.4
click at [383, 420] on p "[PERSON_NAME] - - The amount of Buyers I've brought on - my buyers value from a…" at bounding box center [725, 507] width 849 height 175
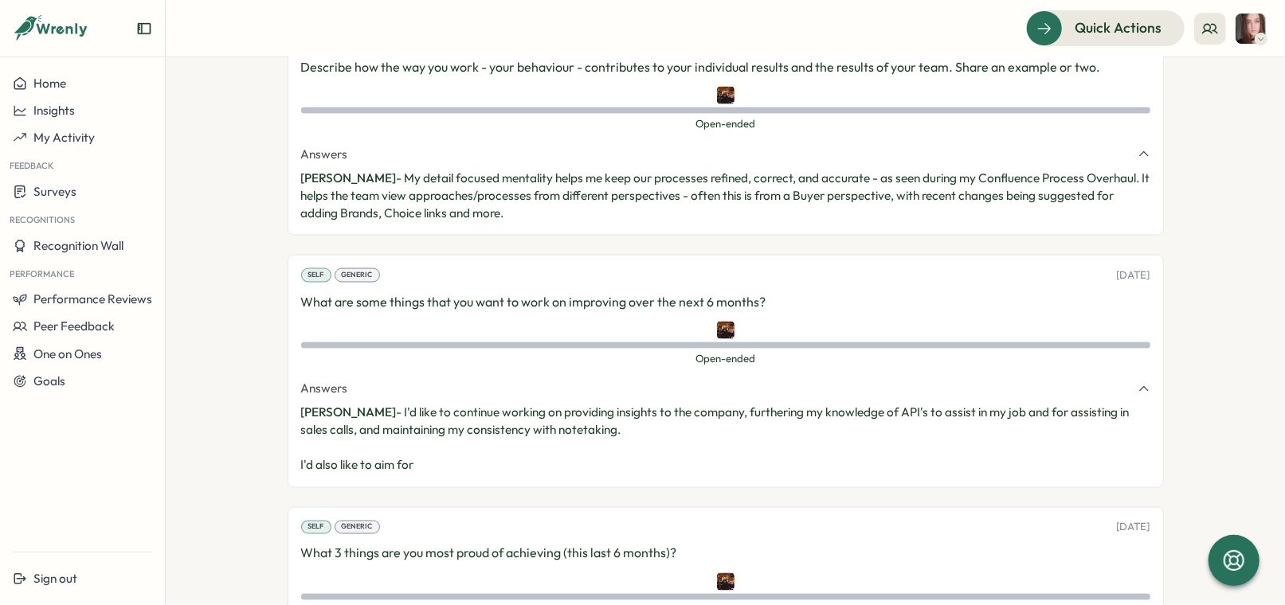
scroll to position [1596, 0]
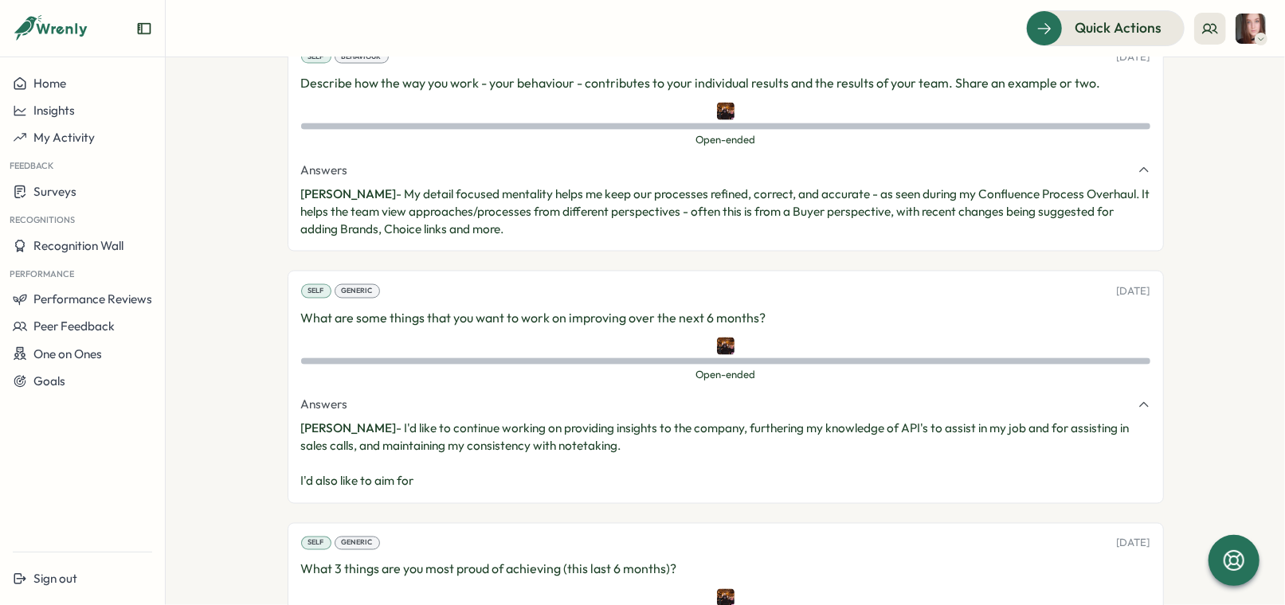
click at [405, 308] on p "What are some things that you want to work on improving over the next 6 months?" at bounding box center [725, 318] width 849 height 20
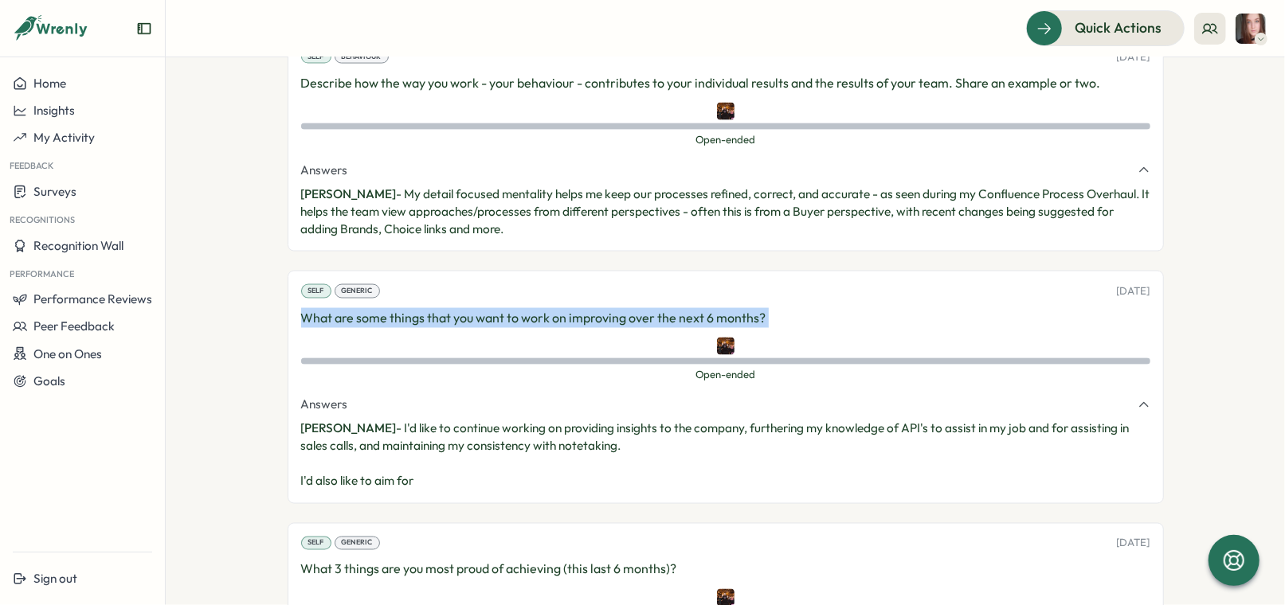
click at [405, 308] on p "What are some things that you want to work on improving over the next 6 months?" at bounding box center [725, 318] width 849 height 20
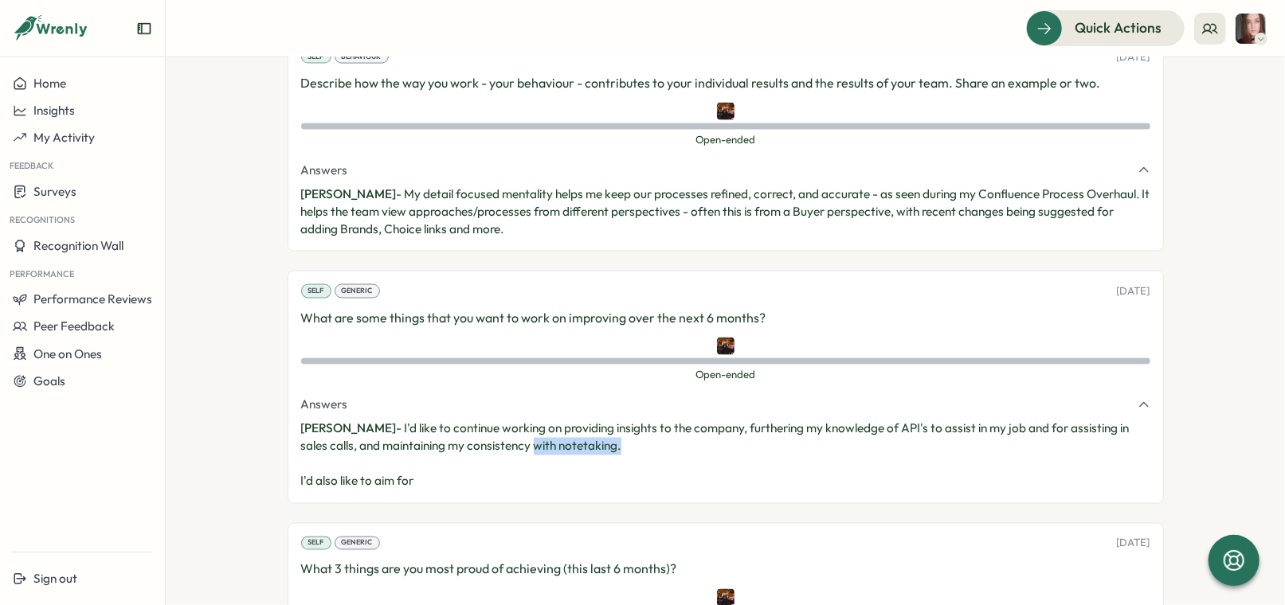
drag, startPoint x: 632, startPoint y: 409, endPoint x: 506, endPoint y: 406, distance: 126.7
click at [505, 421] on p "[PERSON_NAME] - I'd like to continue working on providing insights to the compa…" at bounding box center [725, 456] width 849 height 70
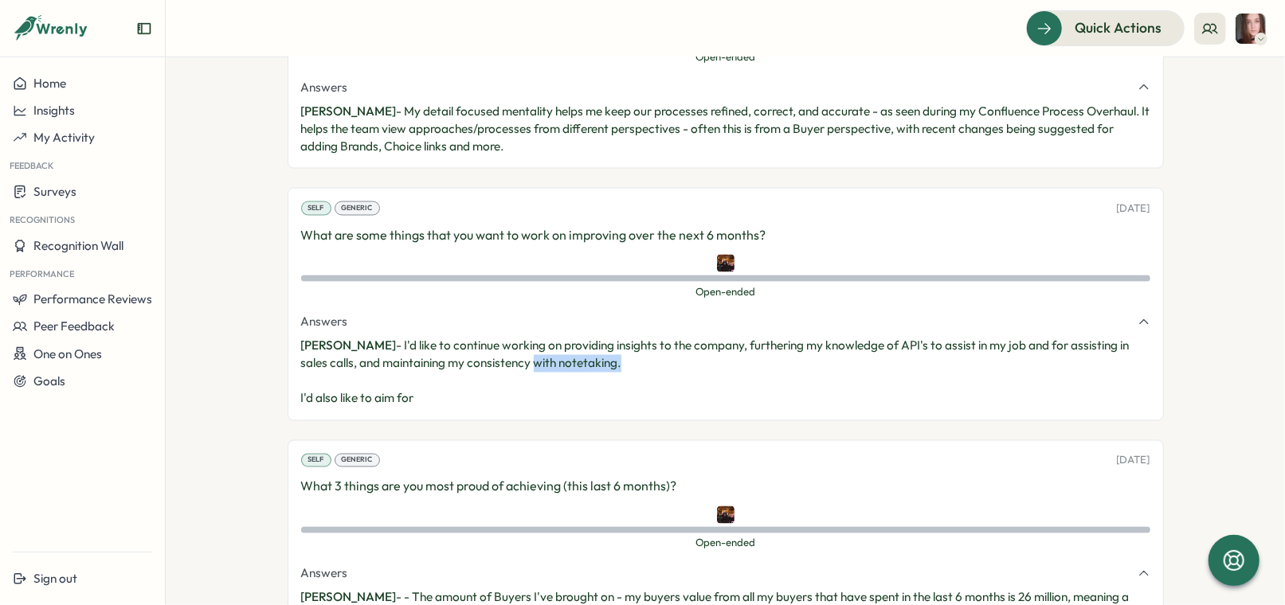
scroll to position [1693, 0]
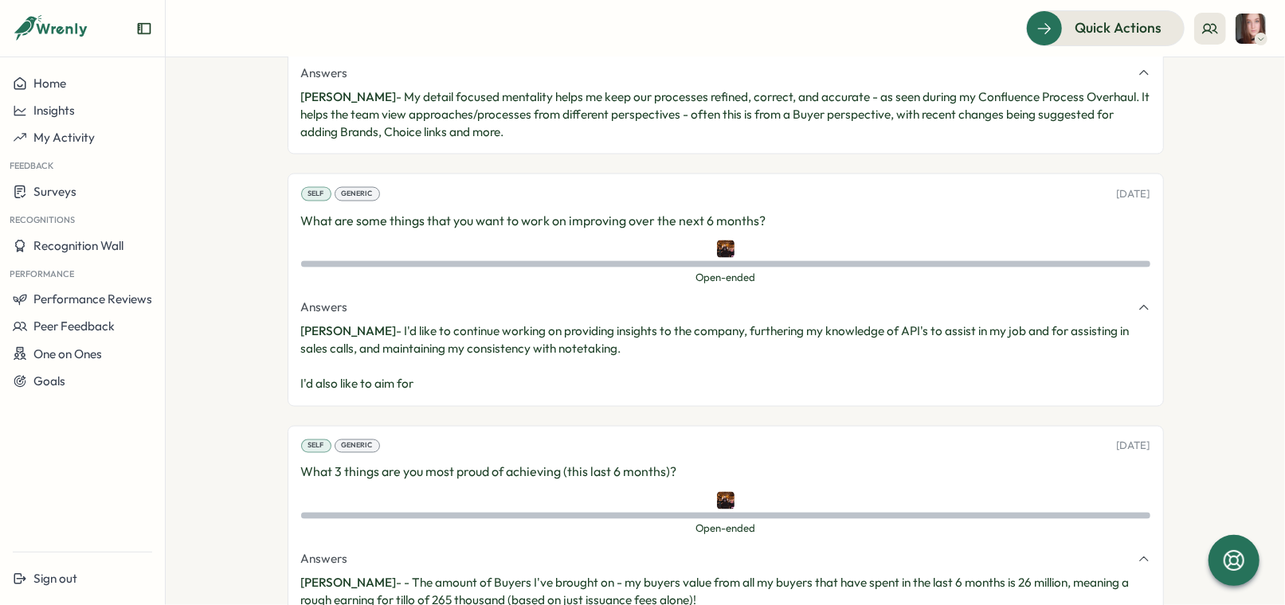
drag, startPoint x: 382, startPoint y: 292, endPoint x: 491, endPoint y: 367, distance: 132.3
click at [491, 367] on div "Self Generic [DATE] Is there anything else that you want to share with your man…" at bounding box center [726, 224] width 876 height 1079
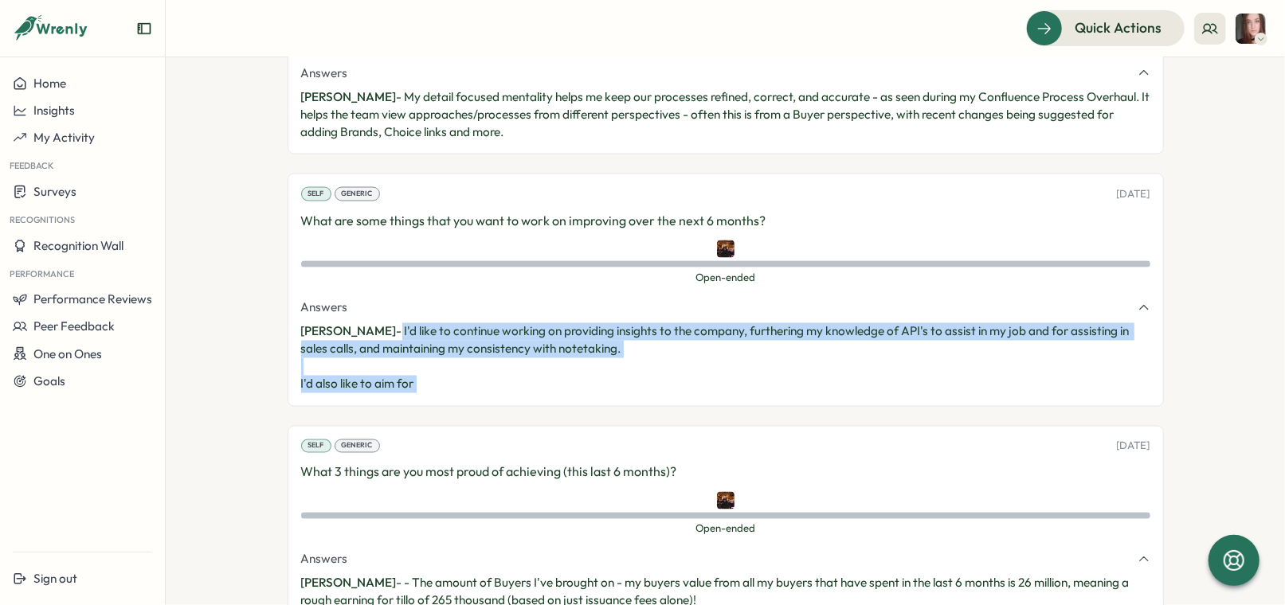
drag, startPoint x: 380, startPoint y: 288, endPoint x: 518, endPoint y: 392, distance: 172.9
click at [518, 392] on div "Self Generic [DATE] Is there anything else that you want to share with your man…" at bounding box center [726, 224] width 876 height 1079
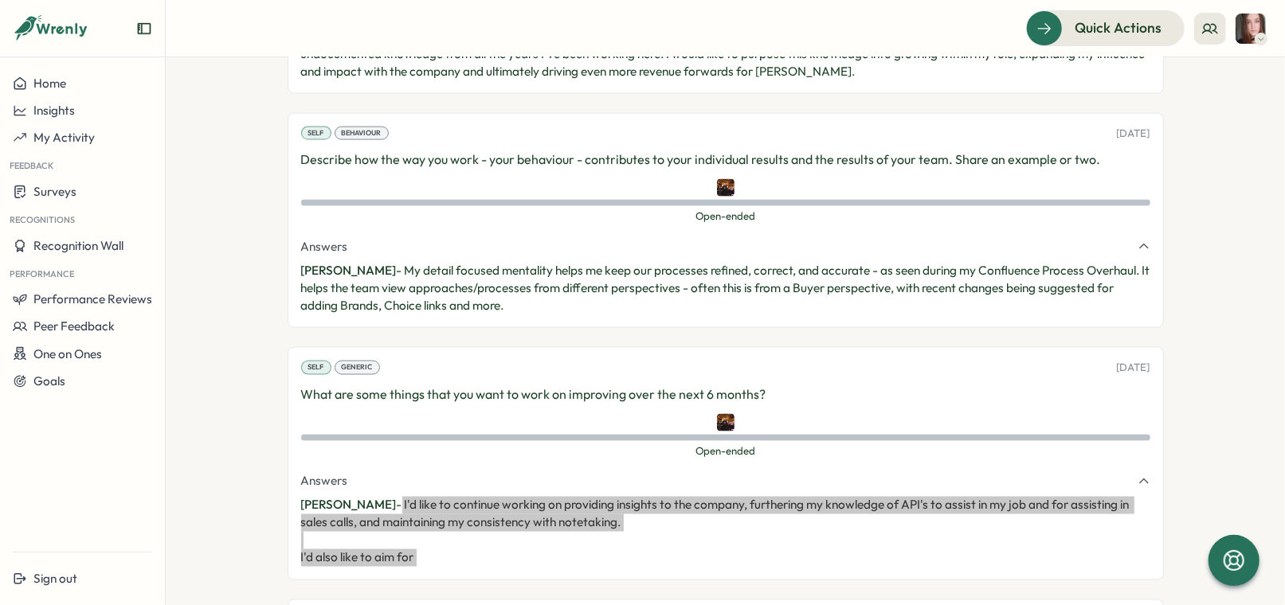
scroll to position [1501, 0]
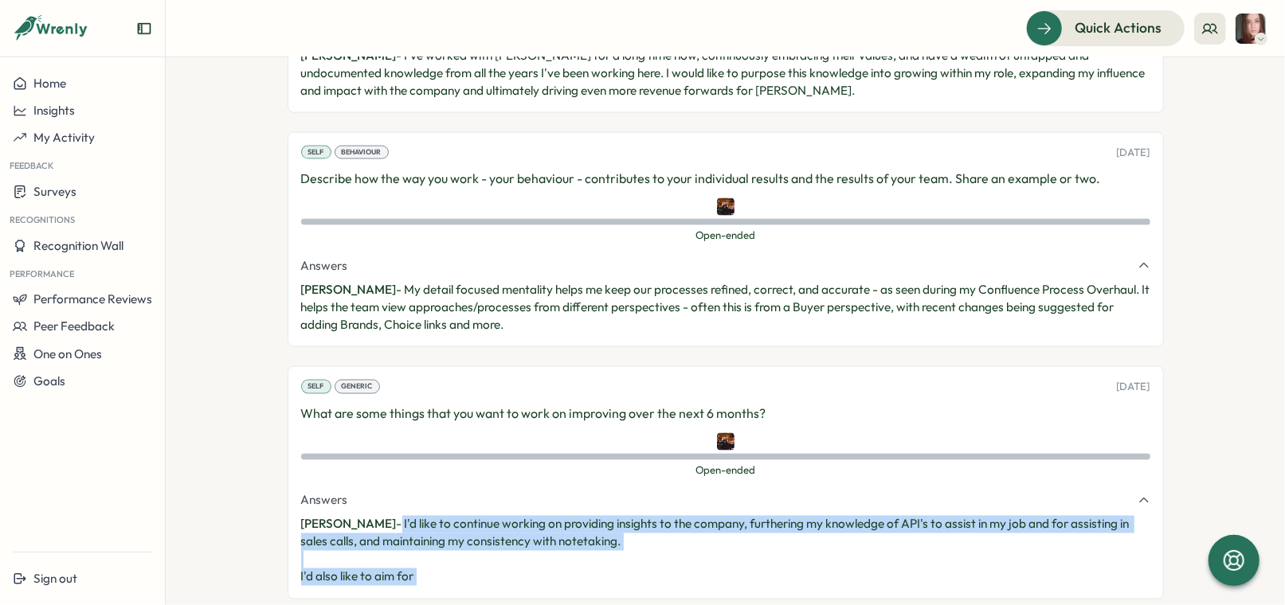
click at [558, 169] on p "Describe how the way you work - your behaviour - contributes to your individual…" at bounding box center [725, 179] width 849 height 20
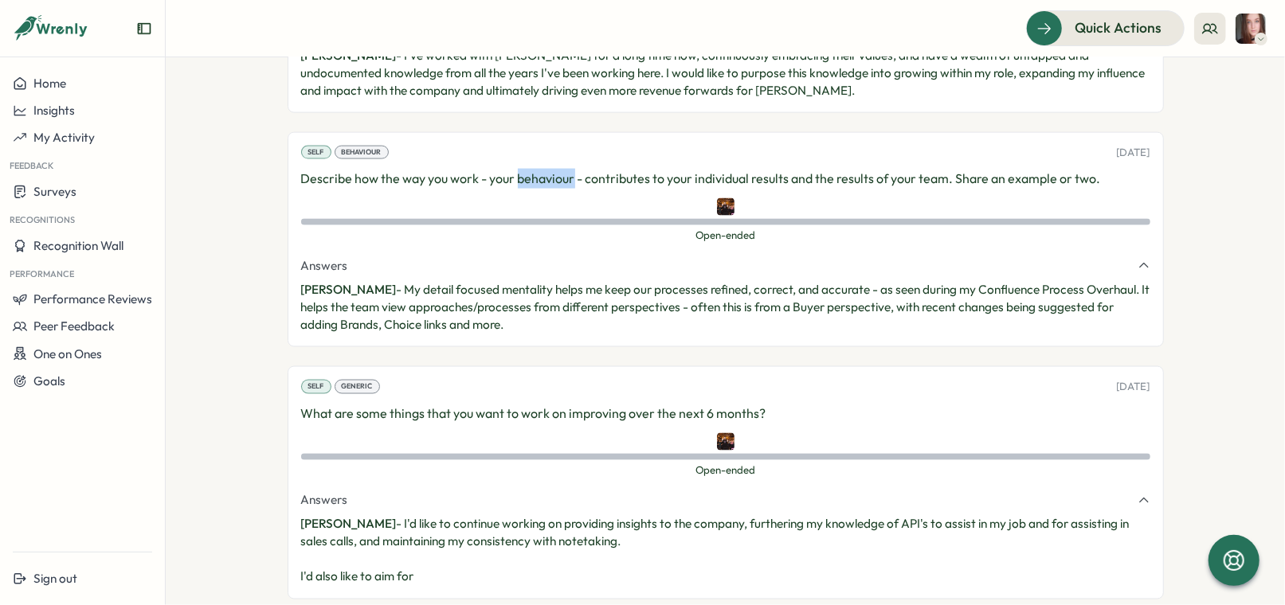
click at [558, 169] on p "Describe how the way you work - your behaviour - contributes to your individual…" at bounding box center [725, 179] width 849 height 20
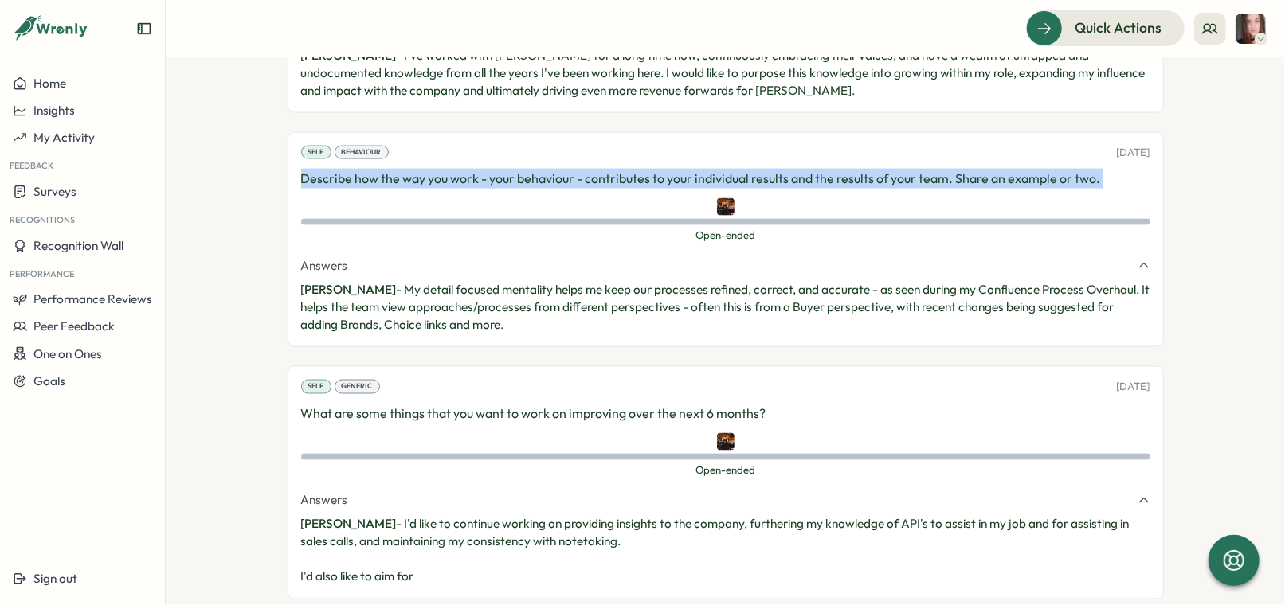
click at [558, 169] on p "Describe how the way you work - your behaviour - contributes to your individual…" at bounding box center [725, 179] width 849 height 20
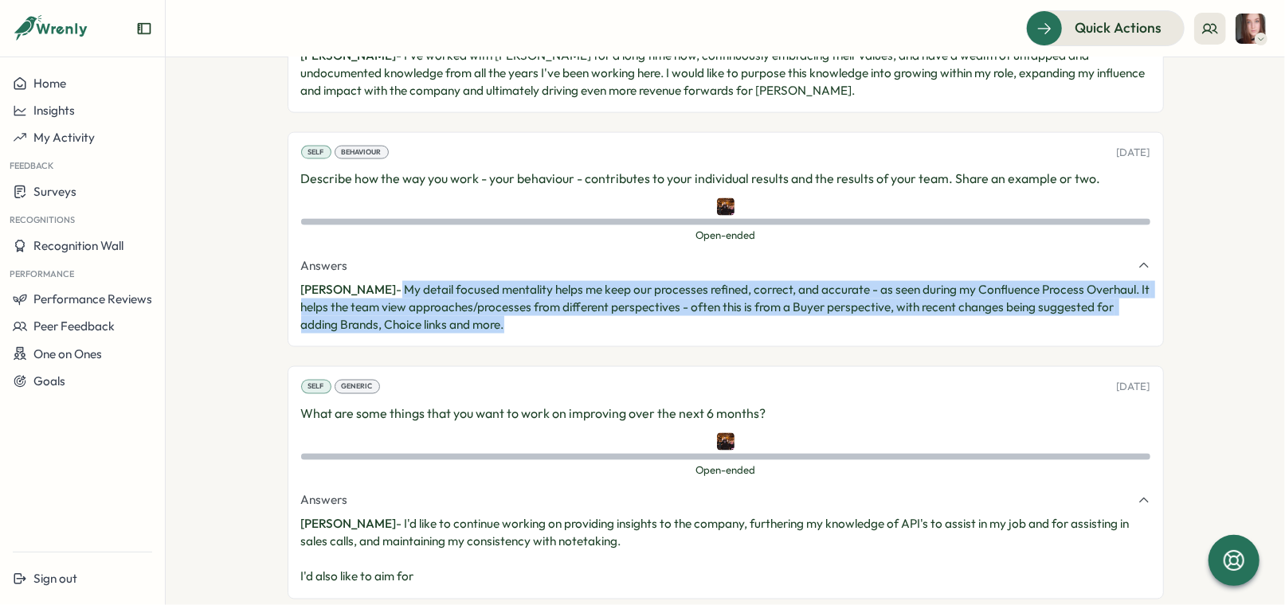
drag, startPoint x: 381, startPoint y: 249, endPoint x: 549, endPoint y: 283, distance: 171.4
click at [549, 283] on p "[PERSON_NAME] - My detail focused mentality helps me keep our processes refined…" at bounding box center [725, 307] width 849 height 53
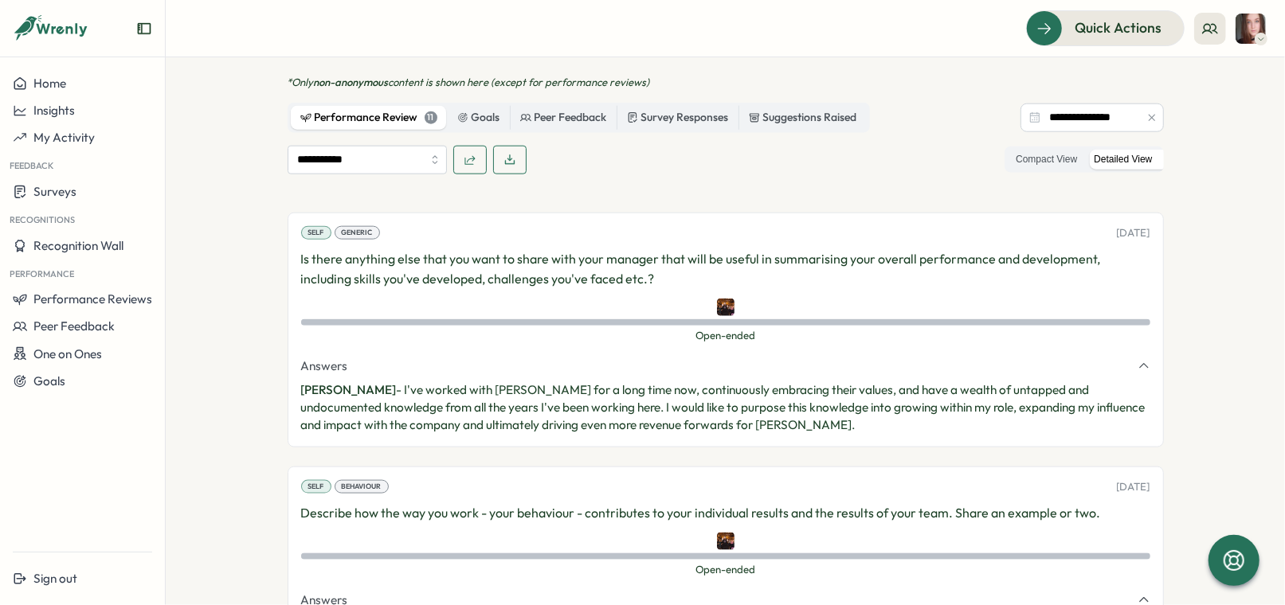
scroll to position [1165, 0]
click at [424, 251] on p "Is there anything else that you want to share with your manager that will be us…" at bounding box center [725, 271] width 849 height 40
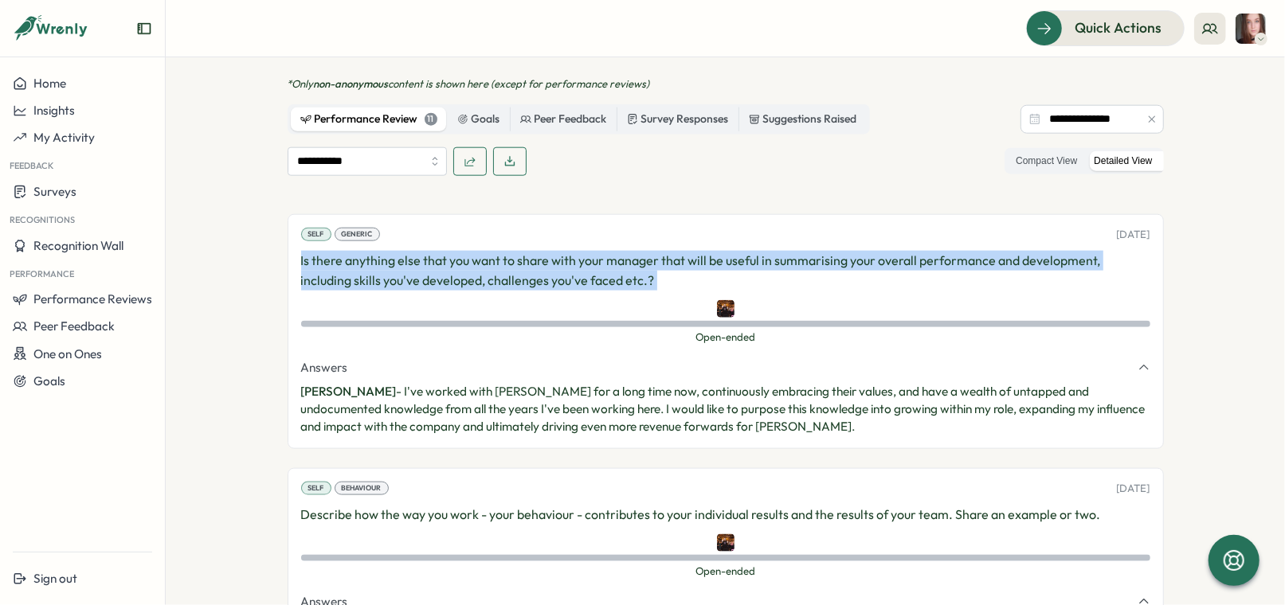
click at [424, 251] on p "Is there anything else that you want to share with your manager that will be us…" at bounding box center [725, 271] width 849 height 40
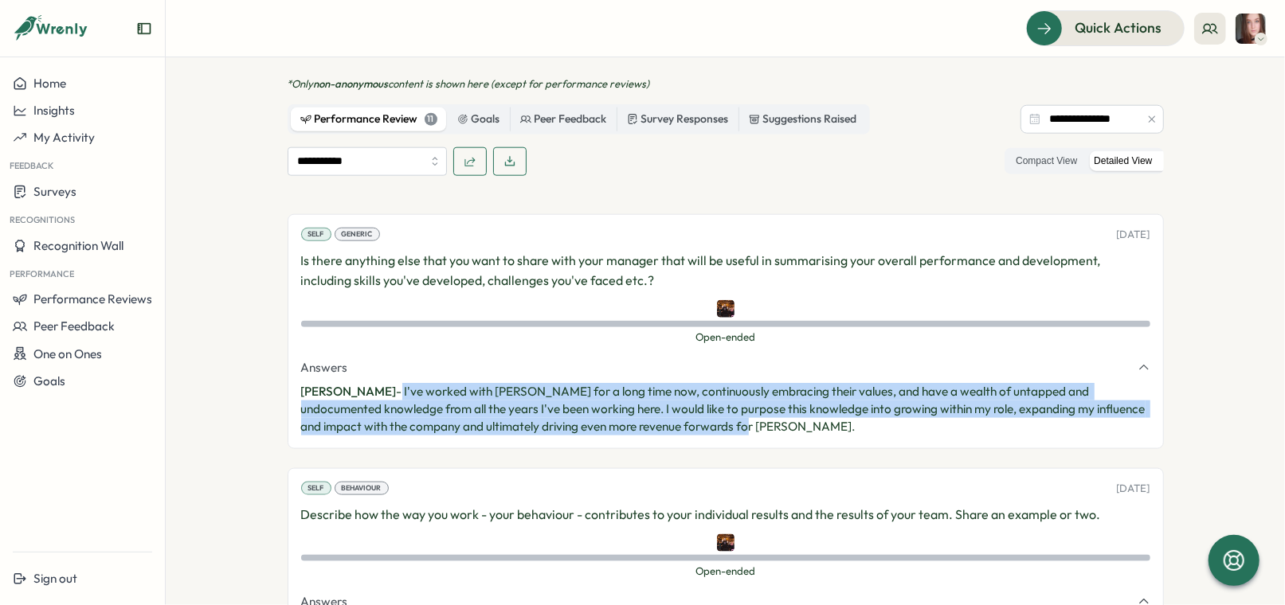
drag, startPoint x: 379, startPoint y: 350, endPoint x: 756, endPoint y: 393, distance: 379.3
click at [758, 393] on p "[PERSON_NAME] - I've worked with [PERSON_NAME] for a long time now, continuousl…" at bounding box center [725, 409] width 849 height 53
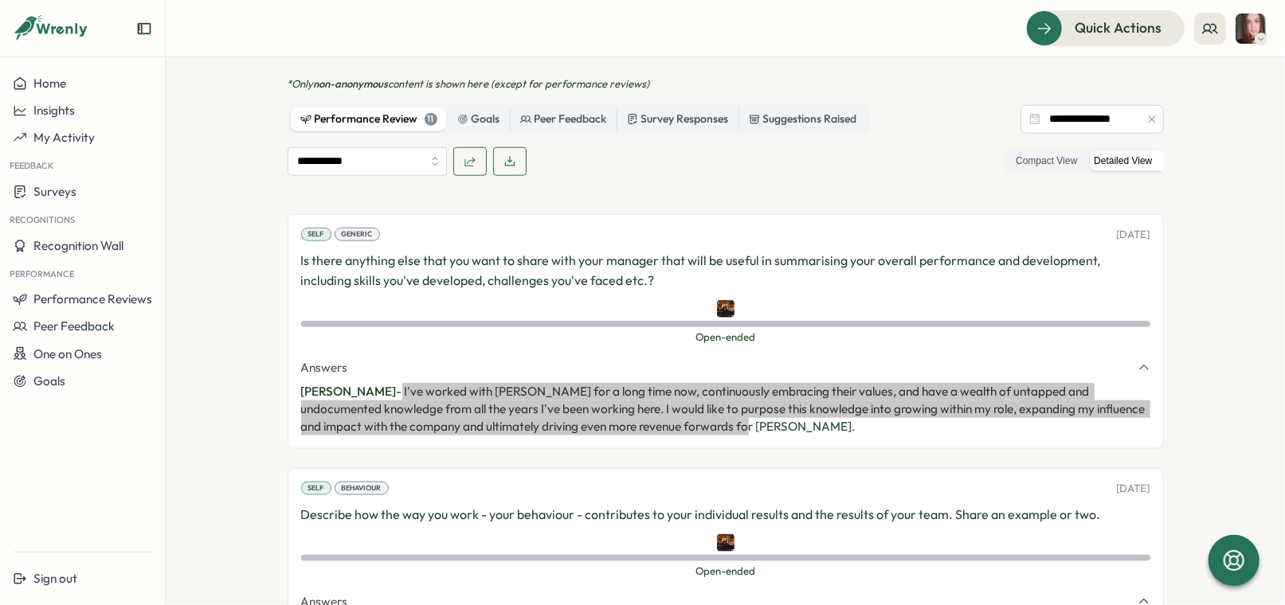
scroll to position [0, 0]
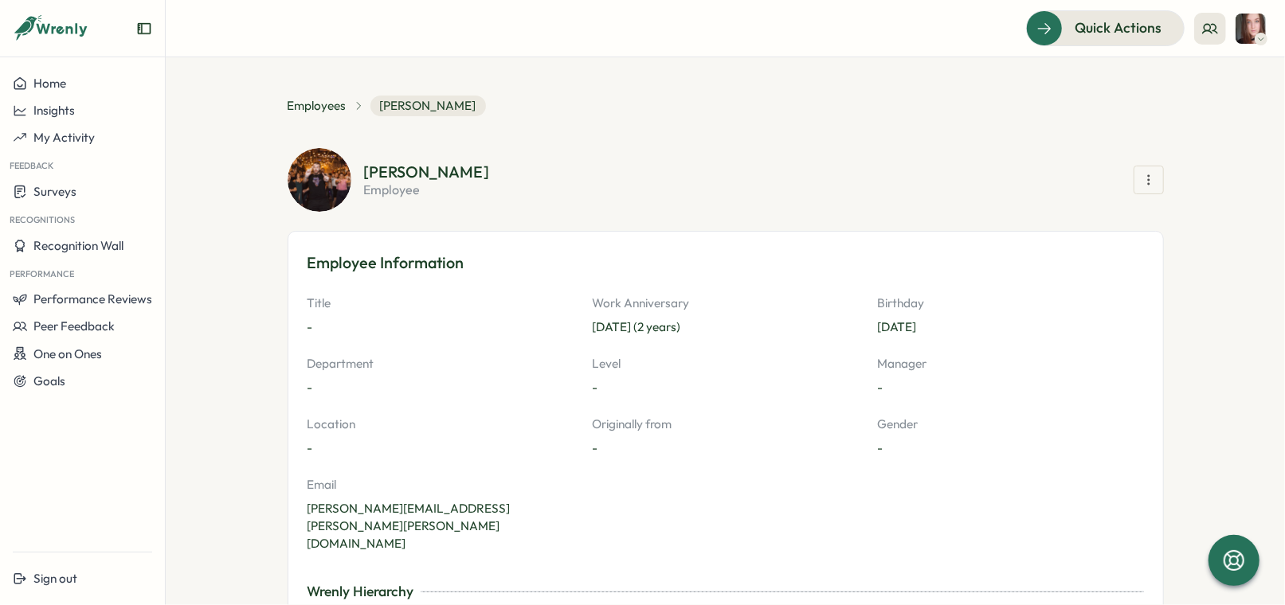
click at [313, 108] on span "Employees" at bounding box center [317, 106] width 59 height 18
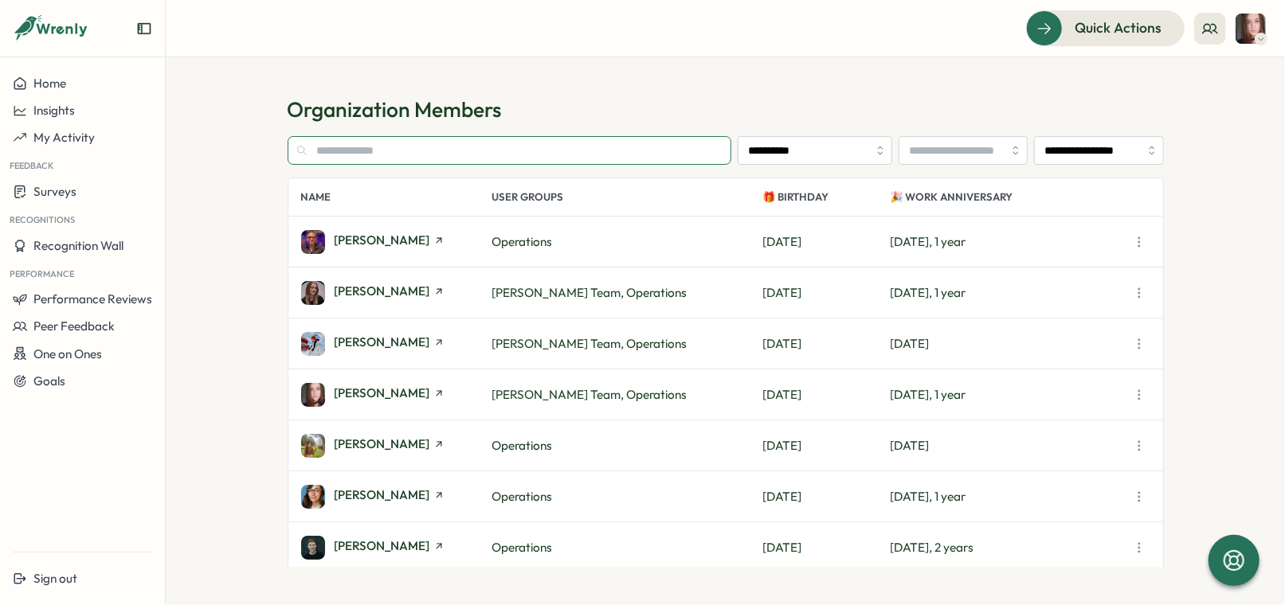
click at [454, 147] on input "text" at bounding box center [510, 150] width 444 height 29
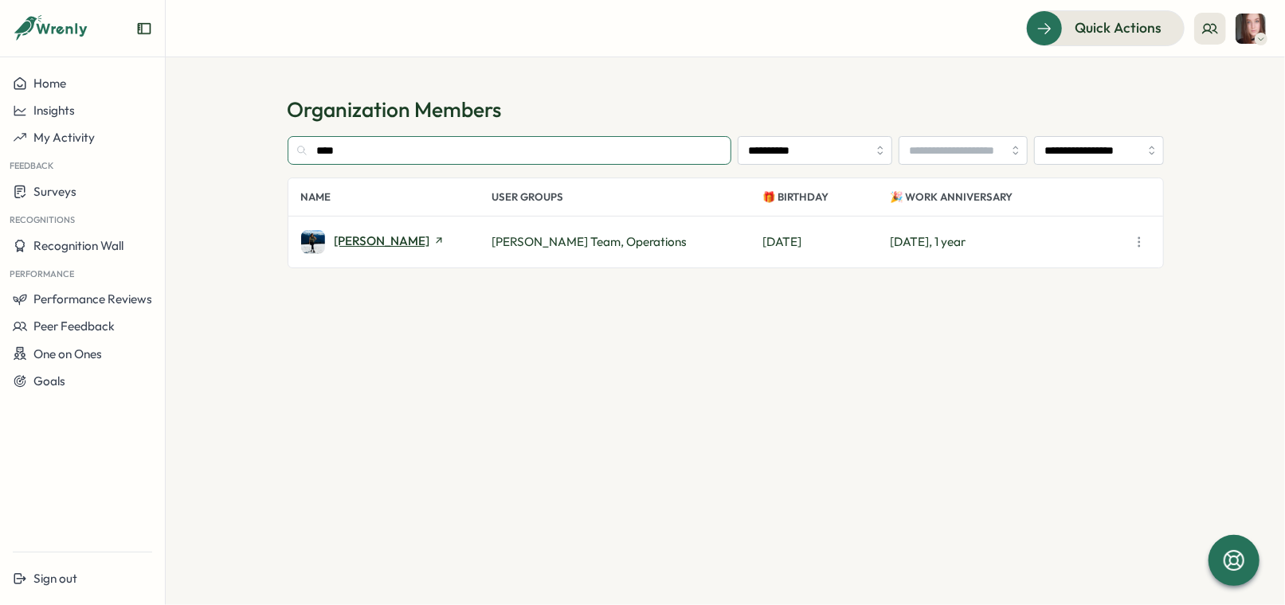
type input "****"
click at [360, 241] on span "[PERSON_NAME]" at bounding box center [383, 241] width 96 height 12
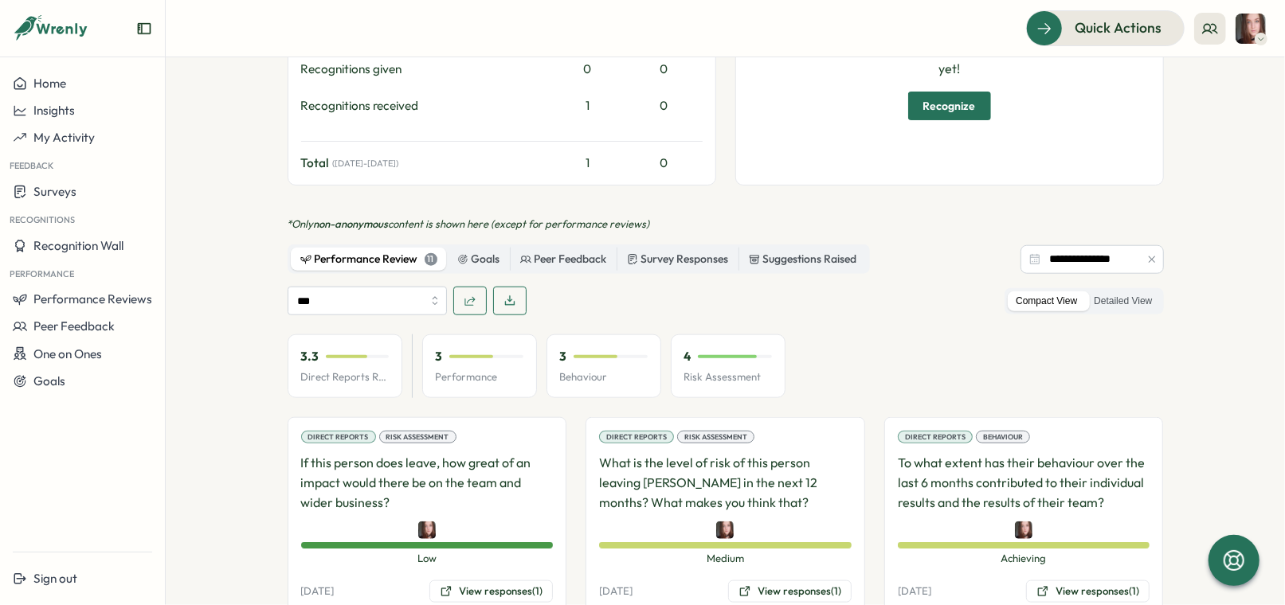
scroll to position [942, 0]
click at [380, 269] on div "Direct Reports Review Avg" at bounding box center [341, 265] width 146 height 25
click at [433, 286] on input "***" at bounding box center [367, 300] width 159 height 29
type input "**********"
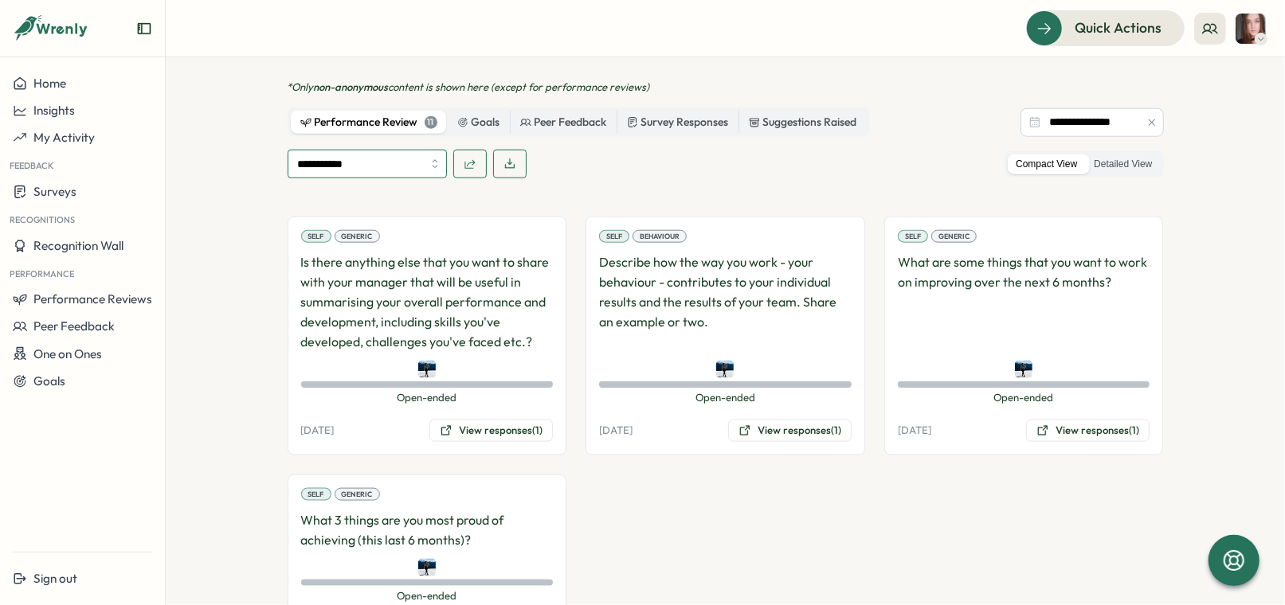
scroll to position [1122, 0]
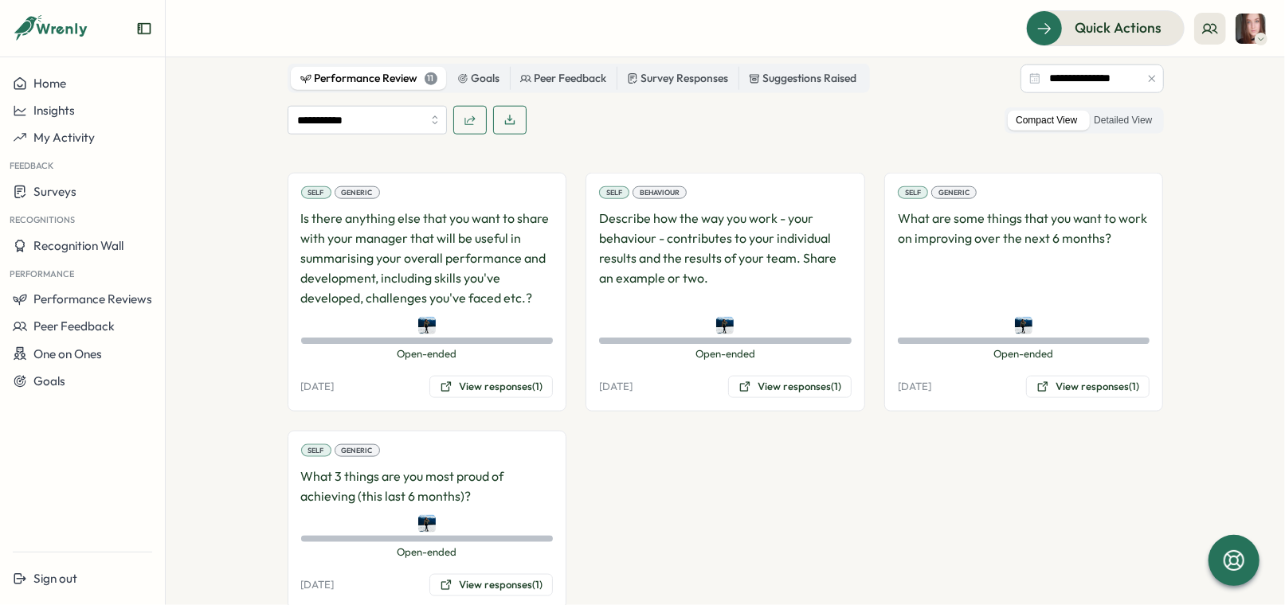
click at [1115, 67] on div "**********" at bounding box center [726, 324] width 876 height 574
click at [1115, 111] on label "Detailed View" at bounding box center [1123, 121] width 74 height 20
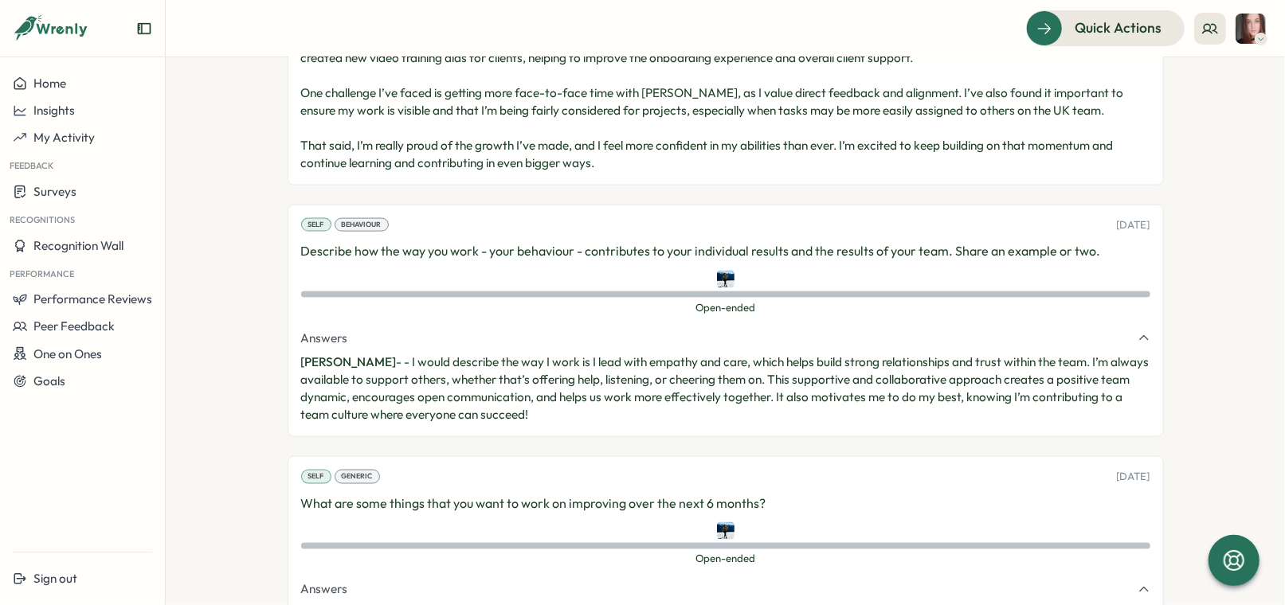
scroll to position [1852, 0]
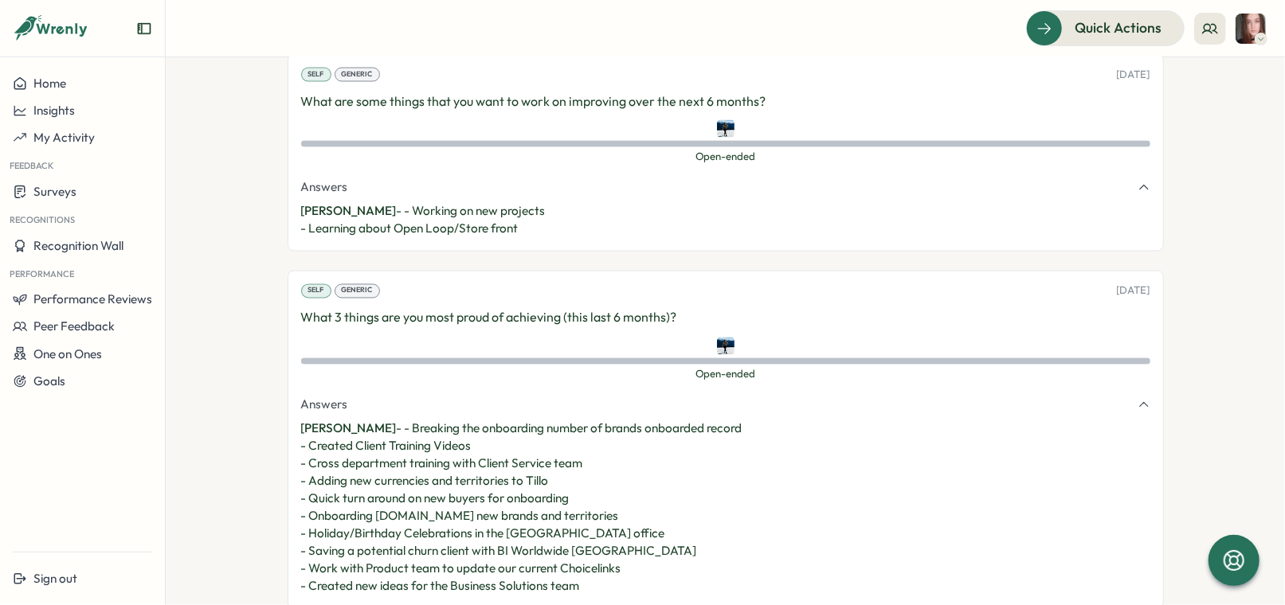
click at [401, 308] on p "What 3 things are you most proud of achieving (this last 6 months)?" at bounding box center [725, 318] width 849 height 20
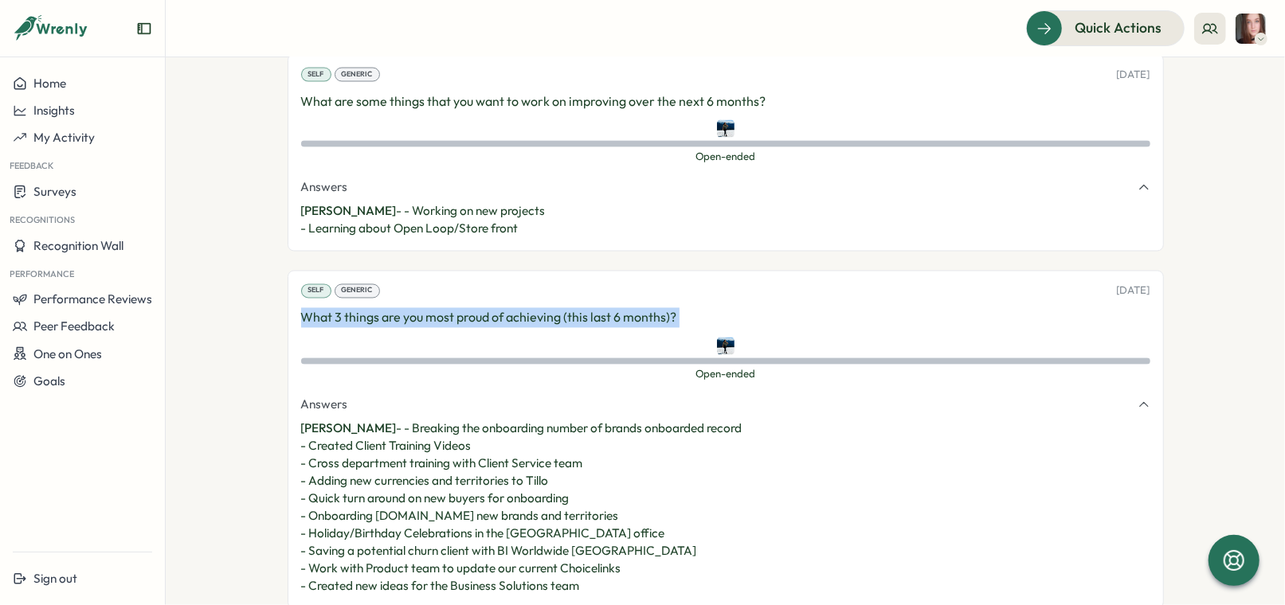
click at [401, 308] on p "What 3 things are you most proud of achieving (this last 6 months)?" at bounding box center [725, 318] width 849 height 20
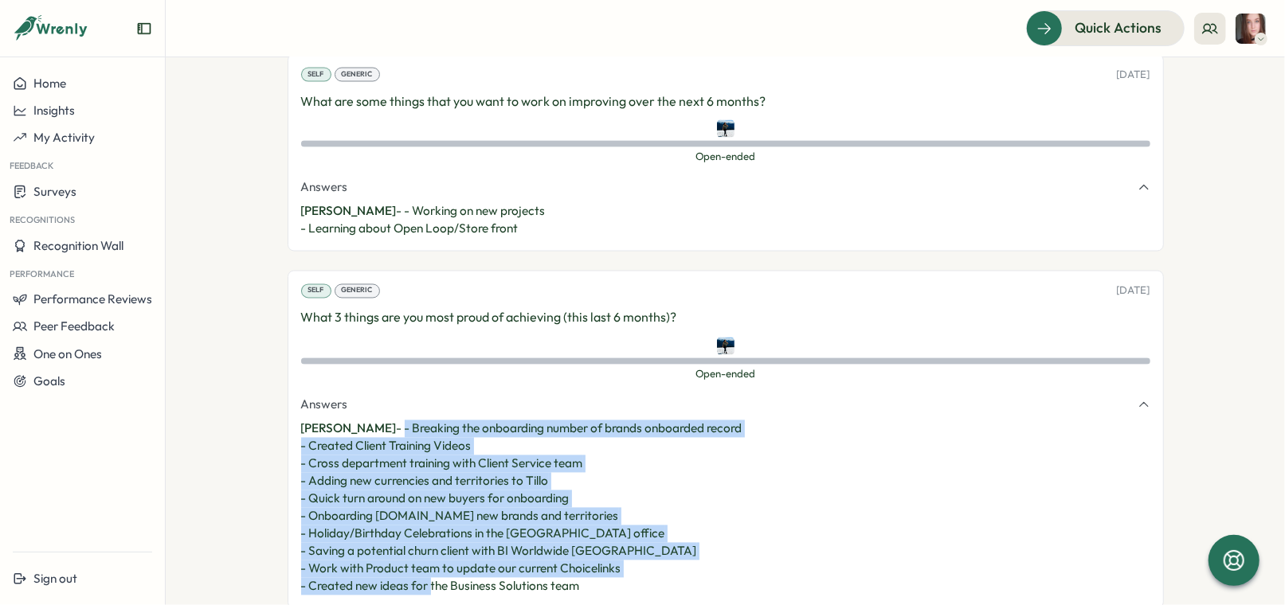
drag, startPoint x: 586, startPoint y: 550, endPoint x: 372, endPoint y: 390, distance: 267.5
click at [372, 421] on p "[PERSON_NAME] - - Breaking the onboarding number of brands onboarded record - C…" at bounding box center [725, 508] width 849 height 175
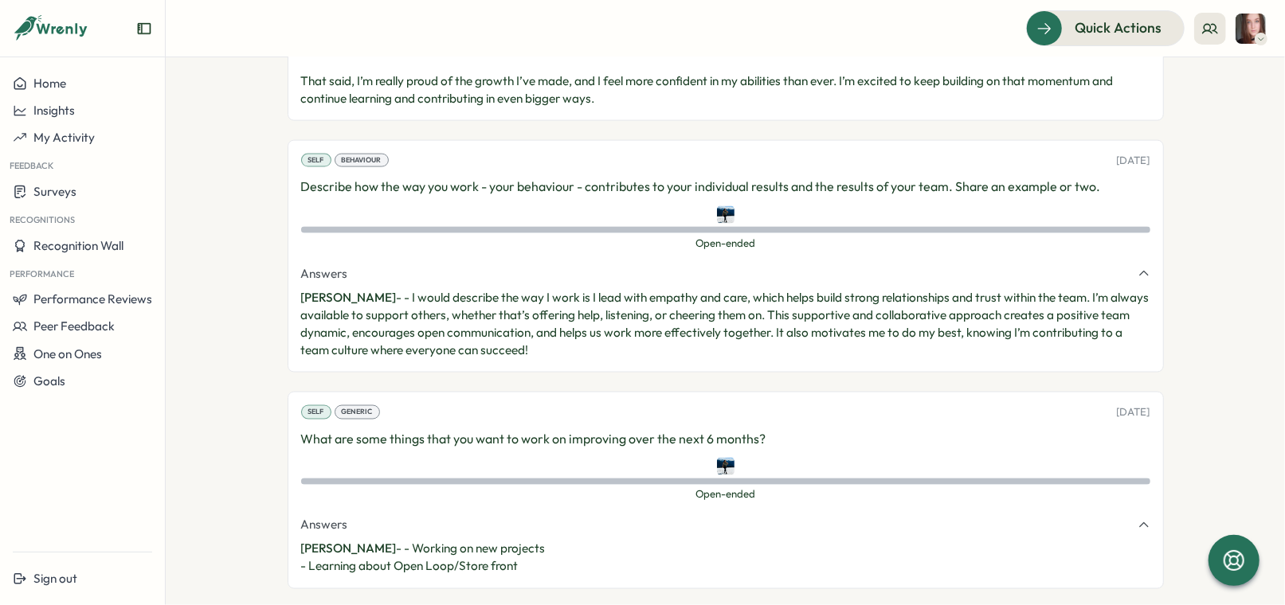
scroll to position [1509, 0]
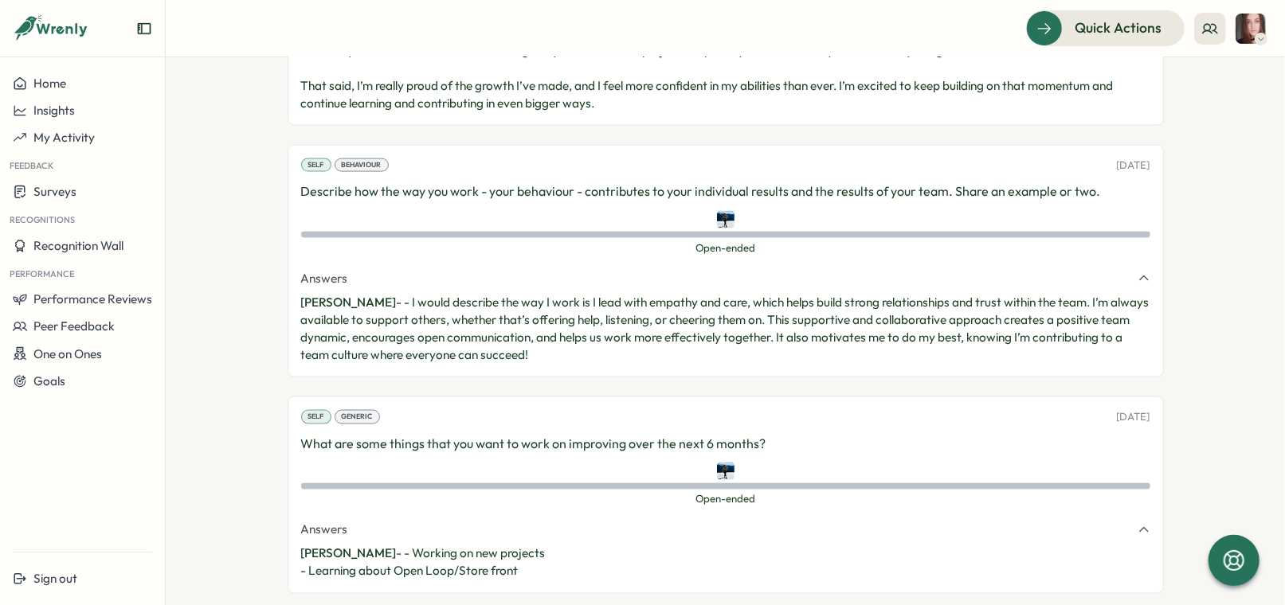
click at [498, 434] on p "What are some things that you want to work on improving over the next 6 months?" at bounding box center [725, 444] width 849 height 20
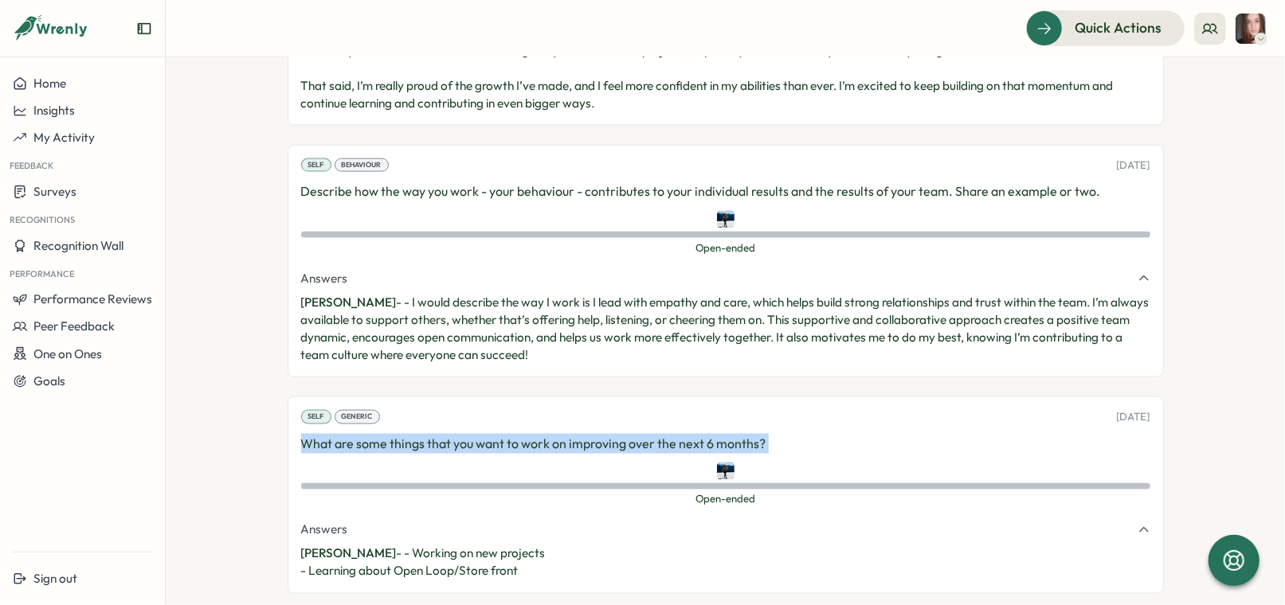
click at [498, 434] on p "What are some things that you want to work on improving over the next 6 months?" at bounding box center [725, 444] width 849 height 20
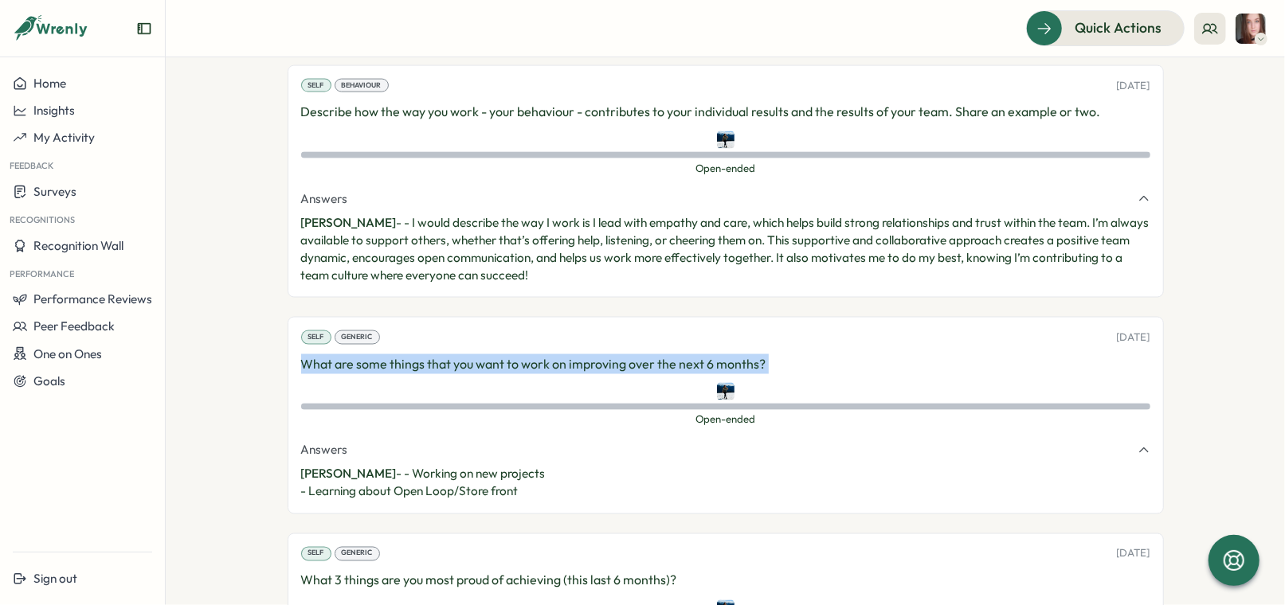
scroll to position [1612, 0]
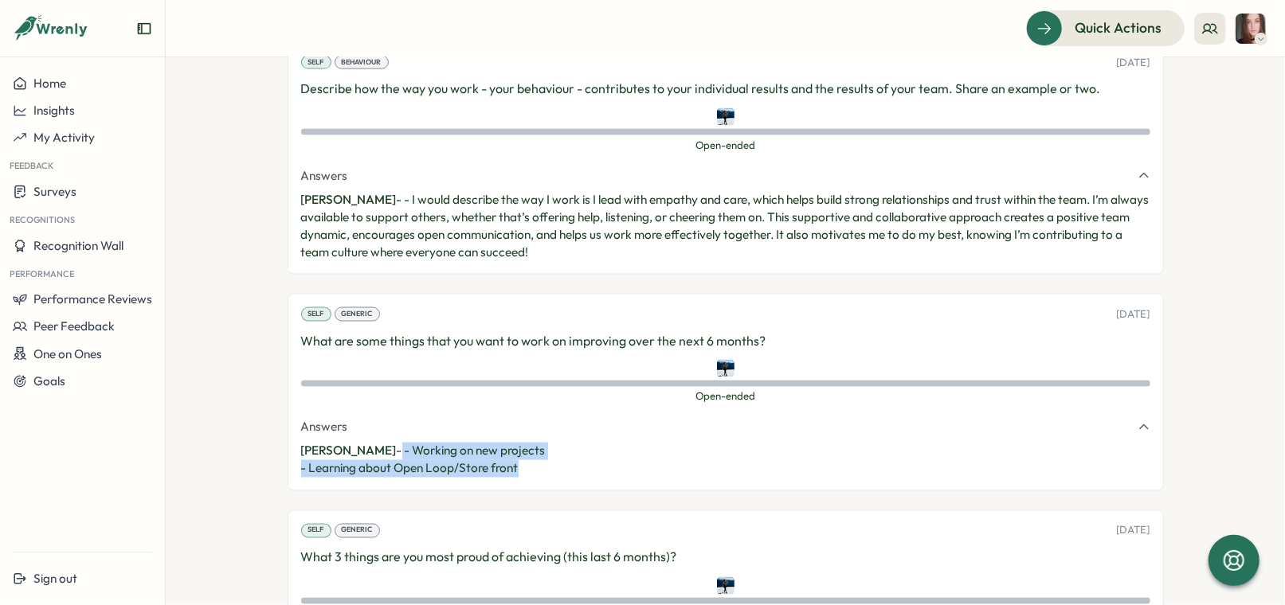
drag, startPoint x: 530, startPoint y: 429, endPoint x: 371, endPoint y: 417, distance: 159.0
click at [369, 443] on p "[PERSON_NAME] - - Working on new projects - Learning about Open Loop/Store front" at bounding box center [725, 460] width 849 height 35
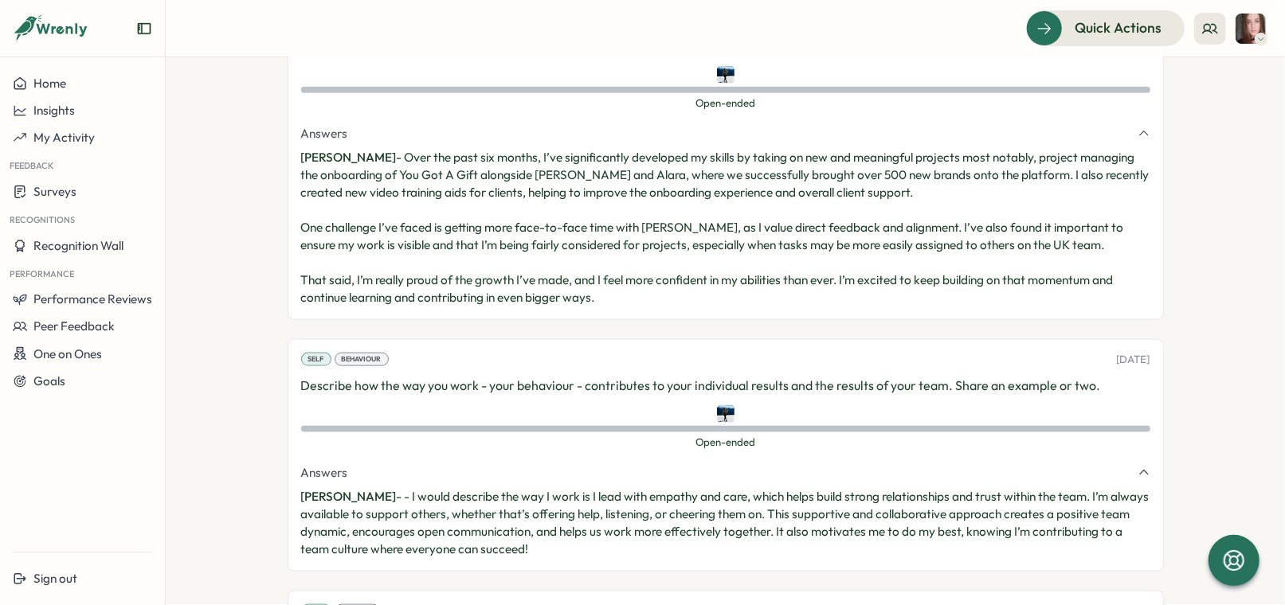
scroll to position [1309, 0]
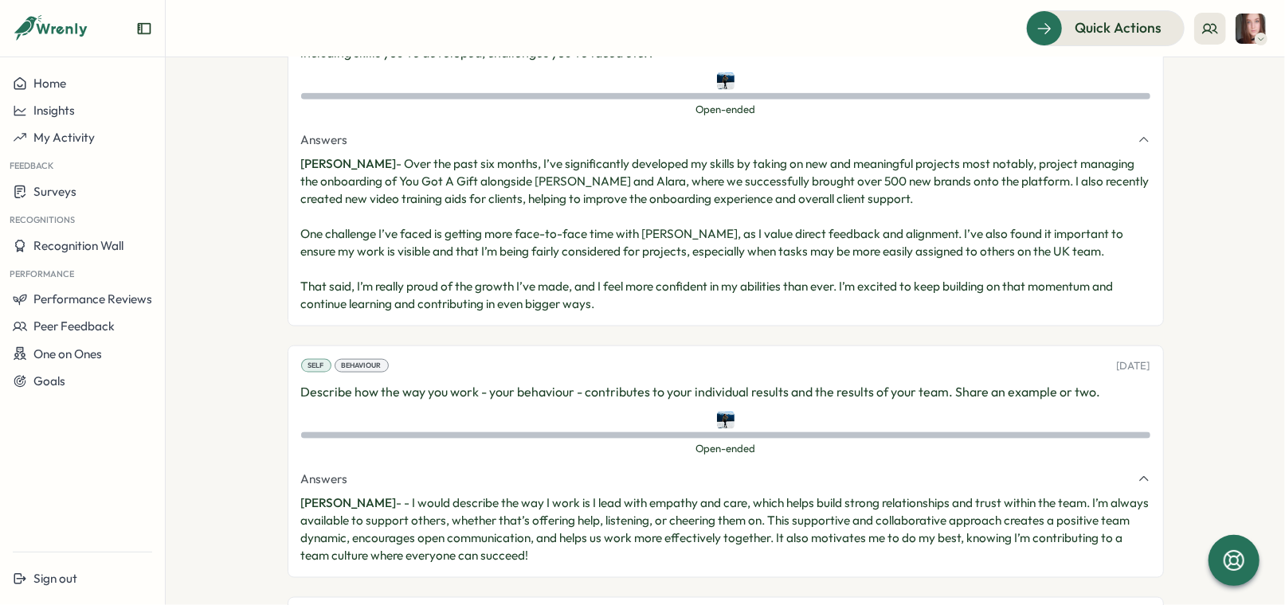
click at [423, 382] on p "Describe how the way you work - your behaviour - contributes to your individual…" at bounding box center [725, 392] width 849 height 20
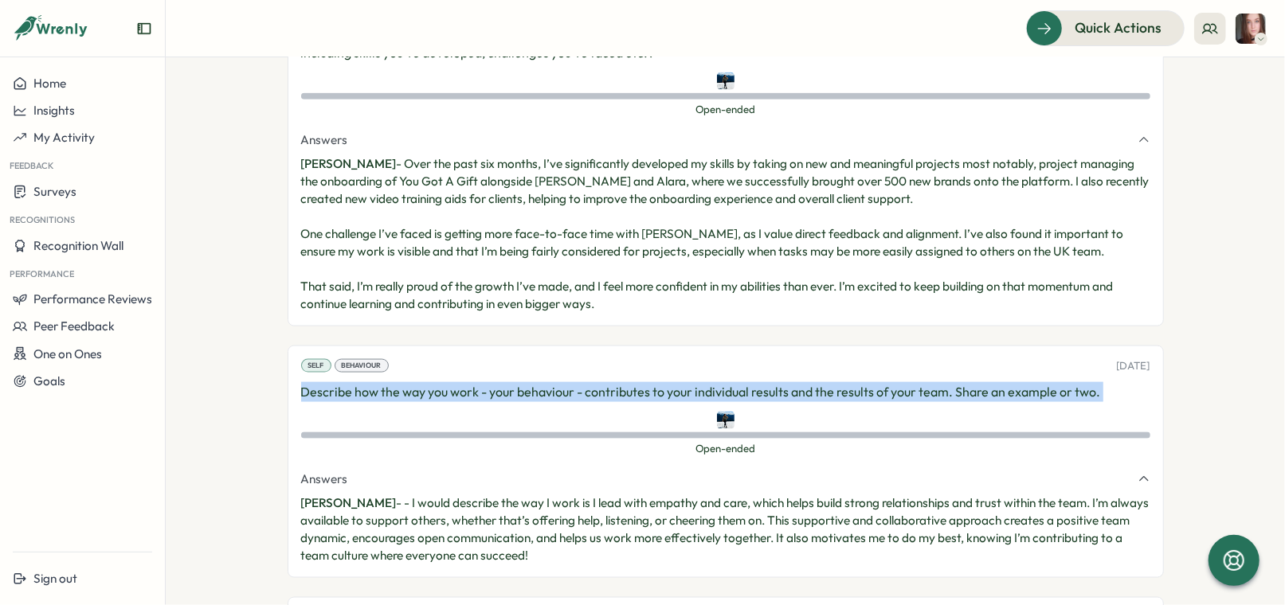
click at [423, 382] on p "Describe how the way you work - your behaviour - contributes to your individual…" at bounding box center [725, 392] width 849 height 20
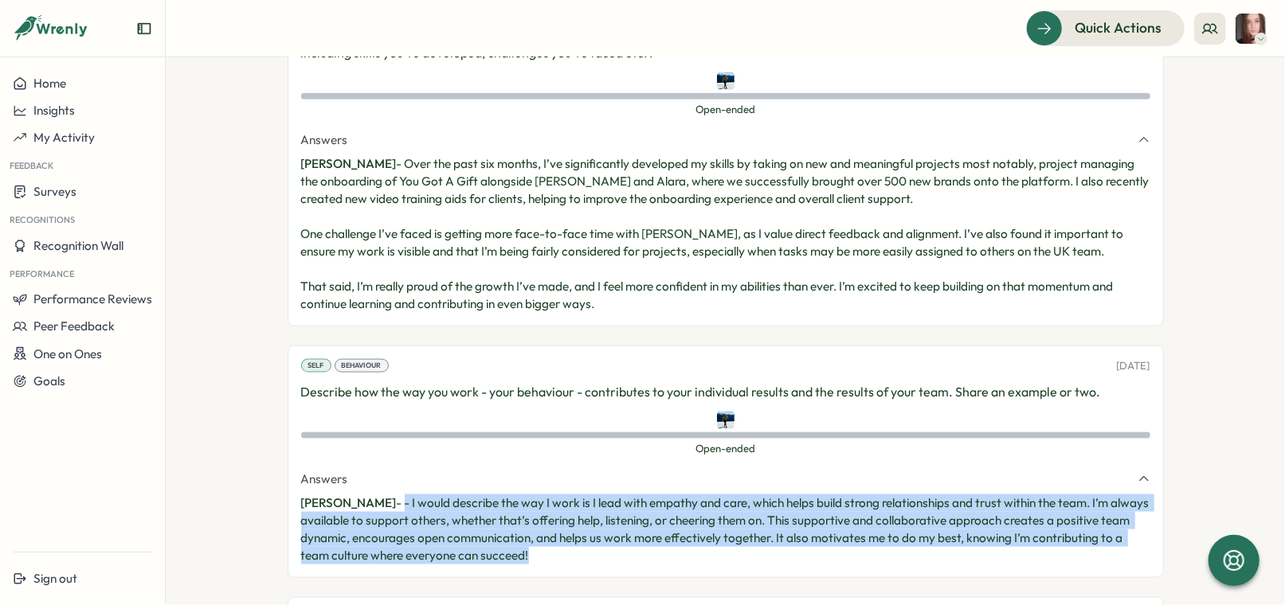
drag, startPoint x: 555, startPoint y: 523, endPoint x: 374, endPoint y: 466, distance: 190.5
click at [374, 495] on p "[PERSON_NAME] - - I would describe the way I work is I lead with empathy and ca…" at bounding box center [725, 530] width 849 height 70
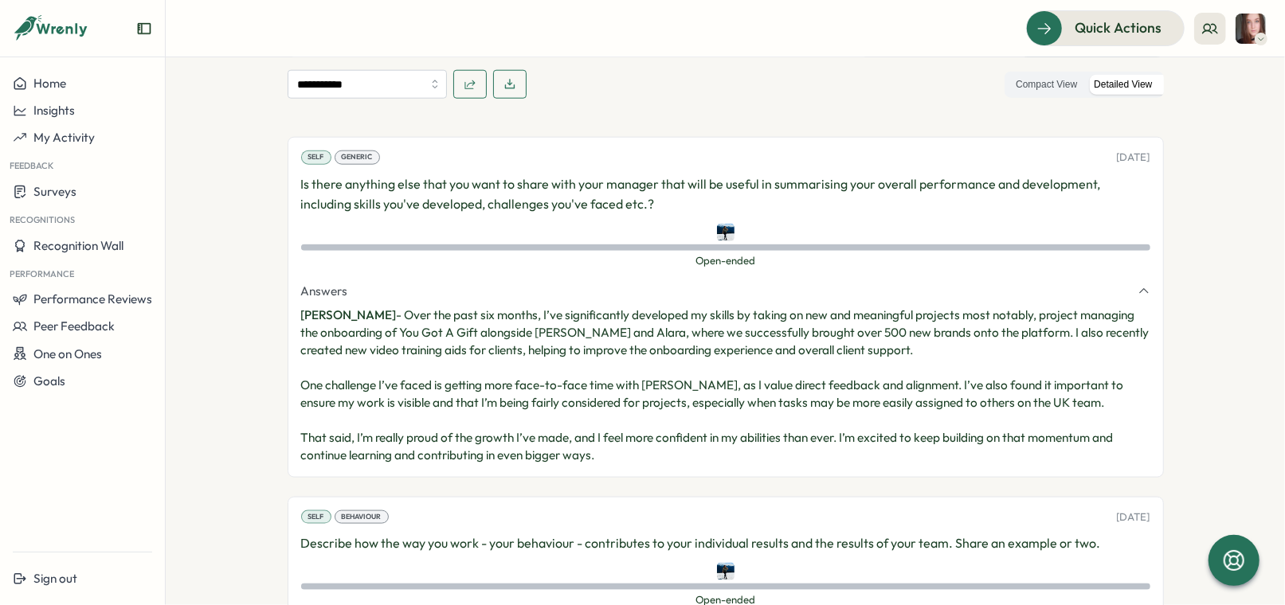
scroll to position [1145, 0]
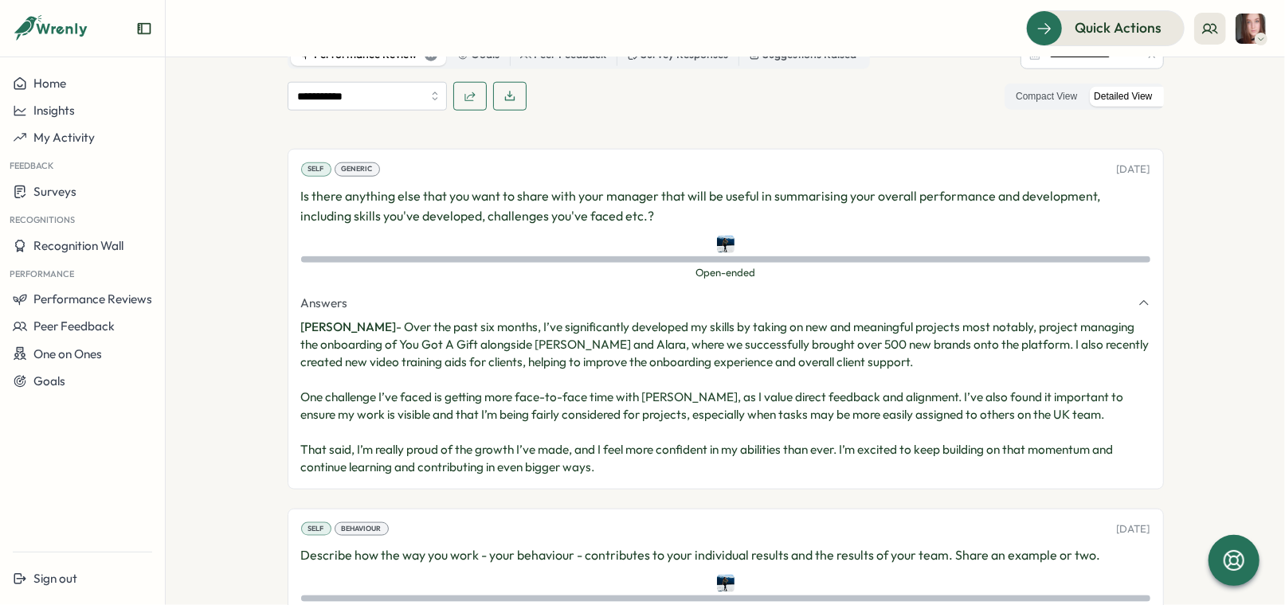
click at [564, 186] on p "Is there anything else that you want to share with your manager that will be us…" at bounding box center [725, 206] width 849 height 40
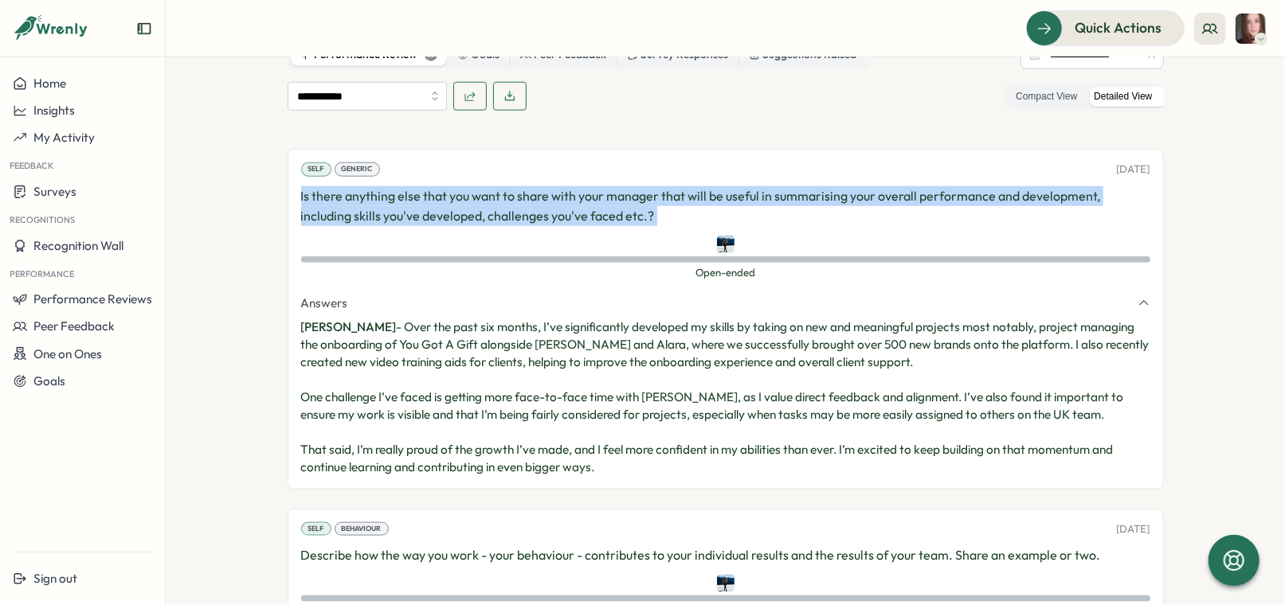
click at [564, 186] on p "Is there anything else that you want to share with your manager that will be us…" at bounding box center [725, 206] width 849 height 40
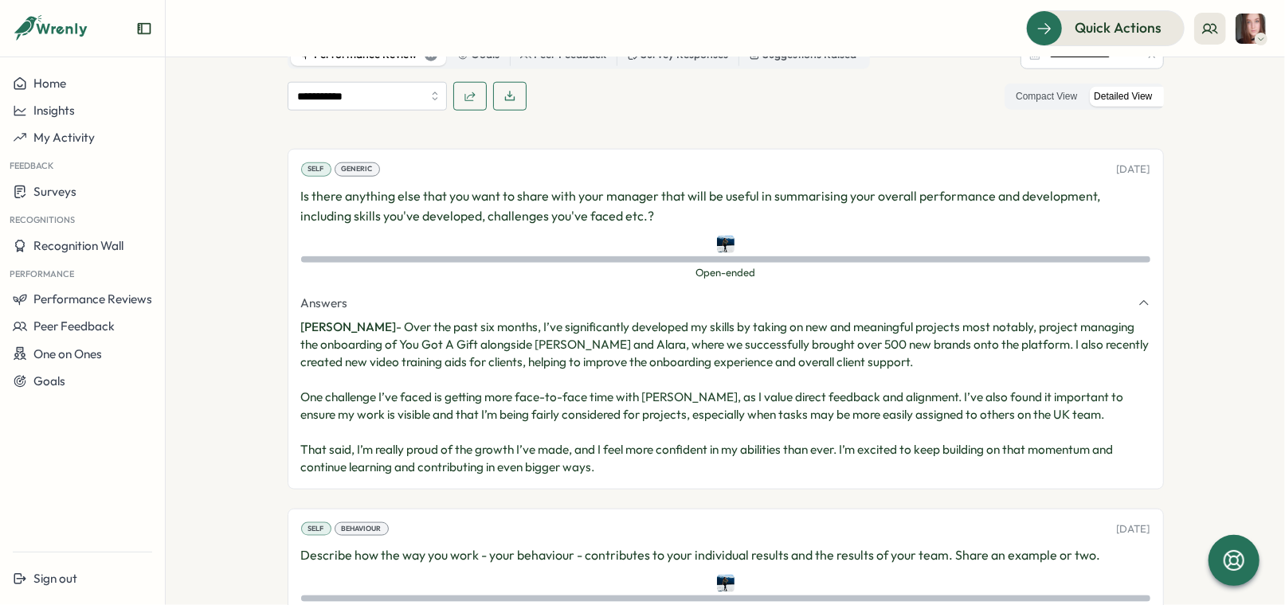
drag, startPoint x: 370, startPoint y: 289, endPoint x: 734, endPoint y: 415, distance: 384.4
click at [734, 415] on p "[PERSON_NAME] - Over the past six months, I’ve significantly developed my skill…" at bounding box center [725, 398] width 849 height 158
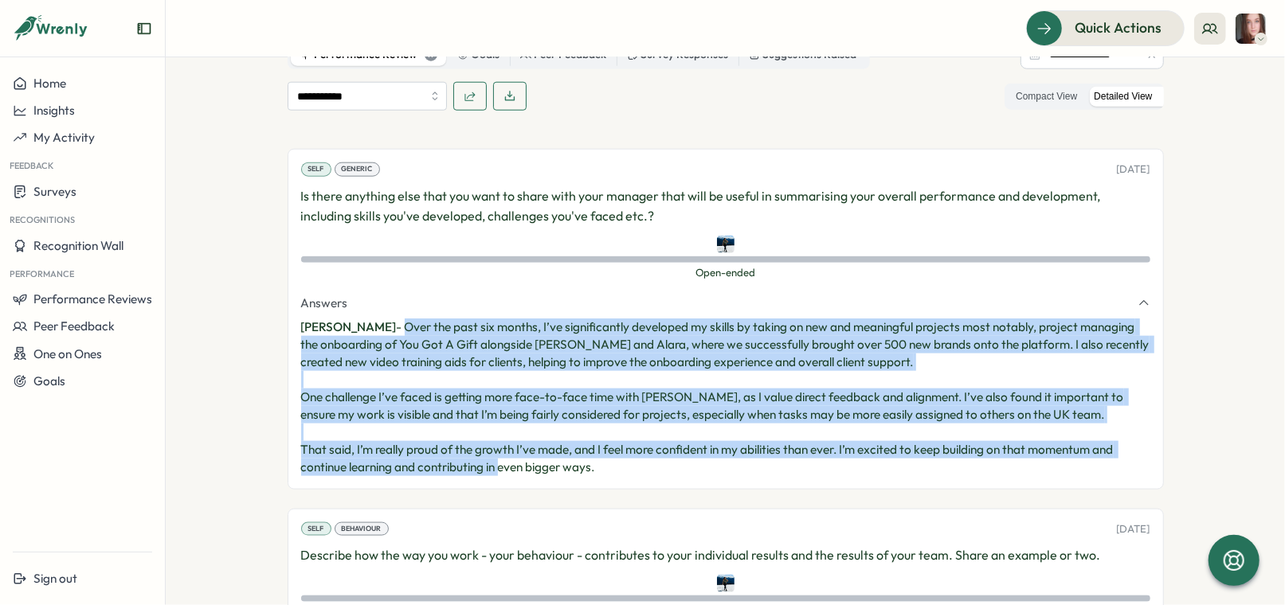
drag, startPoint x: 652, startPoint y: 439, endPoint x: 372, endPoint y: 285, distance: 319.1
click at [372, 285] on div "Self Generic [DATE] Is there anything else that you want to share with your man…" at bounding box center [726, 319] width 876 height 340
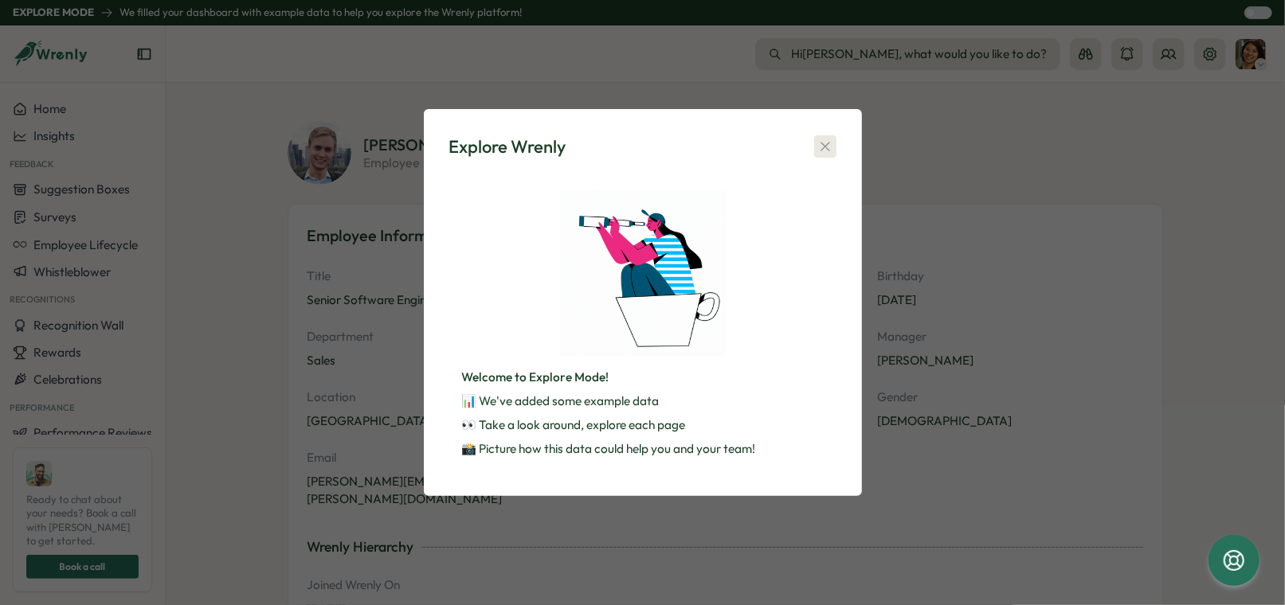
click at [827, 147] on icon "button" at bounding box center [825, 147] width 16 height 16
